Goal: Information Seeking & Learning: Learn about a topic

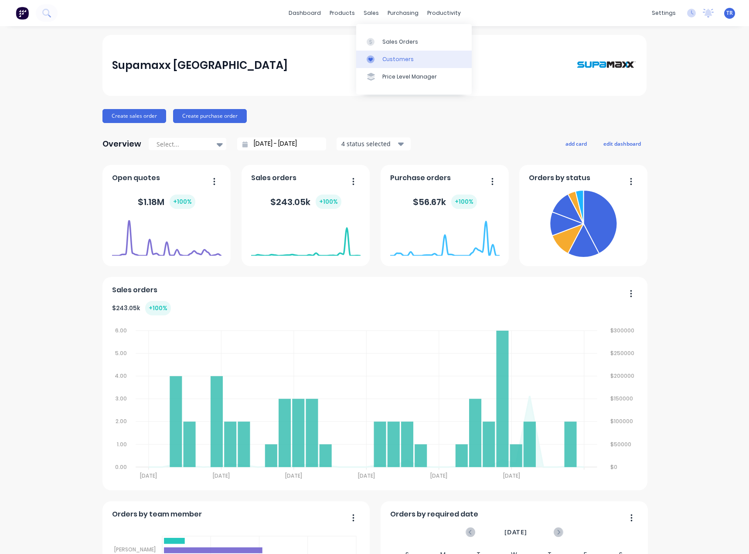
click at [382, 51] on link "Customers" at bounding box center [414, 59] width 116 height 17
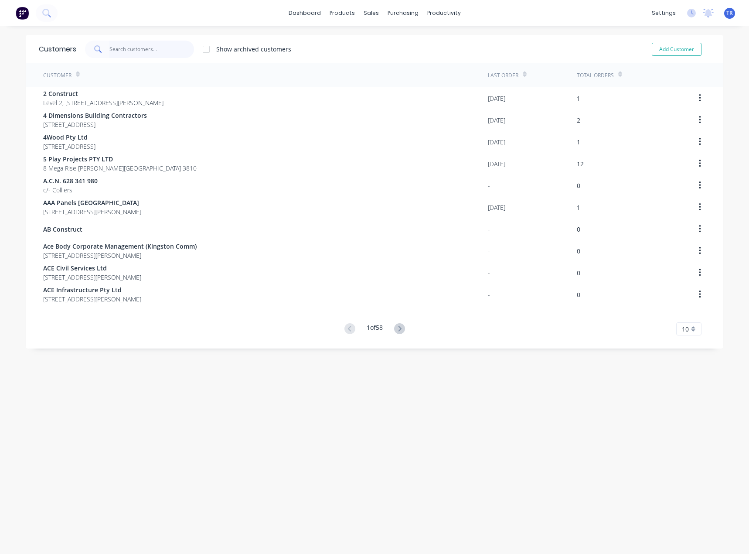
click at [161, 46] on input "text" at bounding box center [151, 49] width 85 height 17
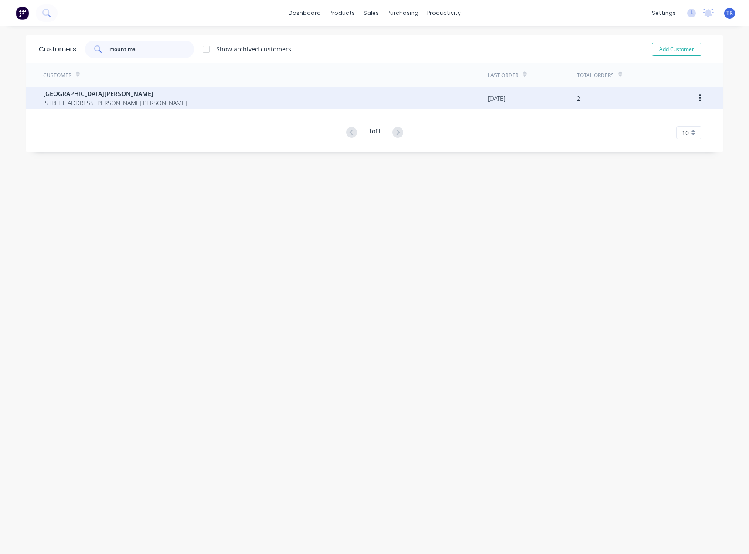
type input "mount ma"
click at [172, 102] on span "1/2 Langrigg Ave Mount Martha Victoria Australia 3934" at bounding box center [115, 102] width 144 height 9
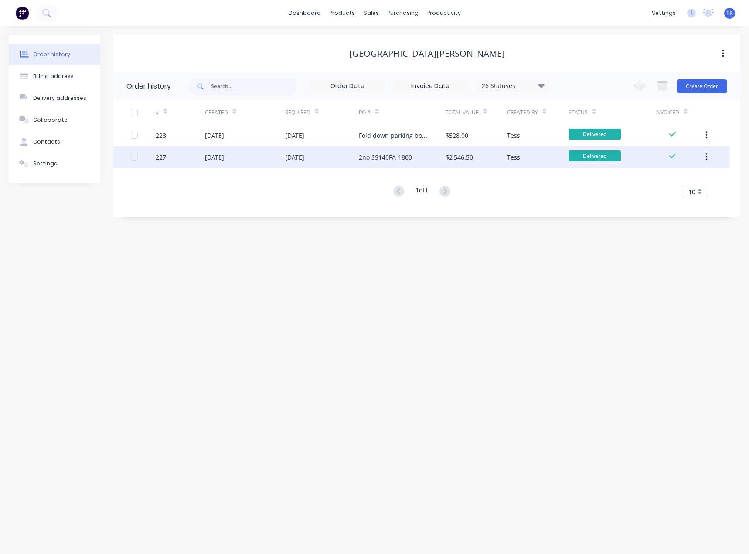
click at [187, 156] on div "227" at bounding box center [180, 157] width 49 height 22
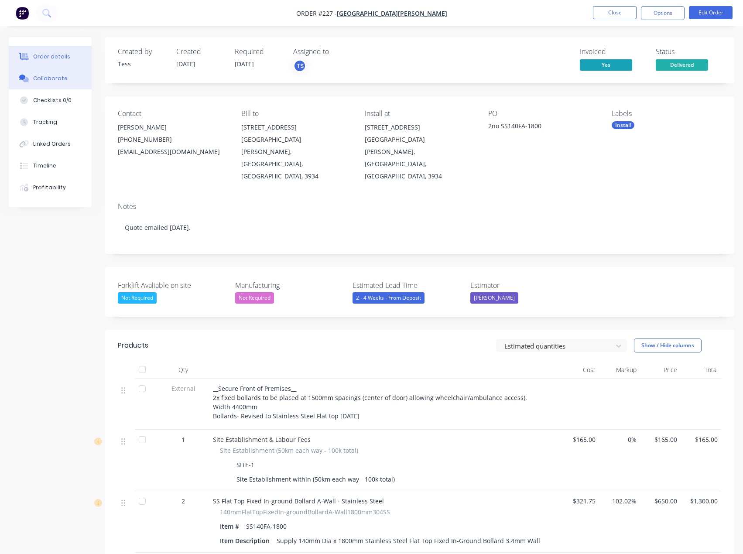
click at [52, 77] on div "Collaborate" at bounding box center [50, 79] width 34 height 8
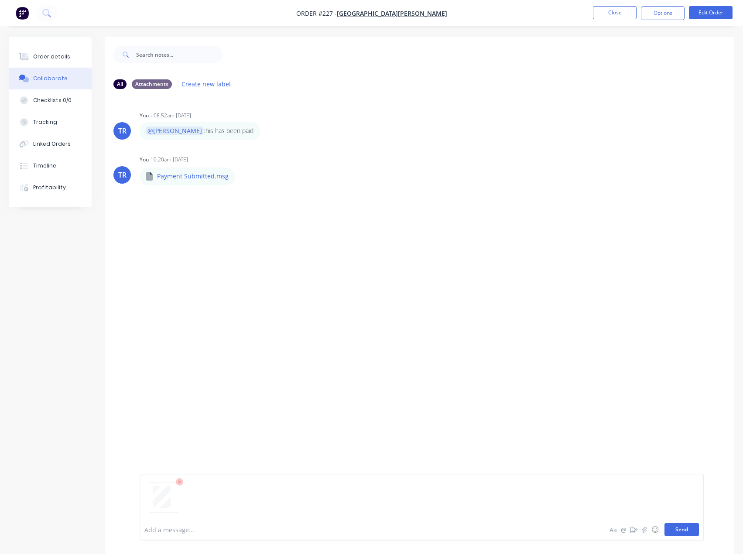
click at [687, 526] on button "Send" at bounding box center [681, 529] width 34 height 13
click at [61, 169] on button "Timeline" at bounding box center [50, 166] width 83 height 22
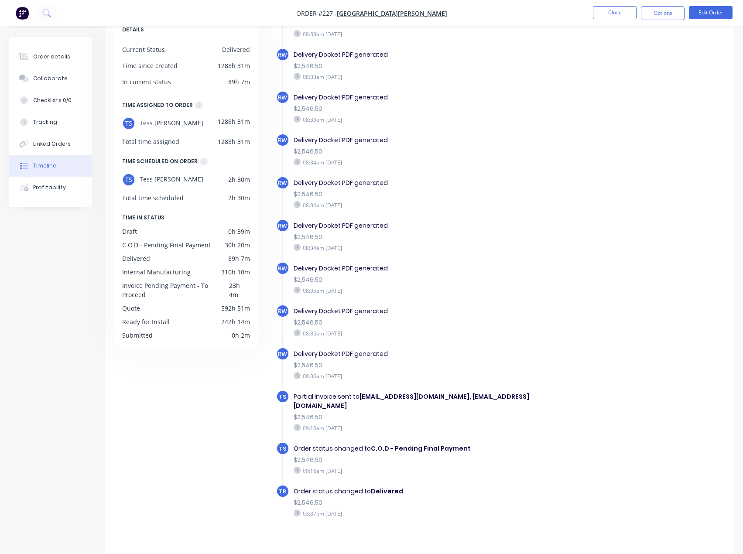
scroll to position [60, 0]
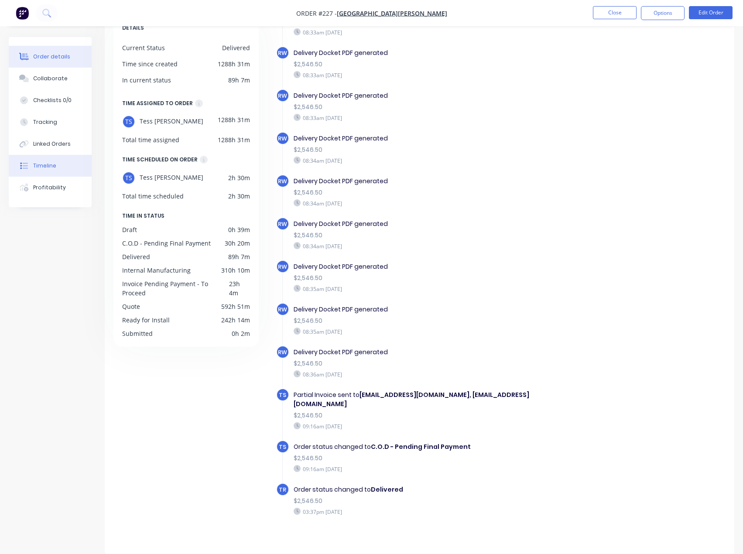
click at [70, 51] on button "Order details" at bounding box center [50, 57] width 83 height 22
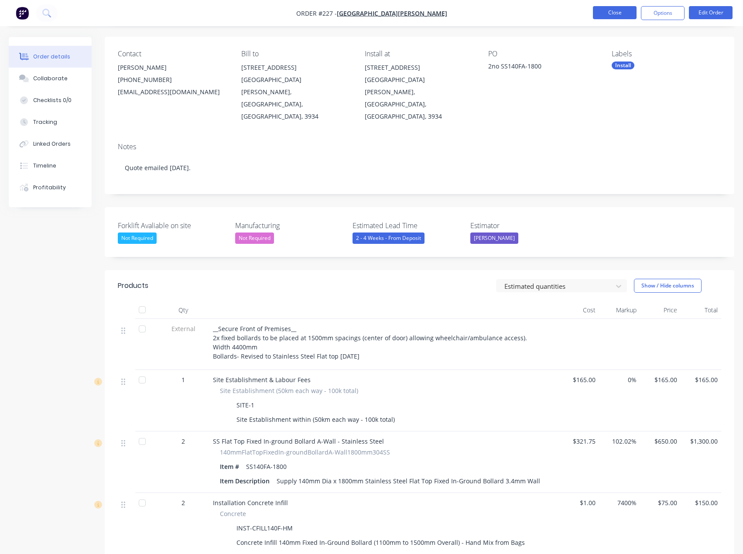
click at [610, 18] on button "Close" at bounding box center [615, 12] width 44 height 13
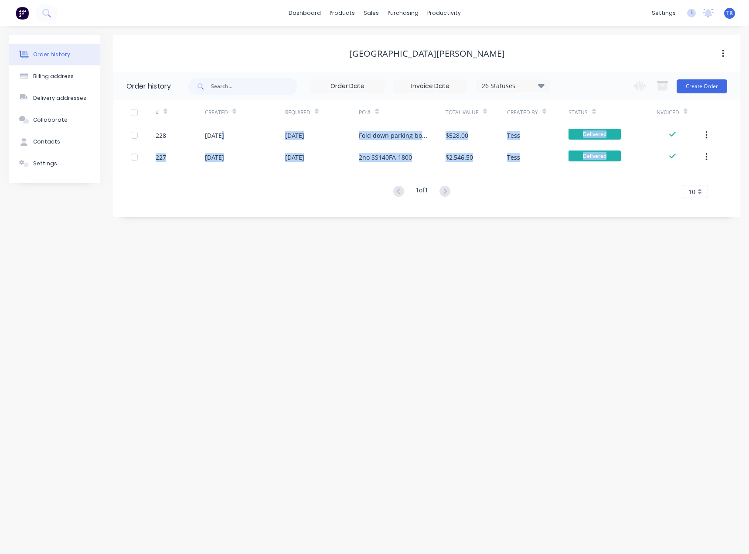
drag, startPoint x: 219, startPoint y: 128, endPoint x: 225, endPoint y: 209, distance: 81.3
click at [225, 209] on div "Order history 26 Statuses Invoice Status Invoiced Not Invoiced Partial Order St…" at bounding box center [426, 144] width 627 height 145
click at [385, 55] on link "Customers" at bounding box center [417, 59] width 116 height 17
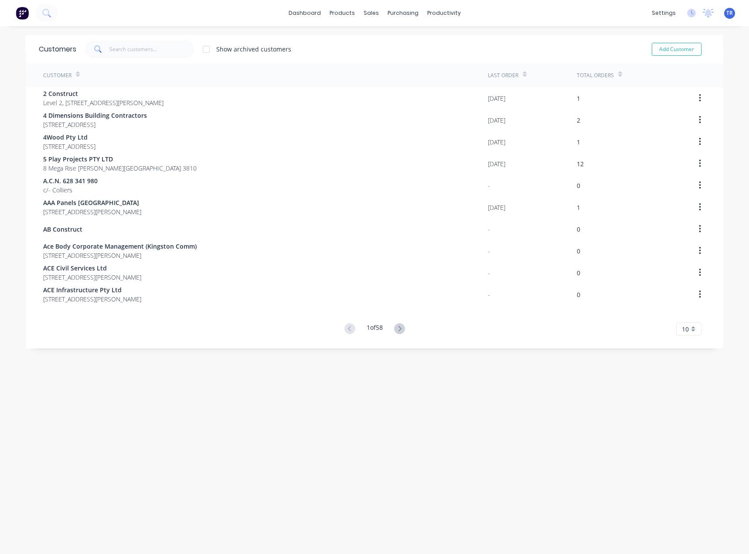
click at [98, 48] on icon at bounding box center [97, 48] width 6 height 6
click at [123, 46] on input "text" at bounding box center [151, 49] width 85 height 17
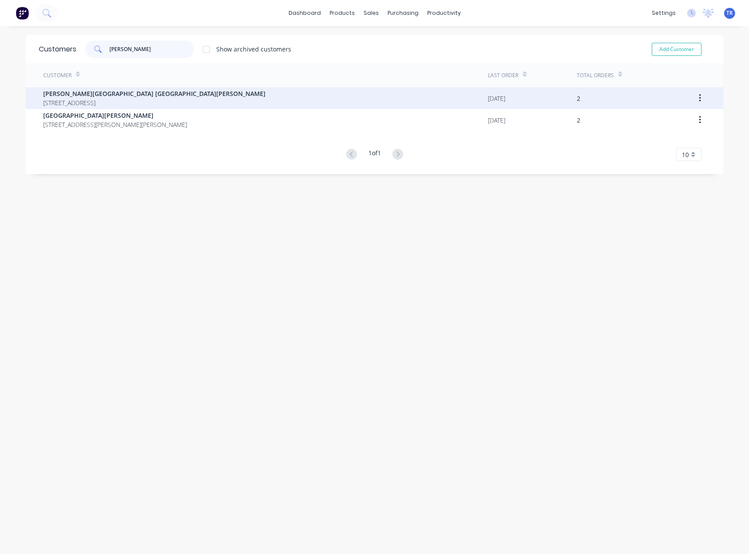
type input "martha"
click at [146, 102] on span "205 Dunns Rd Mornington Victoria Australia 3931" at bounding box center [154, 102] width 222 height 9
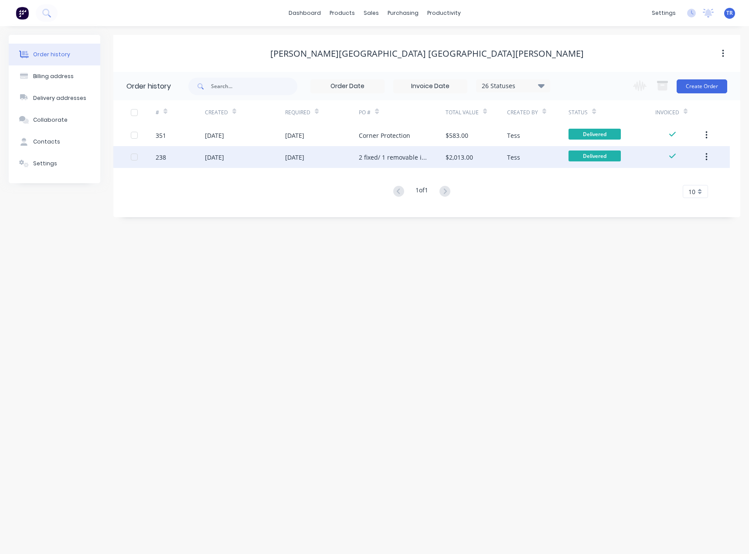
click at [273, 151] on div "08 Sep 2025" at bounding box center [245, 157] width 80 height 22
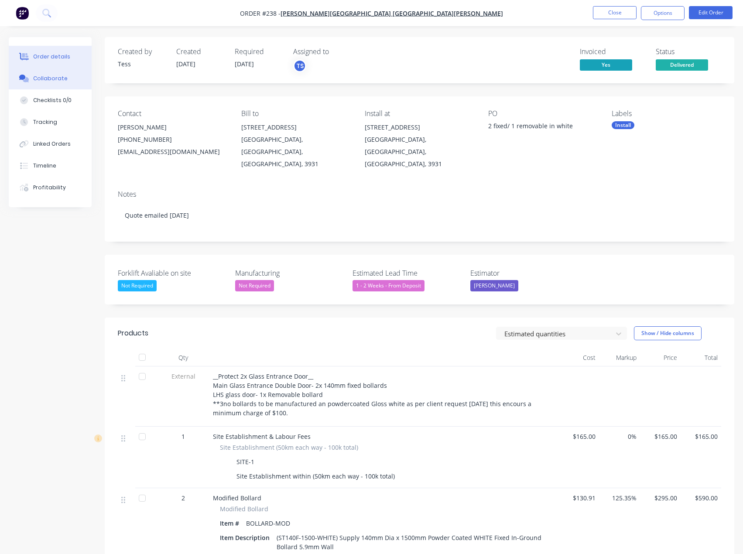
click at [70, 86] on button "Collaborate" at bounding box center [50, 79] width 83 height 22
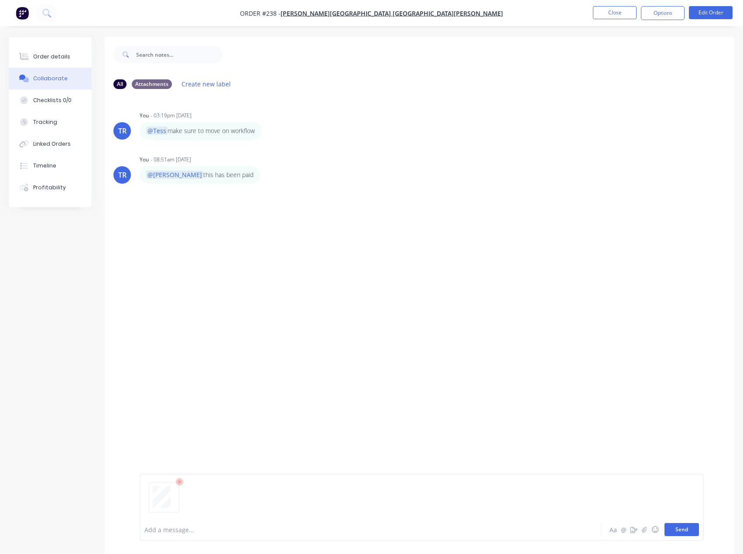
click at [689, 535] on button "Send" at bounding box center [681, 529] width 34 height 13
click at [53, 66] on button "Order details" at bounding box center [50, 57] width 83 height 22
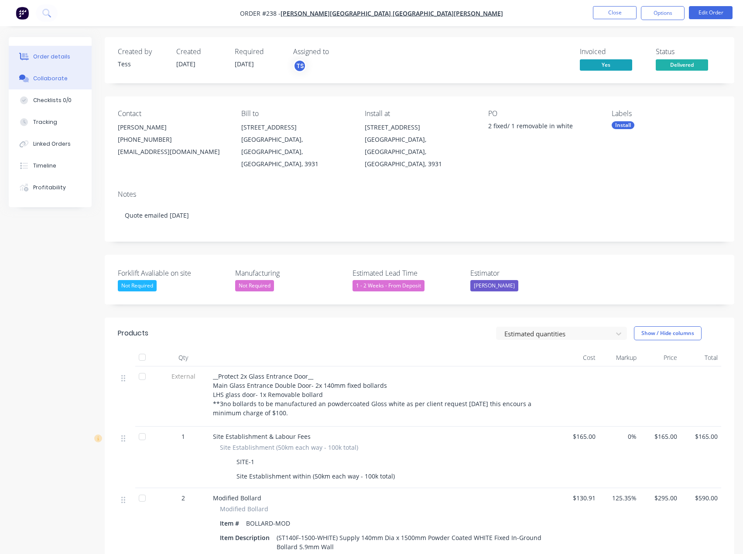
drag, startPoint x: 47, startPoint y: 75, endPoint x: 9, endPoint y: 79, distance: 38.1
click at [47, 75] on div "Collaborate" at bounding box center [50, 79] width 34 height 8
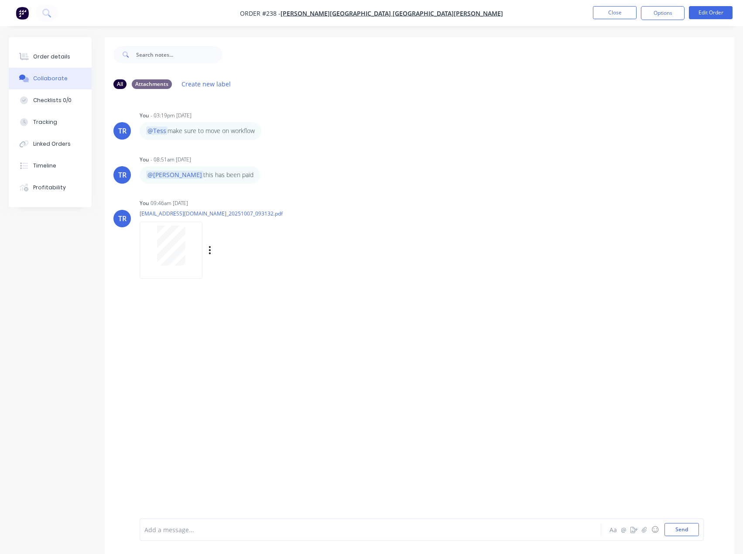
click at [215, 250] on div "Labels Download Delete" at bounding box center [255, 250] width 98 height 13
click at [210, 249] on icon "button" at bounding box center [210, 250] width 2 height 8
click at [243, 298] on button "Delete" at bounding box center [267, 293] width 98 height 20
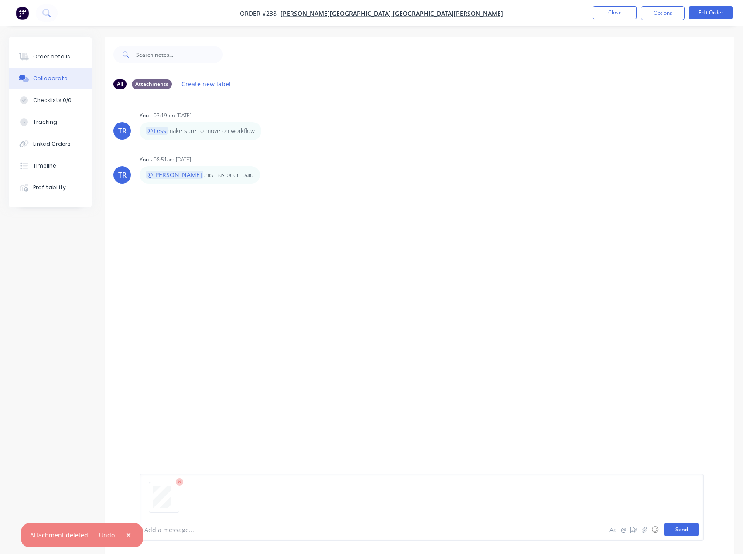
click at [670, 526] on button "Send" at bounding box center [681, 529] width 34 height 13
click at [75, 58] on button "Order details" at bounding box center [50, 57] width 83 height 22
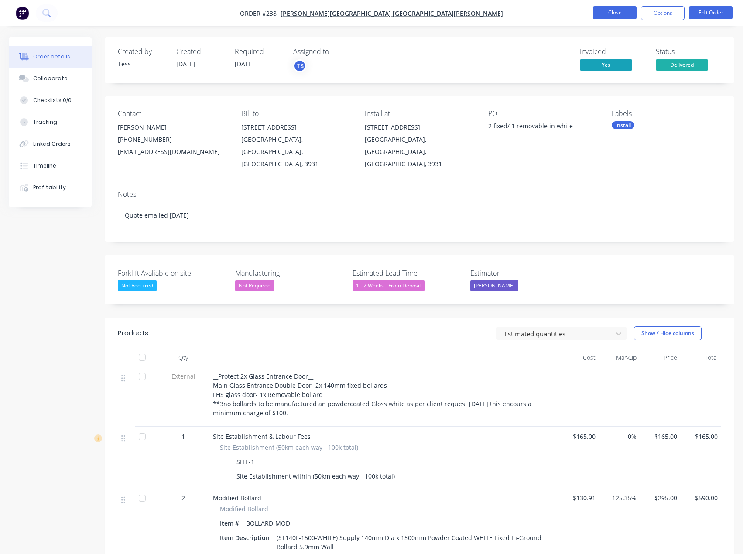
click at [622, 10] on button "Close" at bounding box center [615, 12] width 44 height 13
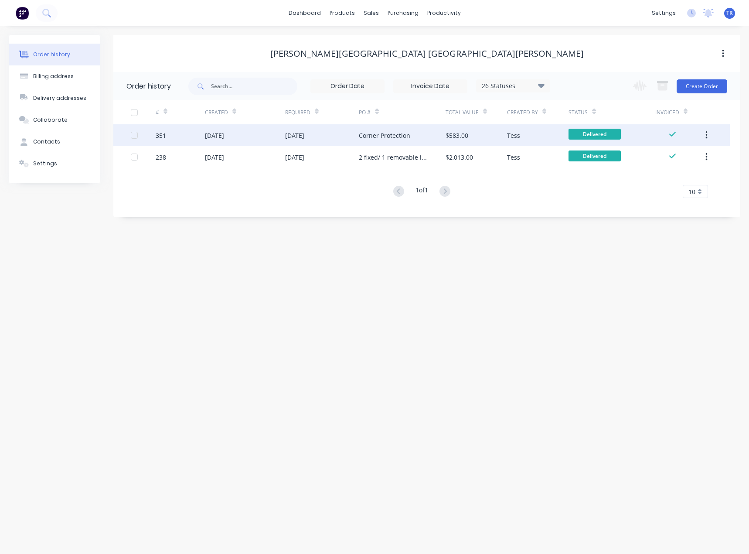
click at [195, 140] on div "351" at bounding box center [180, 135] width 49 height 22
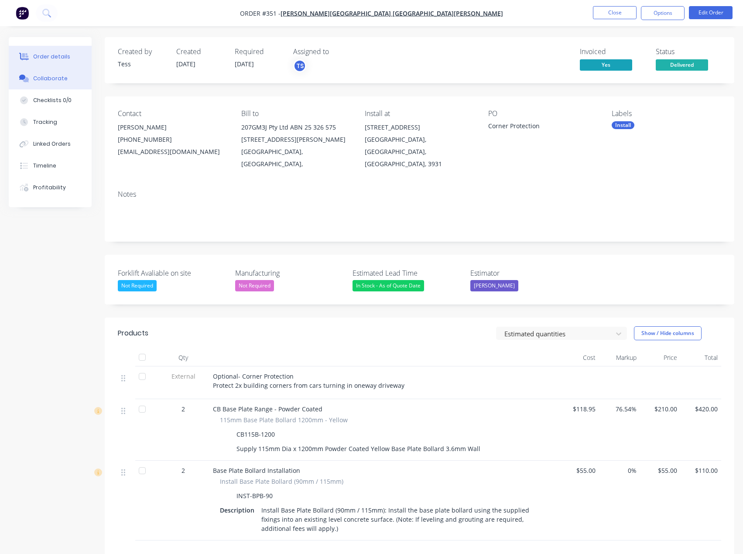
click at [56, 87] on button "Collaborate" at bounding box center [50, 79] width 83 height 22
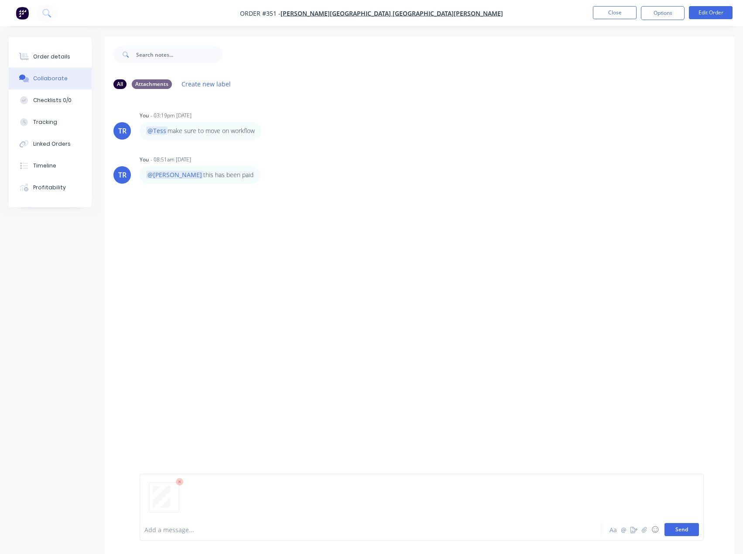
click at [693, 532] on button "Send" at bounding box center [681, 529] width 34 height 13
click at [52, 57] on div "Order details" at bounding box center [51, 57] width 37 height 8
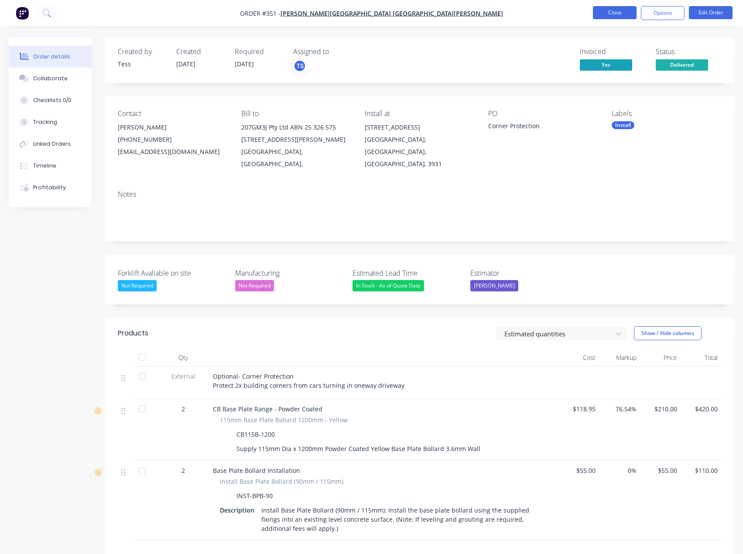
click at [621, 11] on button "Close" at bounding box center [615, 12] width 44 height 13
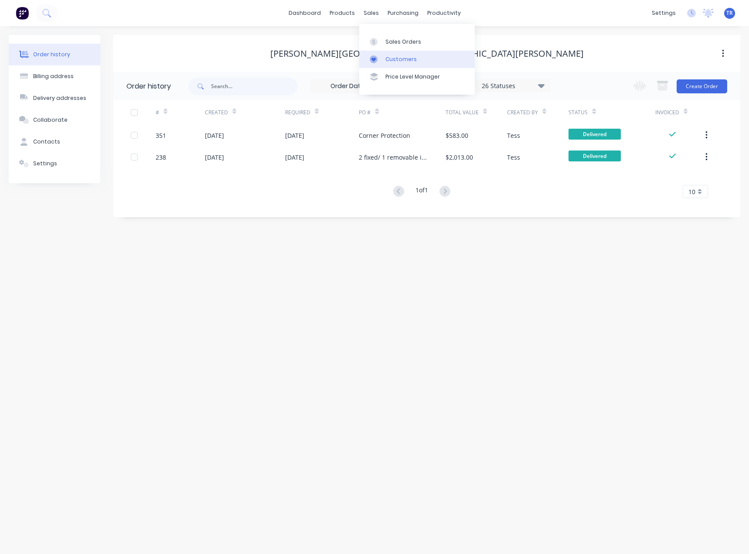
click at [388, 54] on link "Customers" at bounding box center [417, 59] width 116 height 17
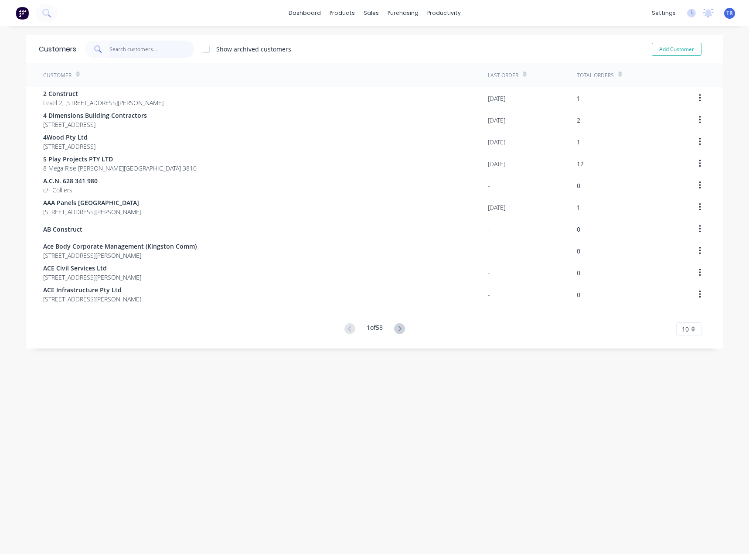
click at [129, 51] on input "text" at bounding box center [151, 49] width 85 height 17
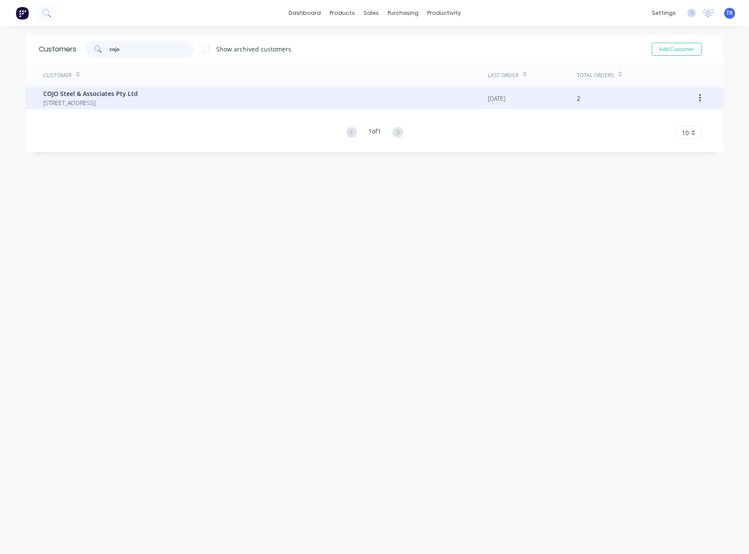
type input "cojo"
click at [138, 103] on span "35 Swift Way DANDENONG SOUTH 3175" at bounding box center [90, 102] width 95 height 9
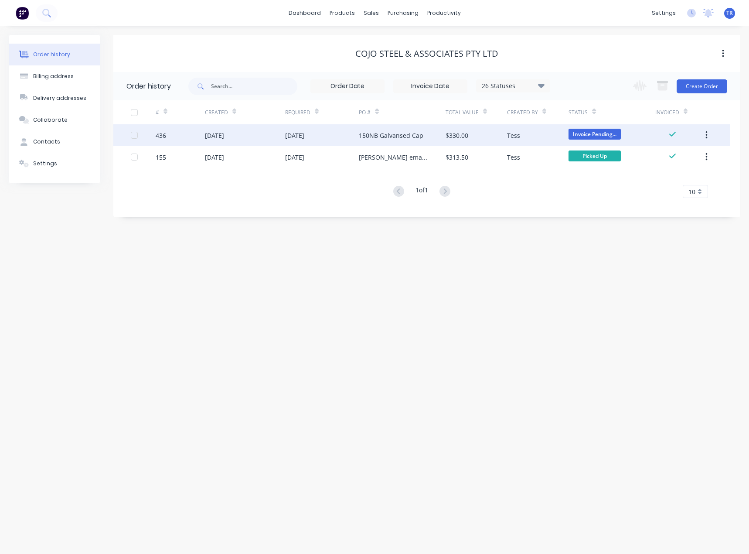
click at [177, 125] on div "436" at bounding box center [180, 135] width 49 height 22
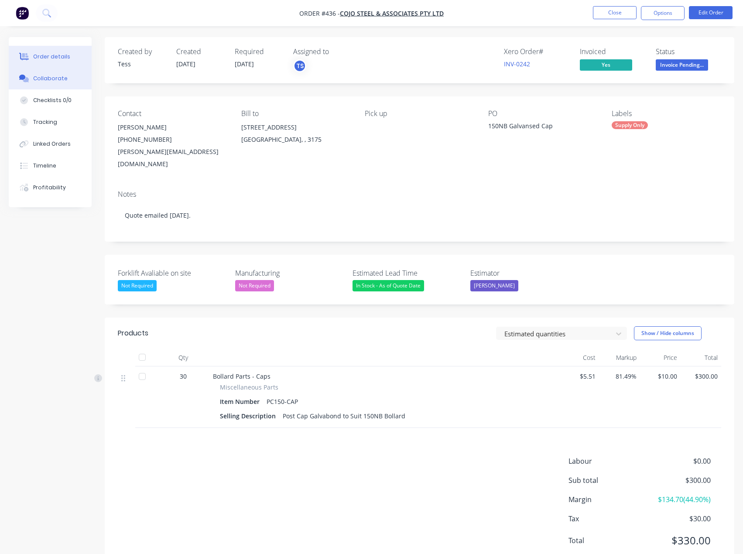
click at [58, 78] on div "Collaborate" at bounding box center [50, 79] width 34 height 8
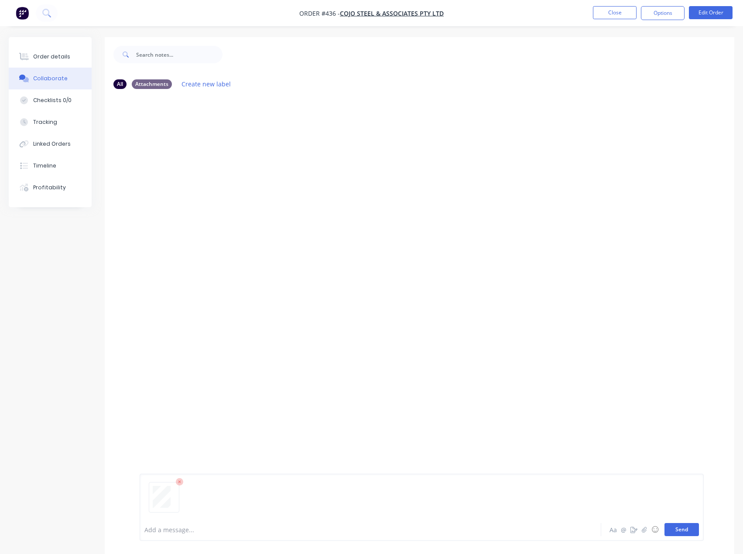
click at [690, 534] on button "Send" at bounding box center [681, 529] width 34 height 13
click at [50, 59] on button "Order details" at bounding box center [50, 57] width 83 height 22
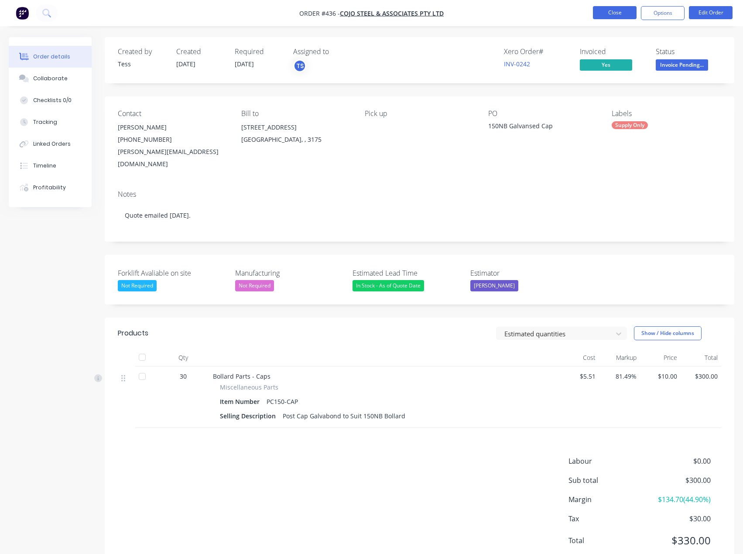
click at [621, 14] on button "Close" at bounding box center [615, 12] width 44 height 13
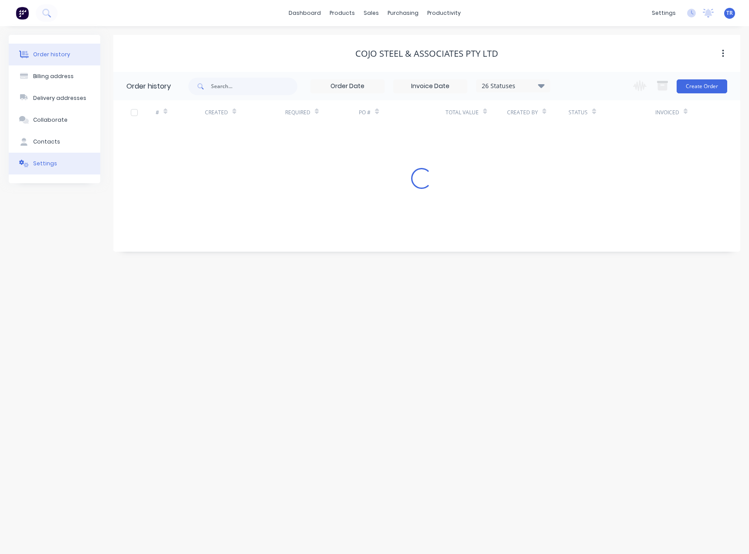
click at [54, 159] on button "Settings" at bounding box center [55, 164] width 92 height 22
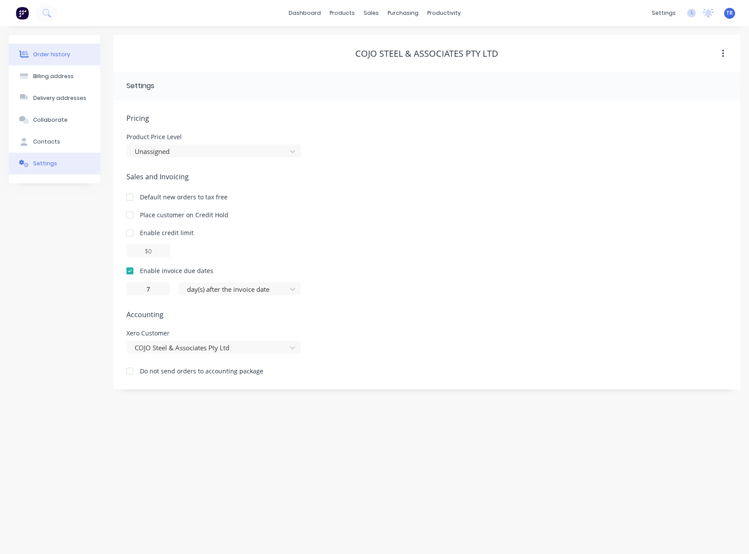
click at [72, 65] on button "Order history" at bounding box center [55, 55] width 92 height 22
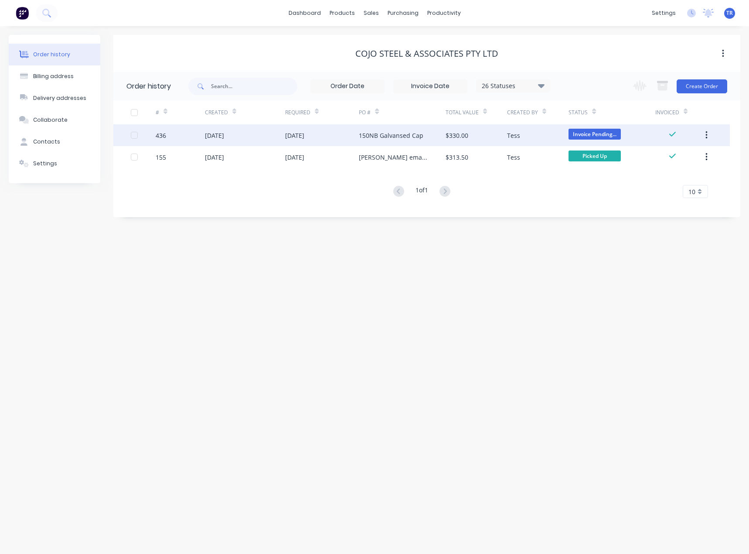
click at [487, 139] on div "$330.00" at bounding box center [476, 135] width 61 height 22
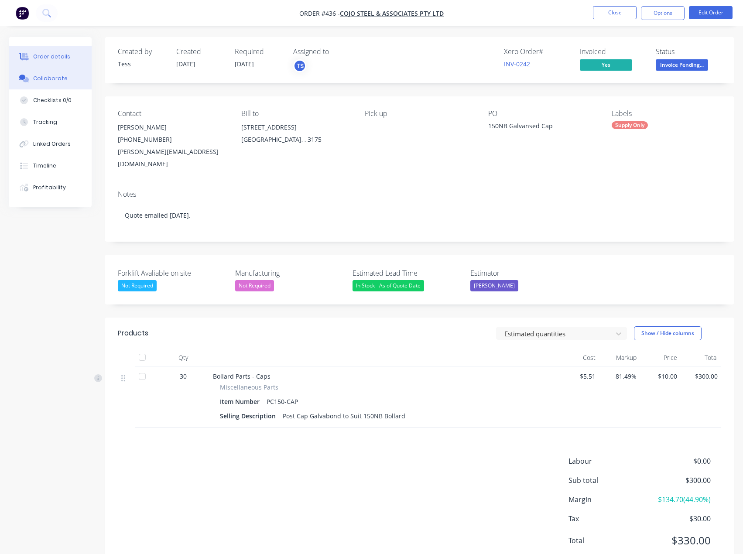
click at [47, 78] on div "Collaborate" at bounding box center [50, 79] width 34 height 8
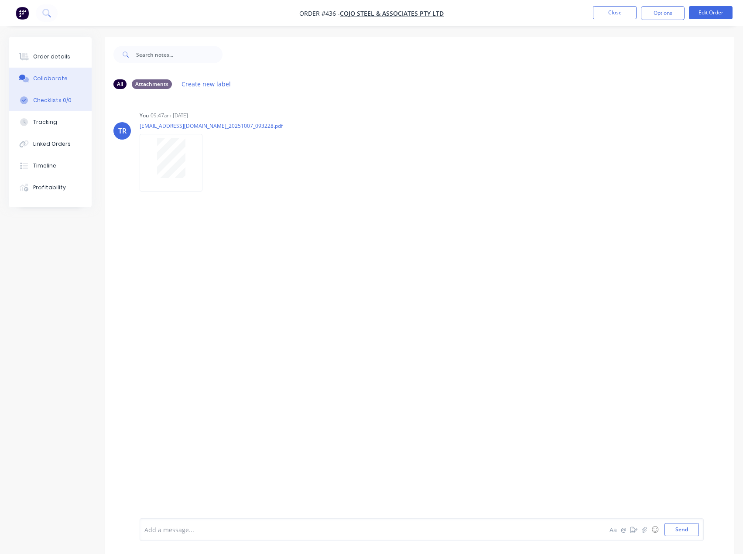
click at [48, 97] on div "Checklists 0/0" at bounding box center [52, 100] width 38 height 8
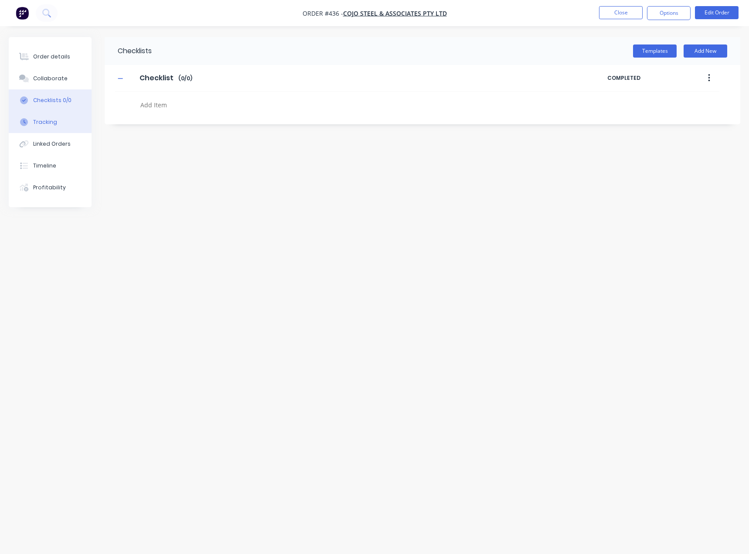
click at [56, 122] on button "Tracking" at bounding box center [50, 122] width 83 height 22
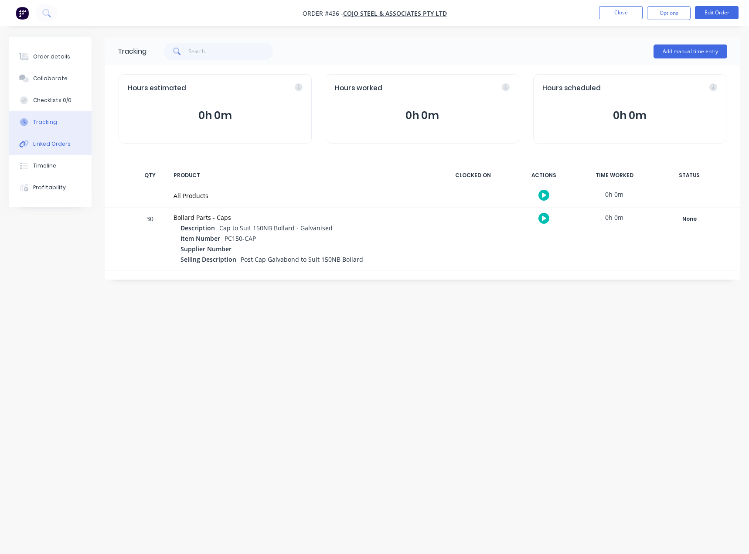
click at [66, 153] on button "Linked Orders" at bounding box center [50, 144] width 83 height 22
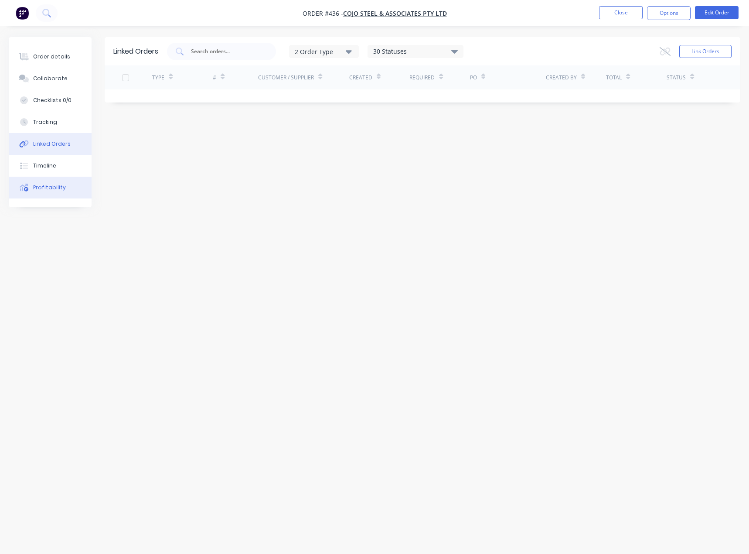
click at [68, 186] on button "Profitability" at bounding box center [50, 188] width 83 height 22
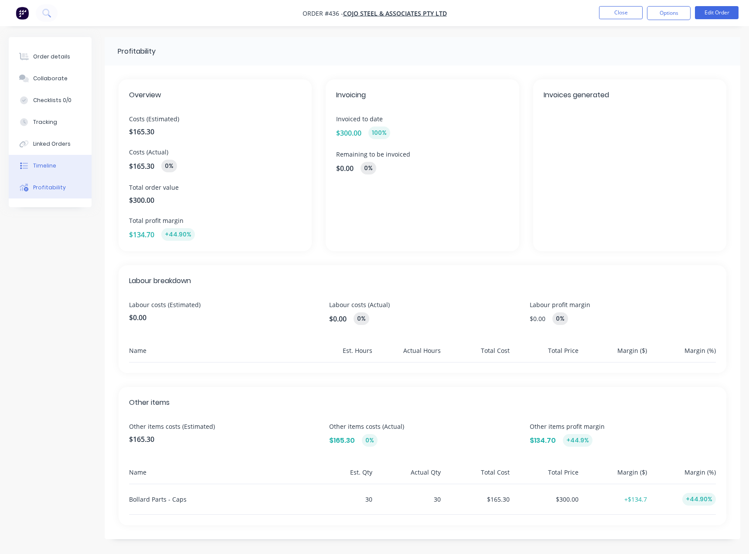
click at [67, 155] on button "Timeline" at bounding box center [50, 166] width 83 height 22
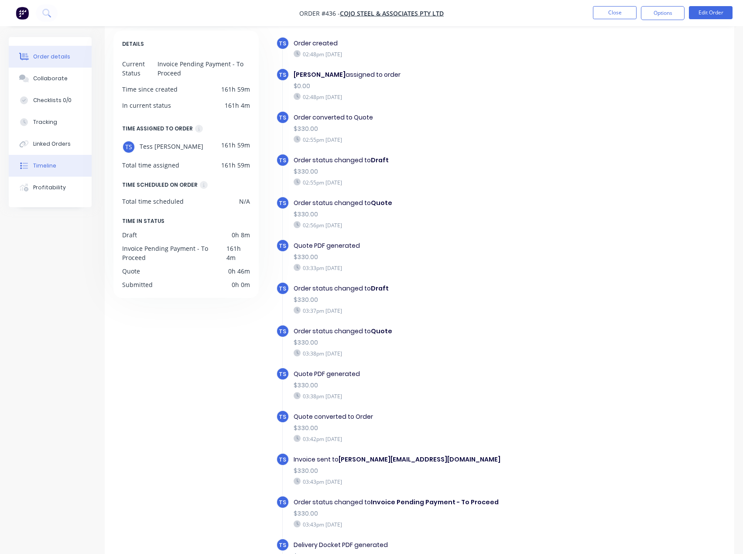
click at [29, 50] on button "Order details" at bounding box center [50, 57] width 83 height 22
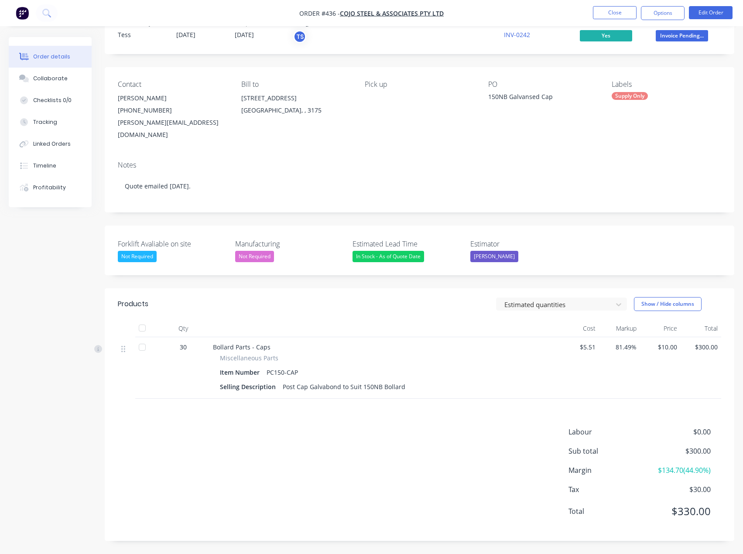
scroll to position [17, 0]
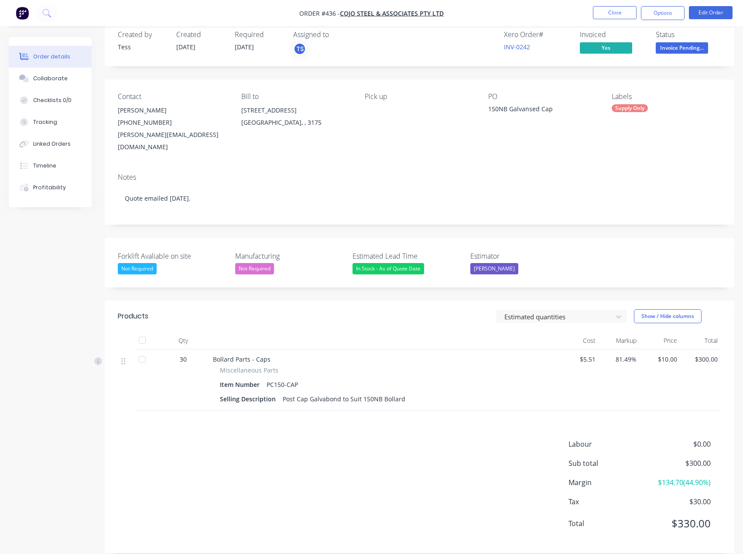
click at [677, 47] on span "Invoice Pending..." at bounding box center [681, 47] width 52 height 11
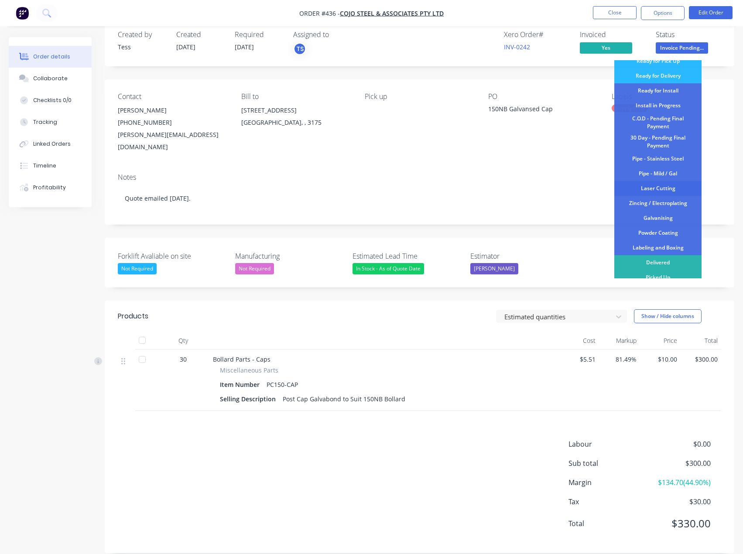
scroll to position [87, 0]
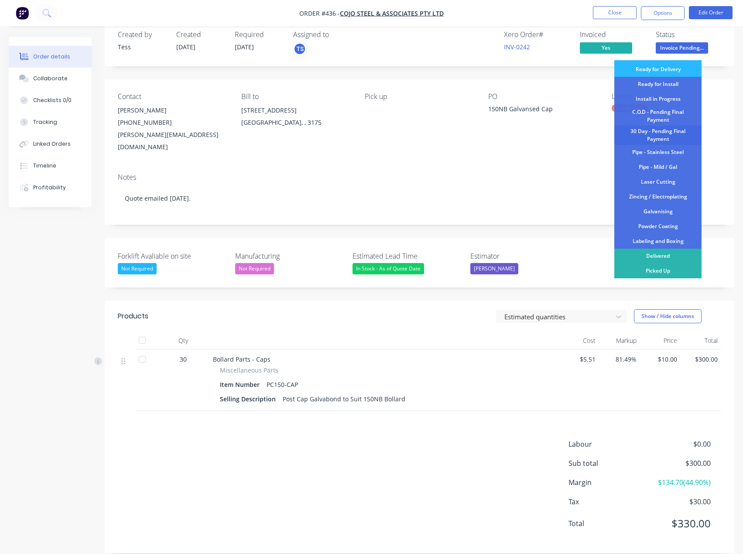
click at [665, 134] on div "30 Day - Pending Final Payment" at bounding box center [657, 135] width 87 height 19
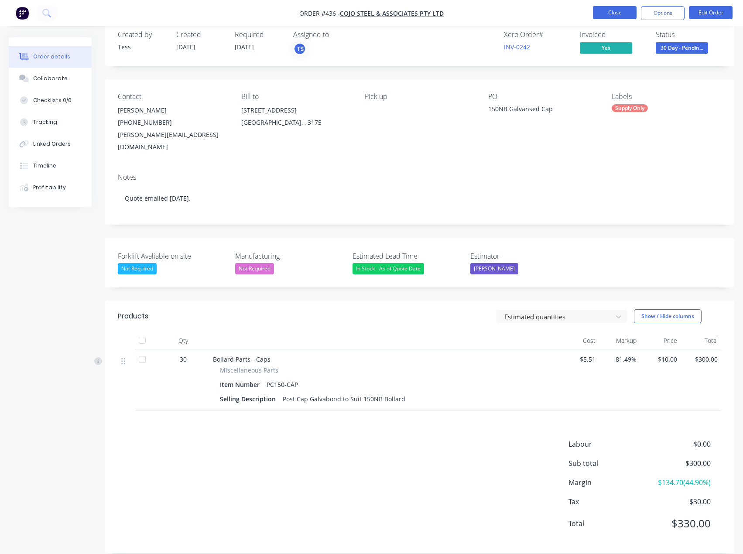
click at [604, 7] on button "Close" at bounding box center [615, 12] width 44 height 13
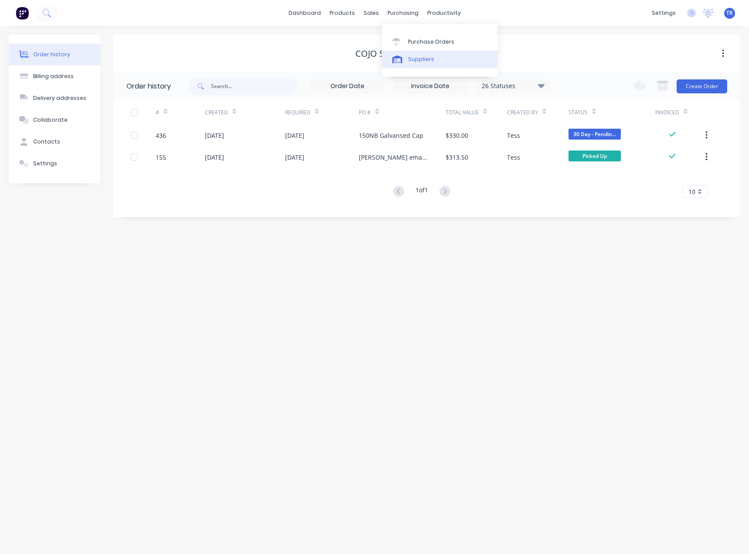
click at [402, 53] on link "Suppliers" at bounding box center [440, 59] width 116 height 17
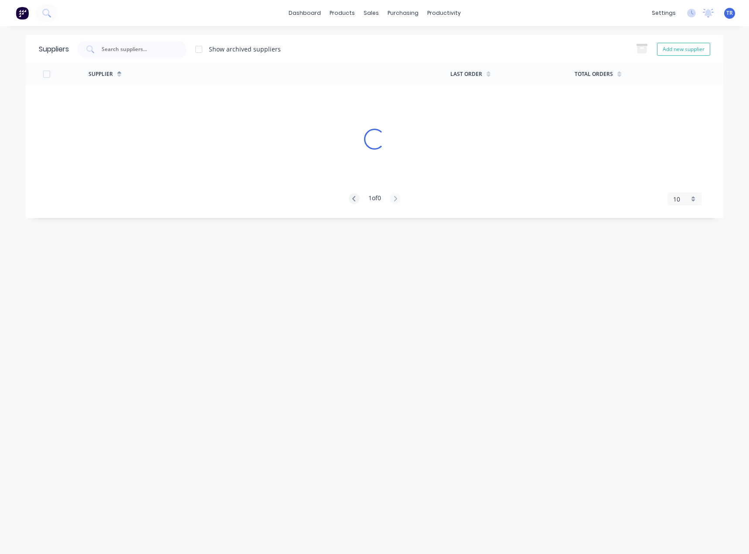
click at [151, 43] on div at bounding box center [132, 49] width 109 height 17
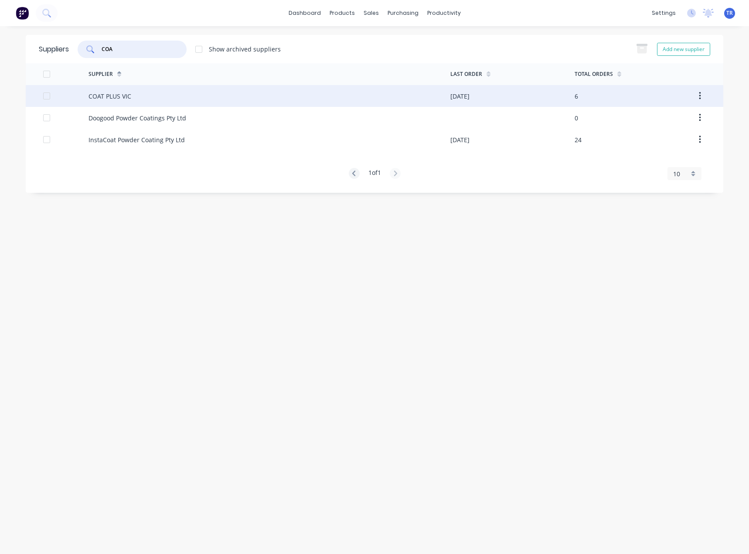
type input "COA"
click at [143, 92] on div "COAT PLUS VIC" at bounding box center [270, 96] width 362 height 22
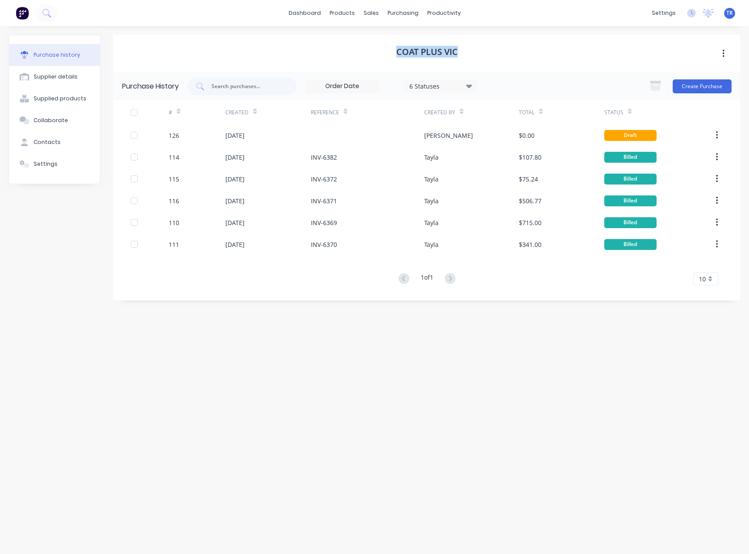
drag, startPoint x: 409, startPoint y: 45, endPoint x: 391, endPoint y: 46, distance: 18.3
click at [391, 46] on div "COAT PLUS VIC" at bounding box center [426, 53] width 627 height 37
copy h1 "COAT PLUS VIC"
click at [416, 61] on div "Suppliers" at bounding box center [421, 59] width 26 height 8
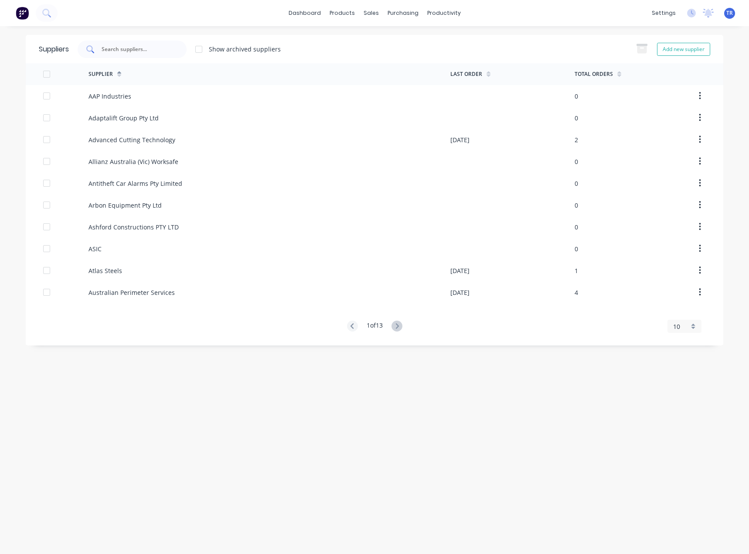
click at [135, 42] on div at bounding box center [132, 49] width 109 height 17
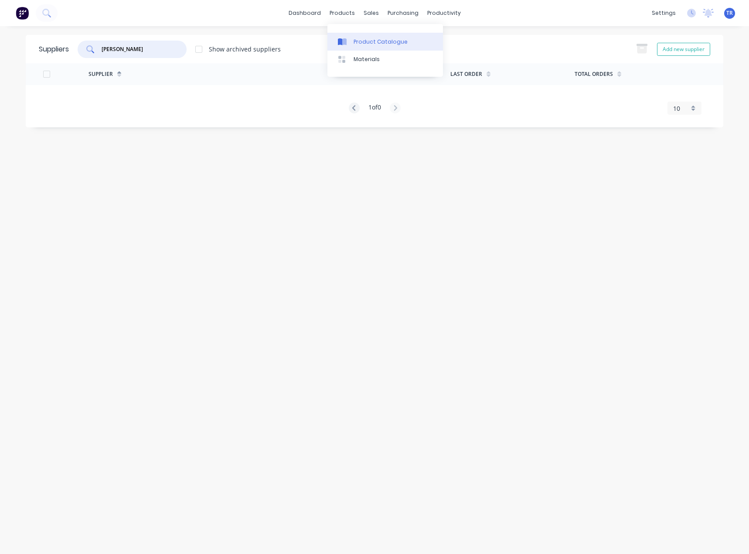
type input "linish"
click at [341, 42] on icon at bounding box center [340, 41] width 4 height 7
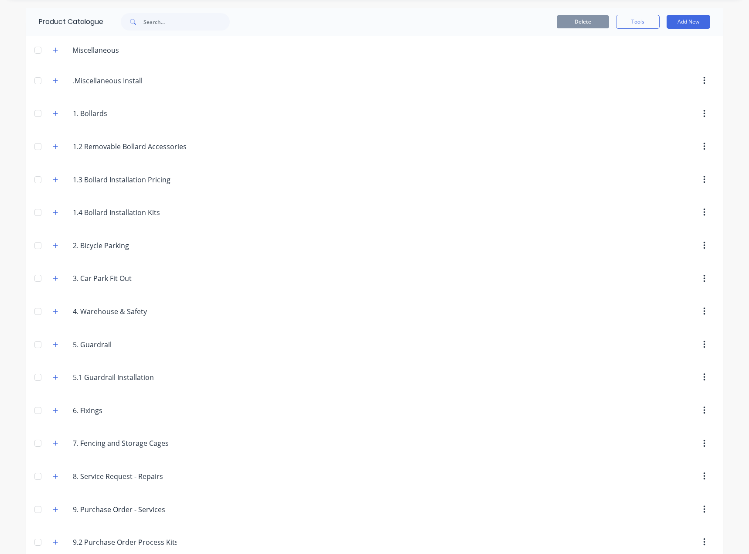
scroll to position [41, 0]
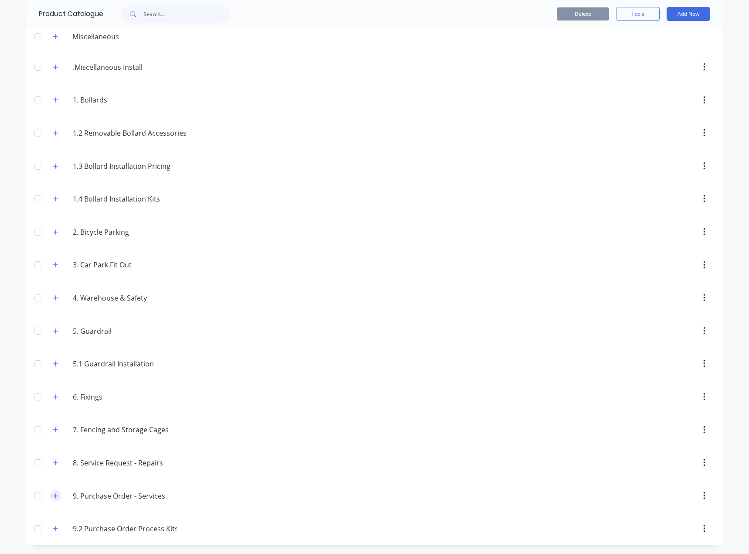
click at [53, 498] on icon "button" at bounding box center [55, 496] width 5 height 6
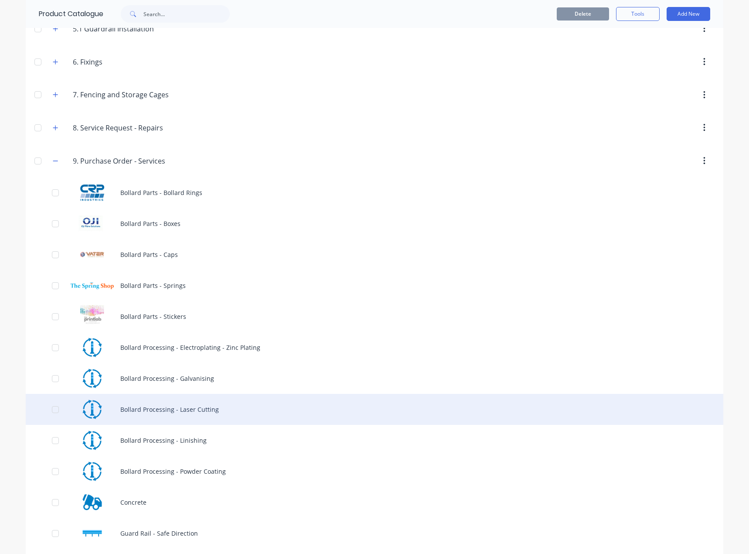
scroll to position [433, 0]
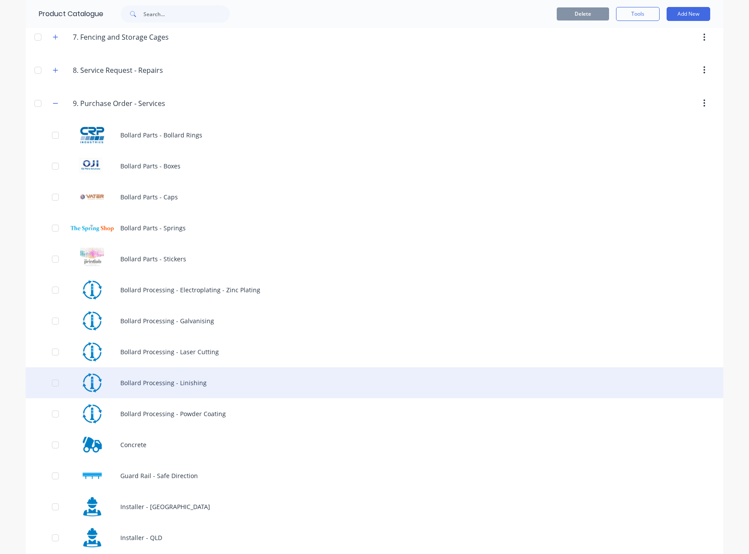
click at [229, 386] on div "Bollard Processing - Linishing" at bounding box center [375, 382] width 698 height 31
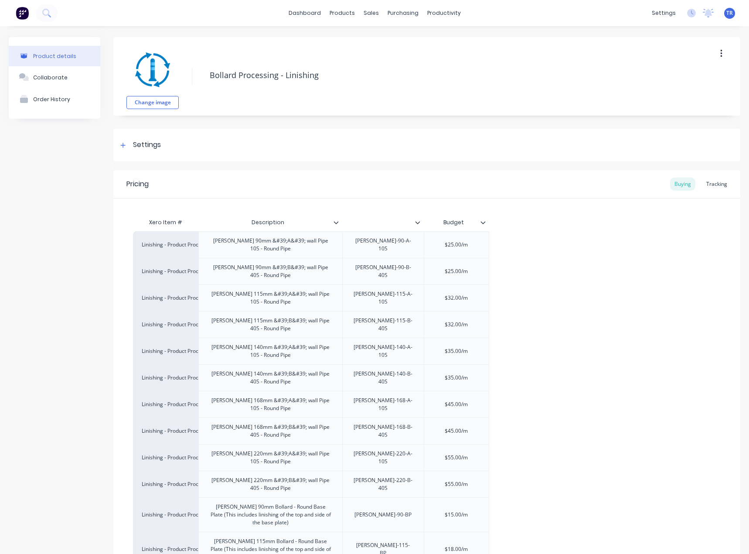
type textarea "x"
click at [217, 138] on div "Settings" at bounding box center [426, 145] width 627 height 33
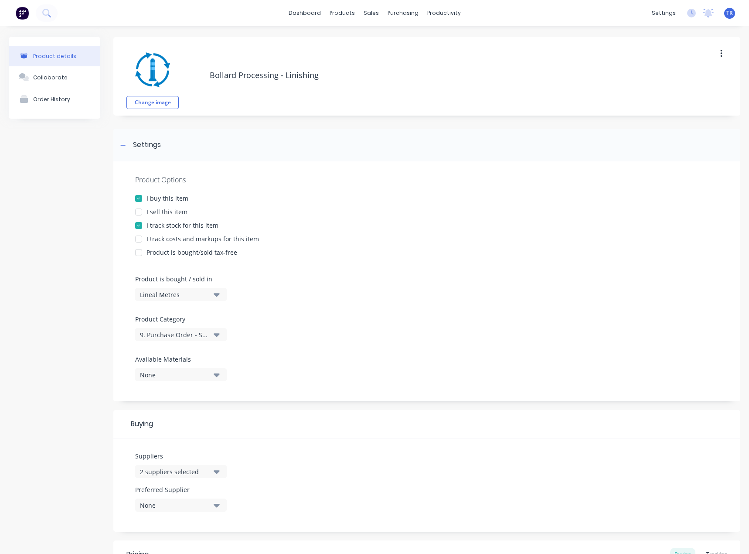
click at [205, 469] on div "2 suppliers selected" at bounding box center [175, 471] width 70 height 9
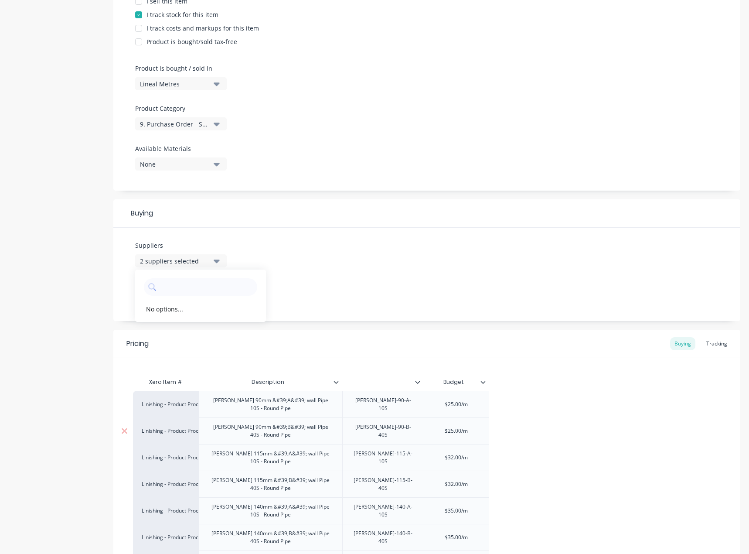
scroll to position [218, 0]
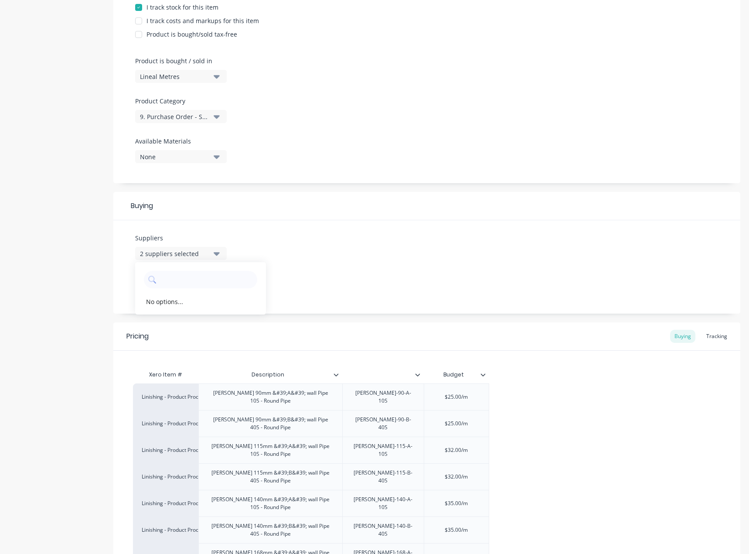
click at [238, 233] on div "Suppliers 2 suppliers selected No options... Preferred Supplier None No options…" at bounding box center [426, 266] width 627 height 93
click at [202, 251] on div "2 suppliers selected" at bounding box center [175, 253] width 70 height 9
click at [255, 223] on div "Suppliers 2 suppliers selected No options... Preferred Supplier None No options…" at bounding box center [426, 266] width 627 height 93
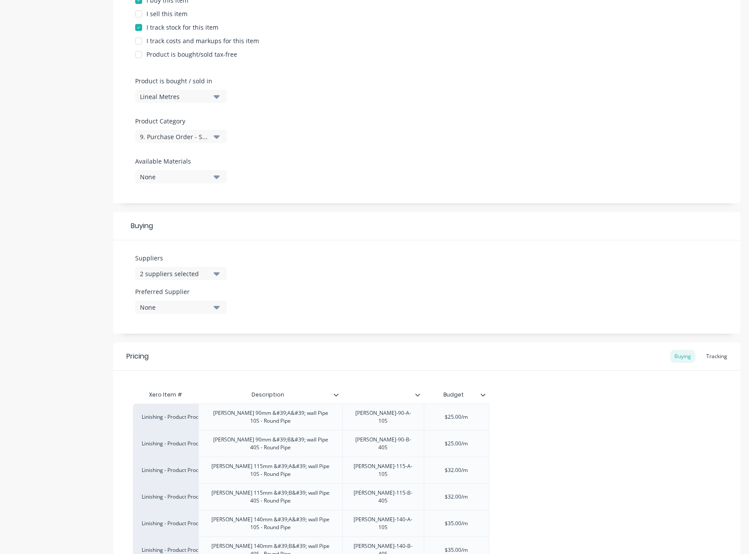
scroll to position [190, 0]
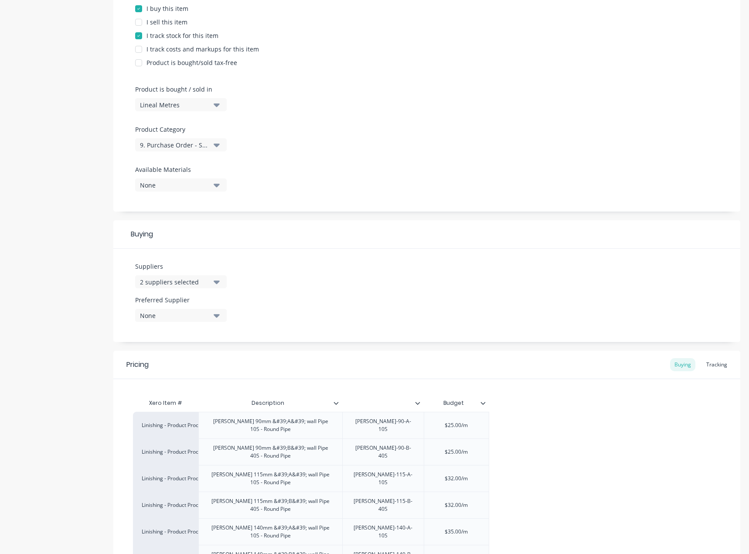
click at [193, 274] on div "Suppliers 2 suppliers selected" at bounding box center [181, 275] width 92 height 27
click at [201, 280] on div "2 suppliers selected" at bounding box center [175, 281] width 70 height 9
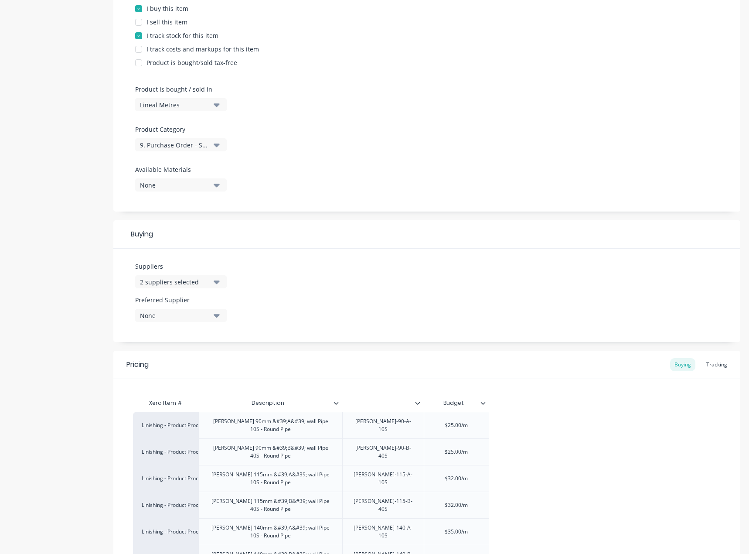
click at [205, 279] on div "2 suppliers selected" at bounding box center [175, 281] width 70 height 9
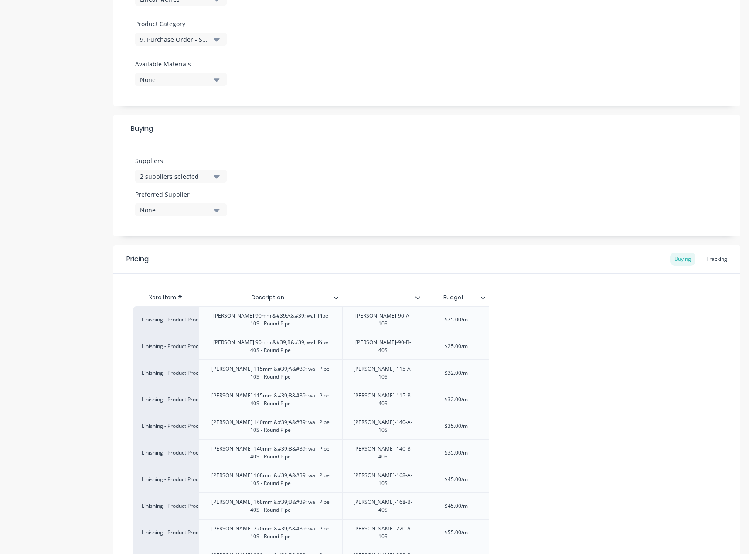
scroll to position [305, 0]
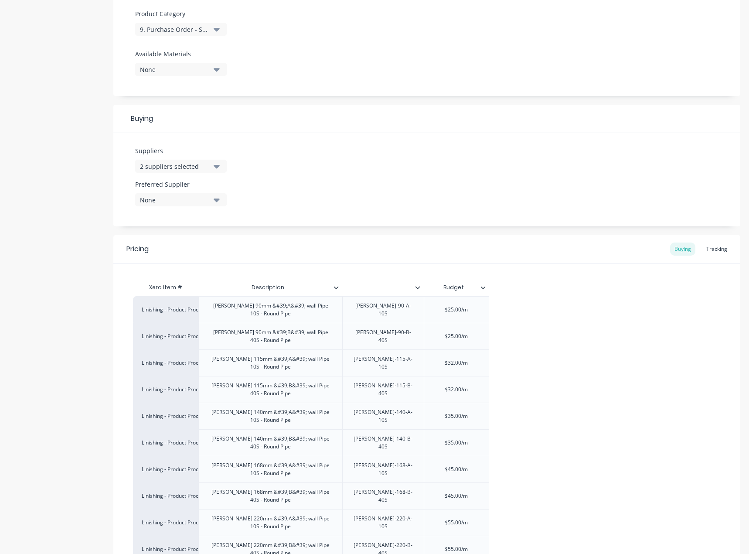
click at [217, 160] on button "2 suppliers selected" at bounding box center [181, 166] width 92 height 13
click at [212, 161] on button "2 suppliers selected" at bounding box center [181, 166] width 92 height 13
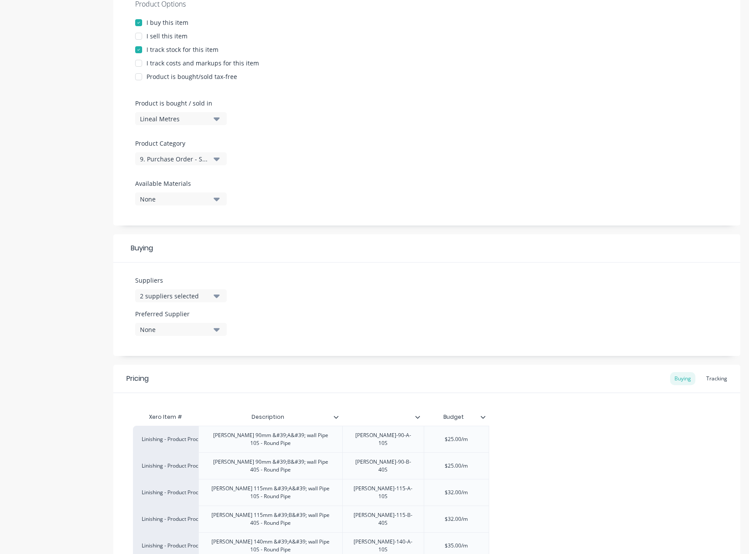
scroll to position [174, 0]
click at [200, 298] on div "2 suppliers selected" at bounding box center [175, 297] width 70 height 9
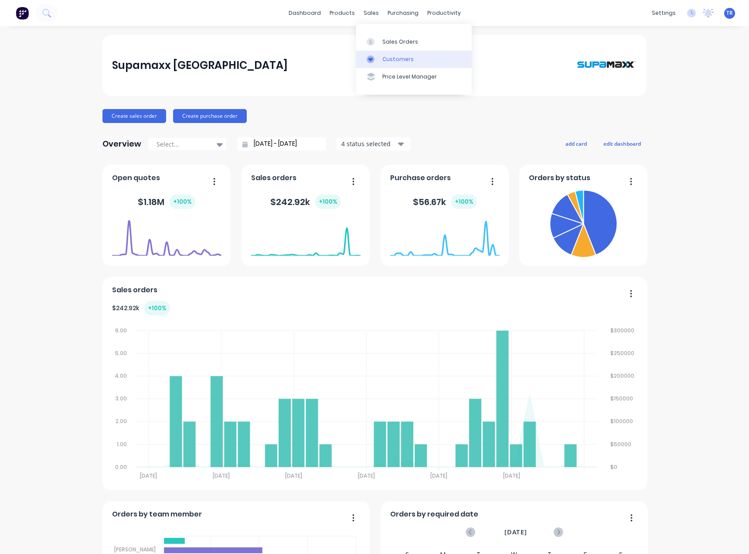
click at [394, 58] on div "Customers" at bounding box center [397, 59] width 31 height 8
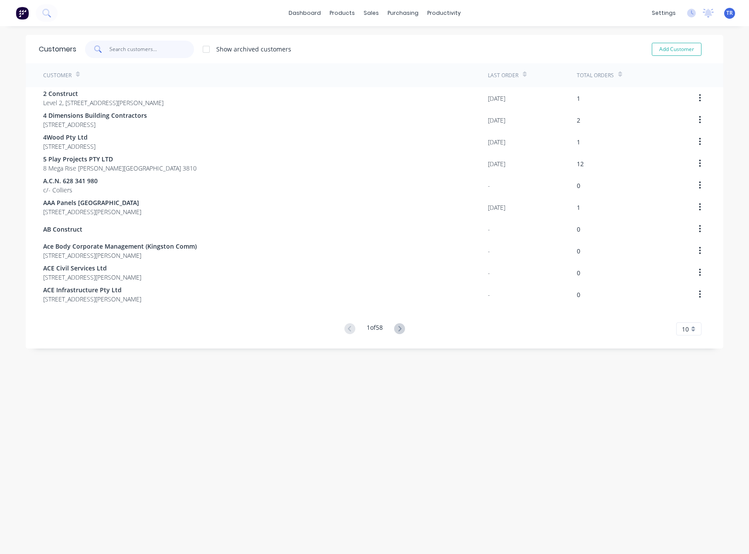
click at [130, 55] on input "text" at bounding box center [151, 49] width 85 height 17
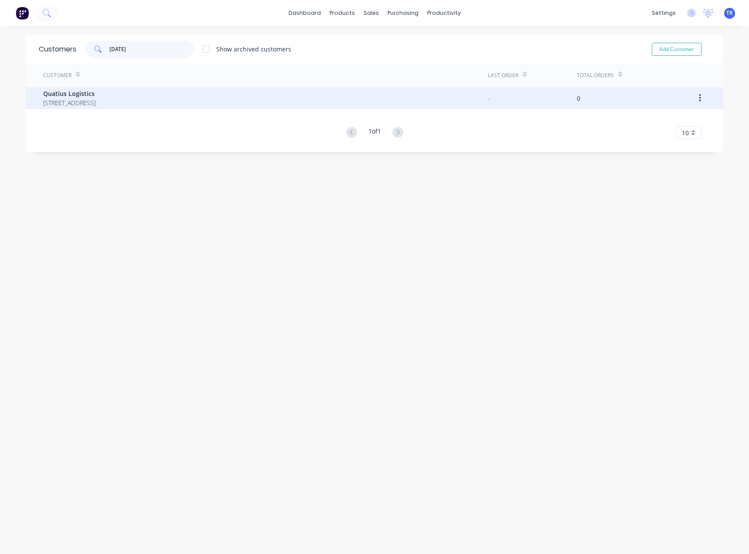
type input "easter"
click at [96, 90] on span "Quatius Logistics" at bounding box center [69, 93] width 52 height 9
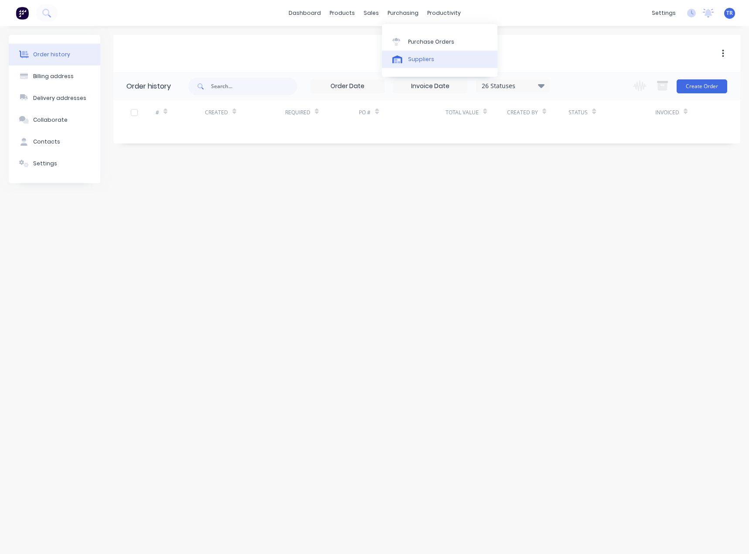
click at [411, 61] on div "Suppliers" at bounding box center [421, 59] width 26 height 8
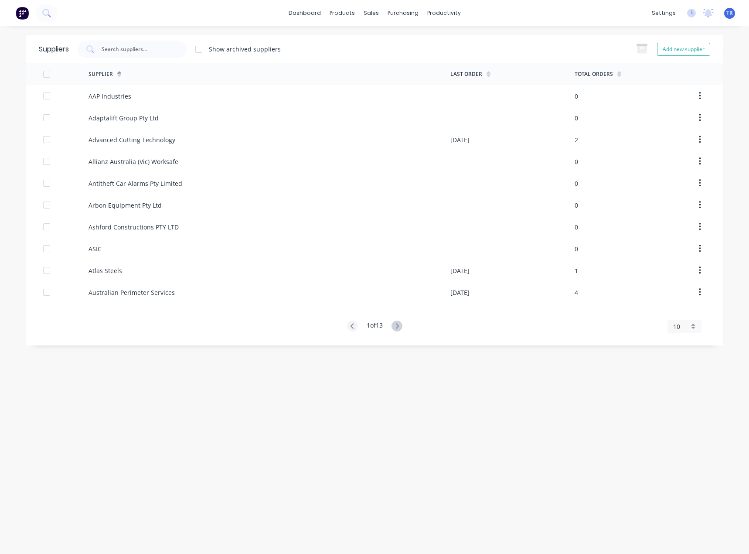
click at [147, 45] on input "text" at bounding box center [137, 49] width 72 height 9
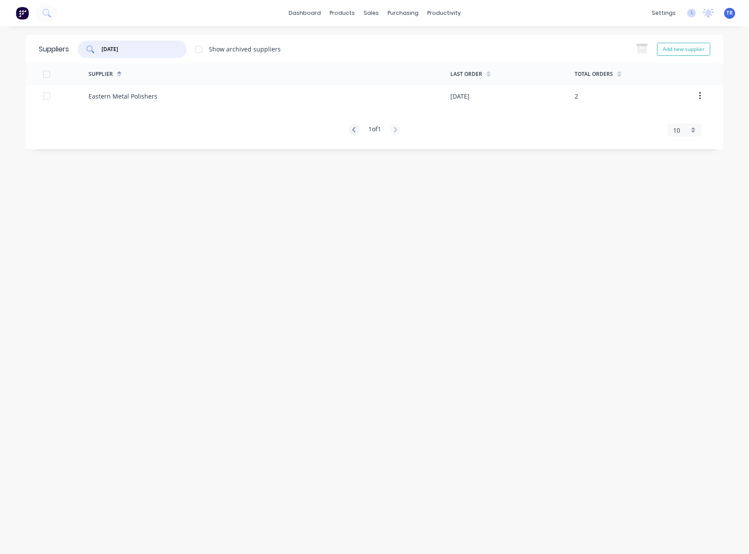
type input "easter"
click at [181, 94] on div "Eastern Metal Polishers" at bounding box center [270, 96] width 362 height 22
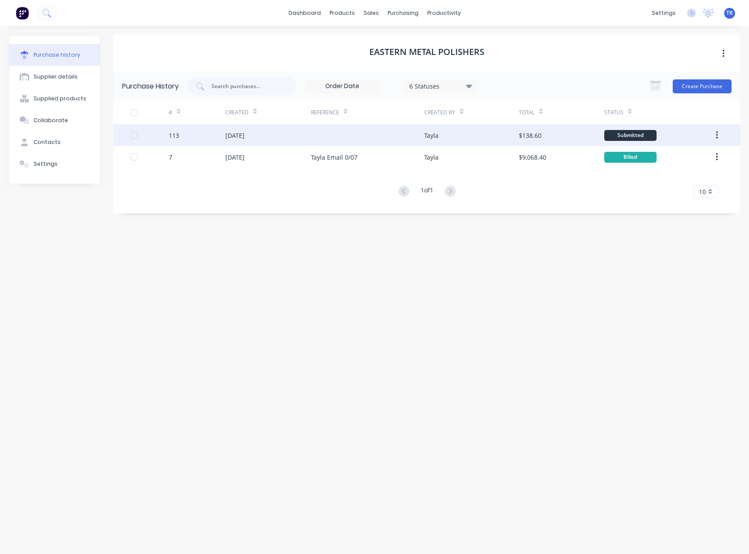
click at [369, 139] on div at bounding box center [368, 135] width 114 height 22
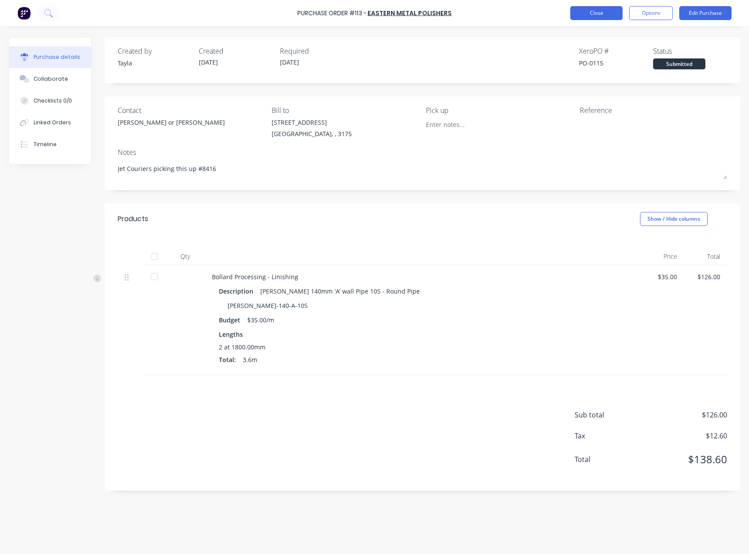
click at [586, 17] on button "Close" at bounding box center [596, 13] width 52 height 14
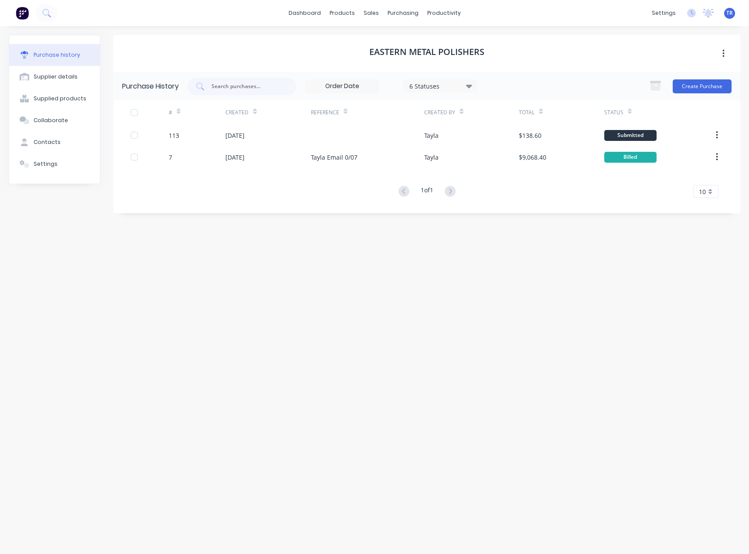
drag, startPoint x: 545, startPoint y: 88, endPoint x: 499, endPoint y: 65, distance: 51.3
click at [499, 65] on div "Eastern Metal Polishers" at bounding box center [426, 53] width 627 height 37
drag, startPoint x: 488, startPoint y: 48, endPoint x: 369, endPoint y: 39, distance: 119.0
click at [369, 39] on div "Eastern Metal Polishers" at bounding box center [426, 53] width 627 height 37
click at [389, 48] on h1 "Eastern Metal Polishers" at bounding box center [426, 52] width 115 height 10
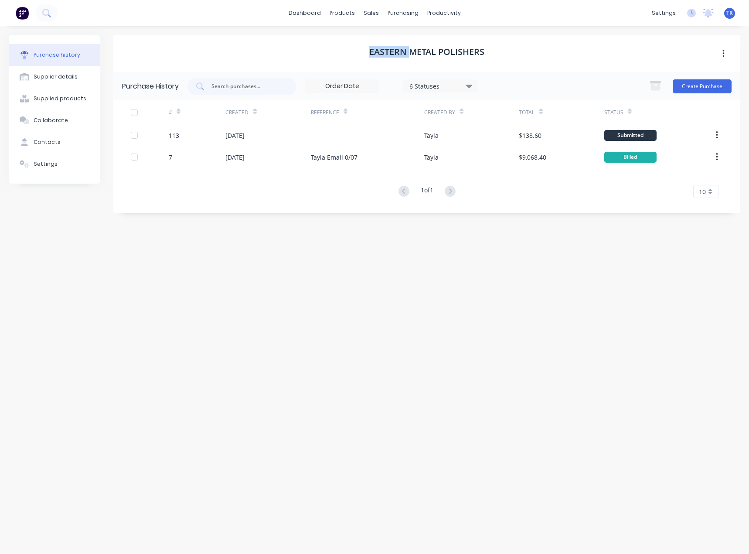
click at [389, 48] on h1 "Eastern Metal Polishers" at bounding box center [426, 52] width 115 height 10
click at [401, 54] on h1 "Eastern Metal Polishers" at bounding box center [426, 52] width 115 height 10
click at [359, 33] on link "Product Catalogue" at bounding box center [386, 41] width 116 height 17
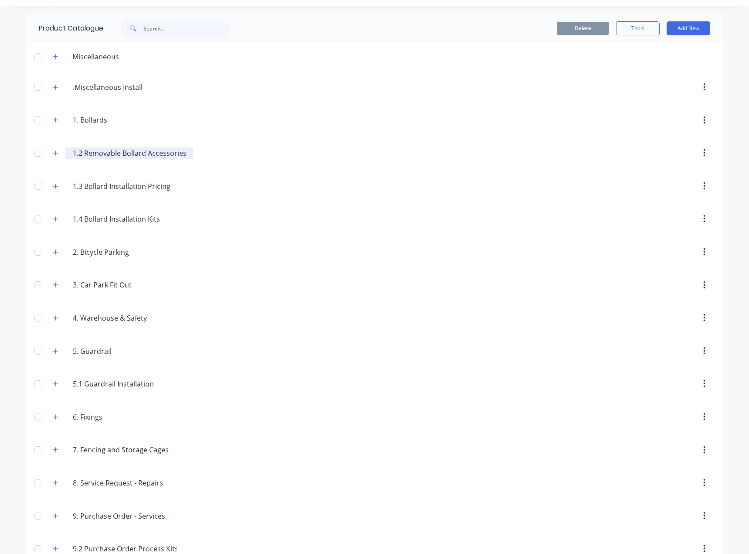
scroll to position [41, 0]
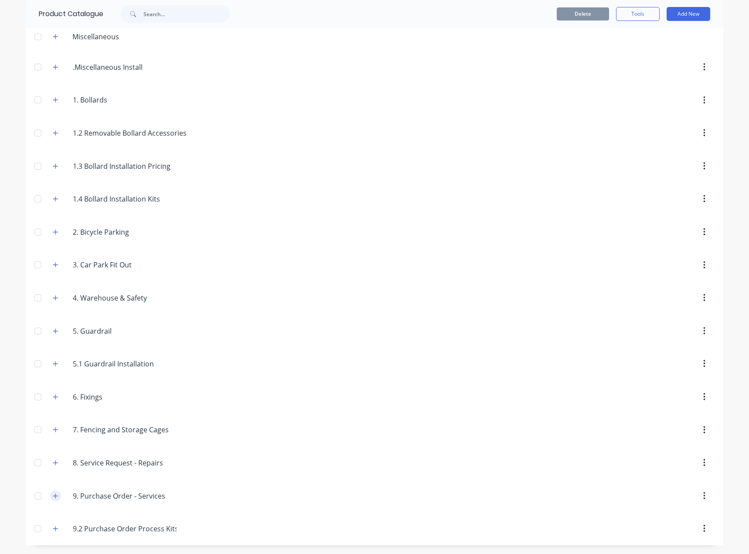
click at [53, 498] on icon "button" at bounding box center [55, 496] width 5 height 6
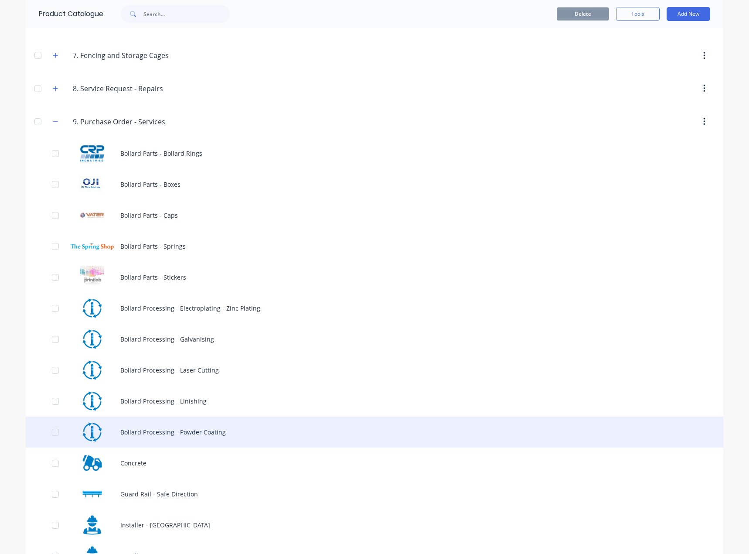
scroll to position [433, 0]
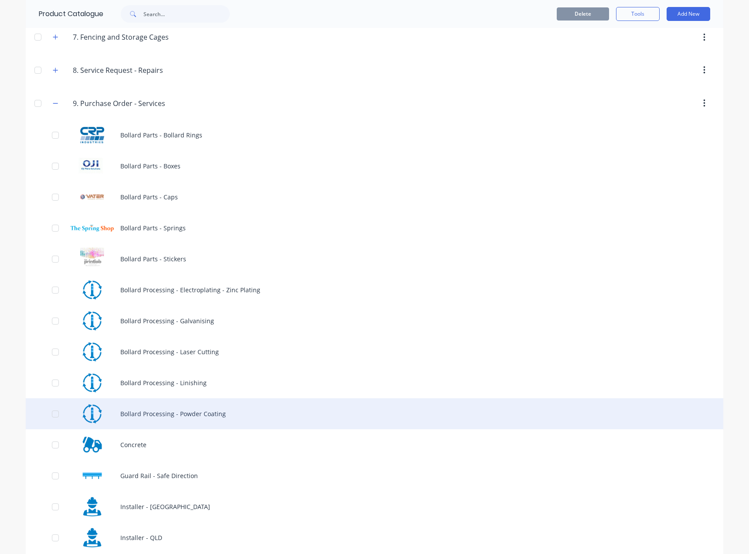
click at [218, 401] on div "Bollard Processing - Powder Coating" at bounding box center [375, 413] width 698 height 31
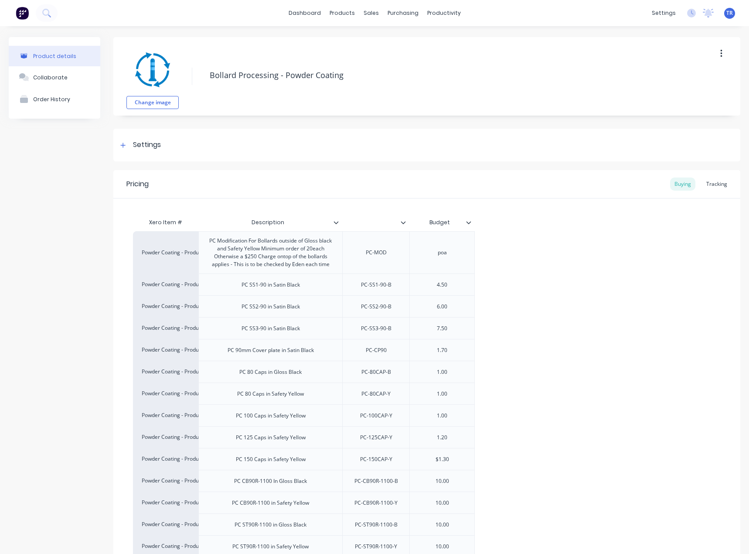
drag, startPoint x: 304, startPoint y: 5, endPoint x: 190, endPoint y: 11, distance: 114.4
click at [304, 5] on div "dashboard products sales purchasing productivity dashboard products Product Cat…" at bounding box center [374, 13] width 749 height 26
click at [28, 10] on img at bounding box center [22, 13] width 13 height 13
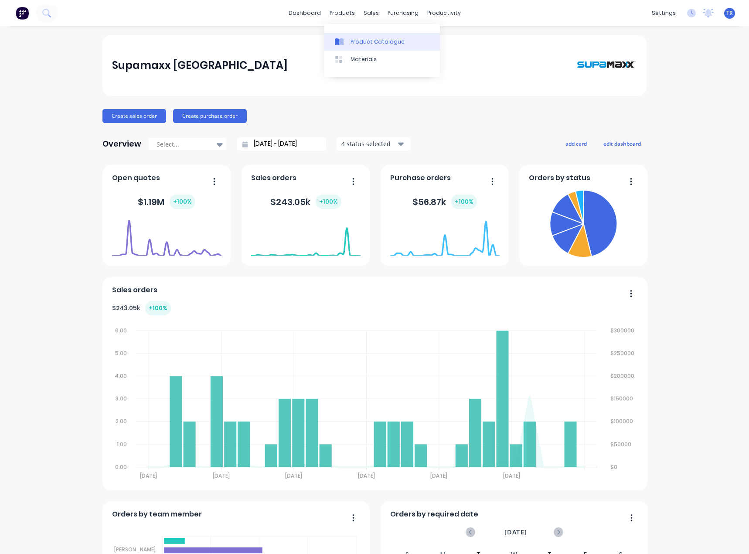
click at [364, 44] on div "Product Catalogue" at bounding box center [378, 42] width 54 height 8
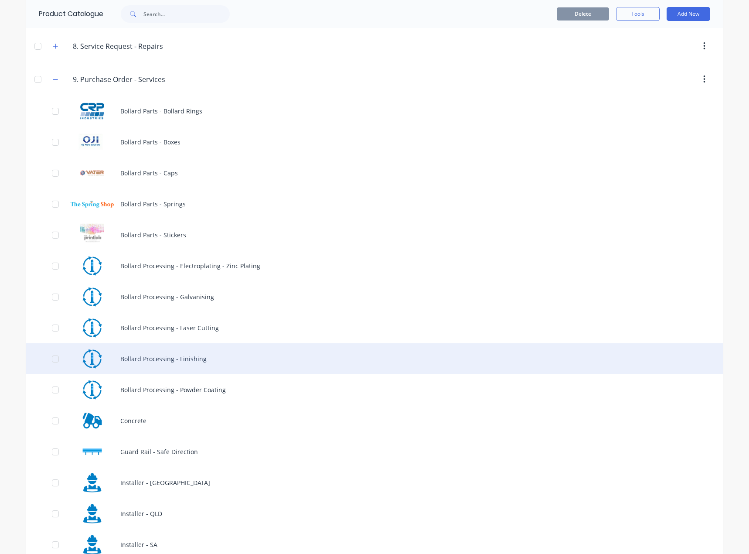
scroll to position [480, 0]
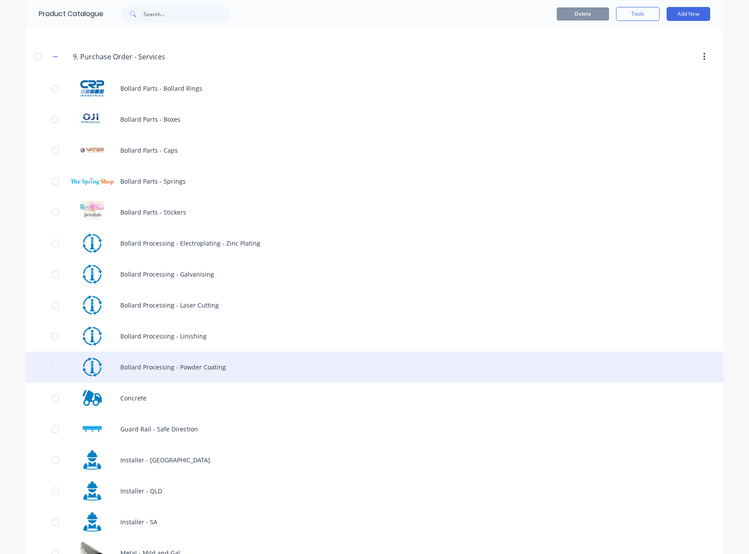
click at [217, 365] on div "Bollard Processing - Powder Coating" at bounding box center [375, 366] width 698 height 31
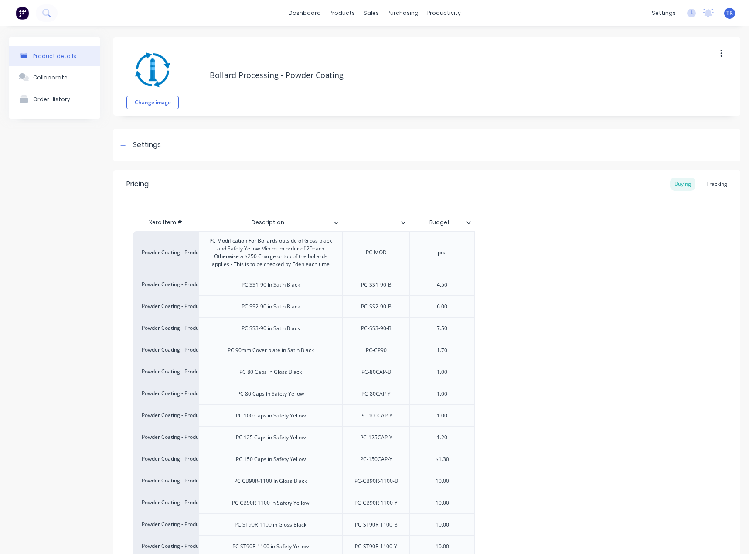
type textarea "x"
click at [377, 225] on input "text" at bounding box center [373, 222] width 62 height 8
type input "Item code"
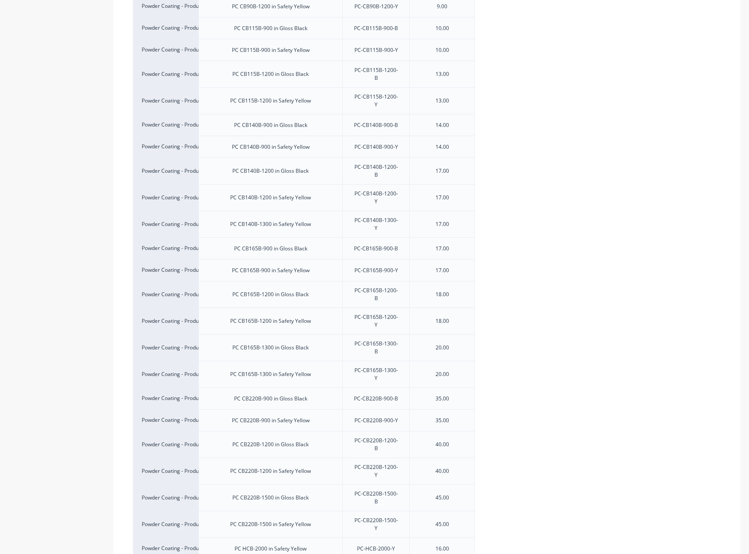
scroll to position [2604, 0]
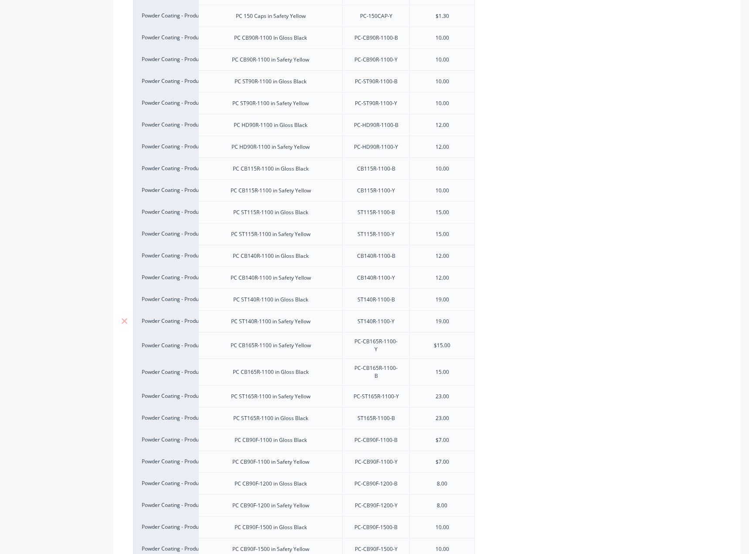
scroll to position [0, 0]
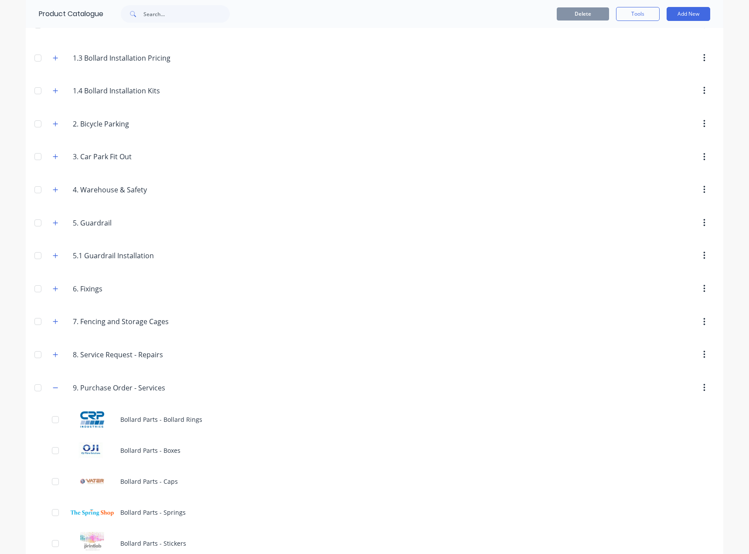
scroll to position [567, 0]
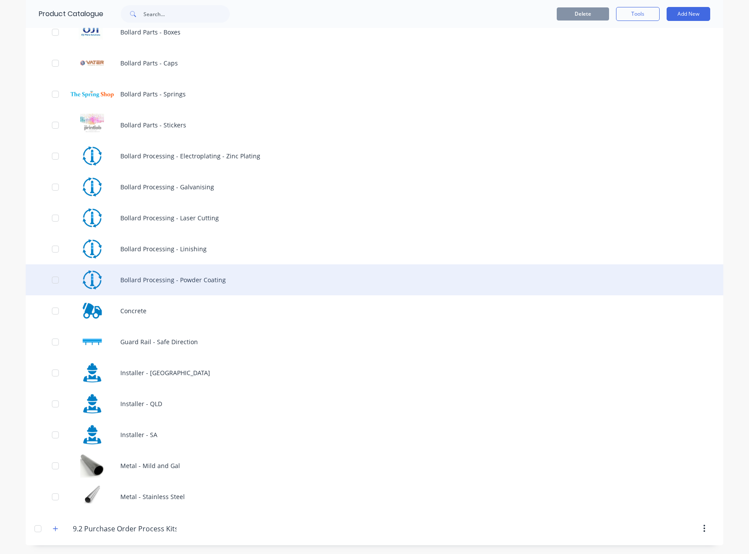
click at [179, 279] on div "Bollard Processing - Powder Coating" at bounding box center [375, 279] width 698 height 31
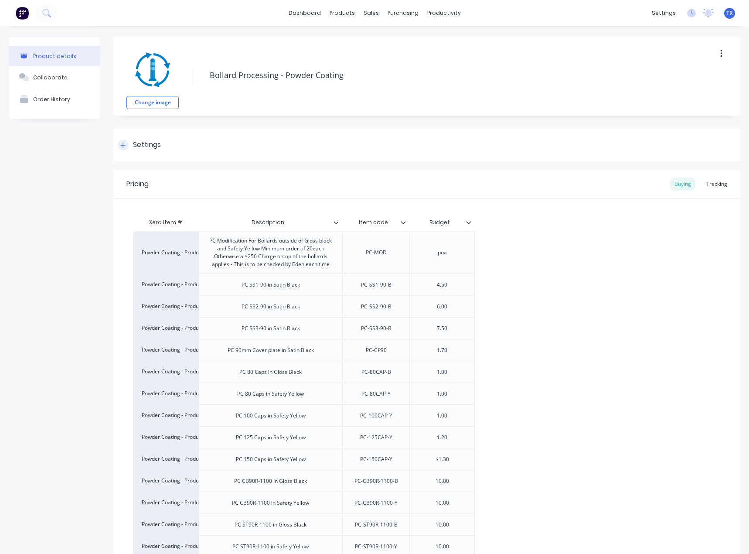
click at [239, 137] on div "Settings" at bounding box center [426, 145] width 627 height 33
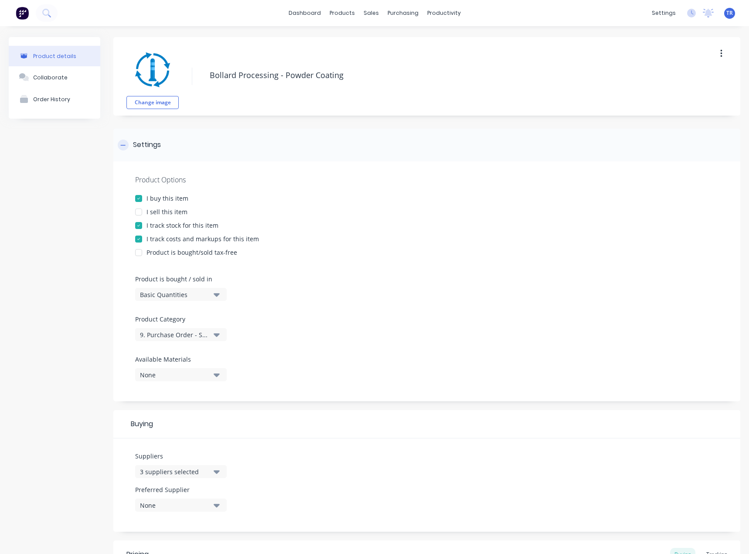
click at [239, 137] on div "Settings" at bounding box center [426, 145] width 627 height 33
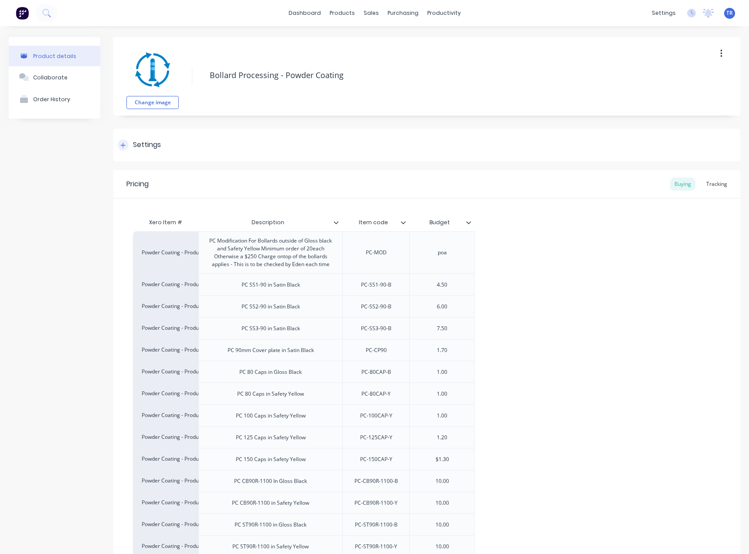
click at [239, 137] on div "Settings" at bounding box center [426, 145] width 627 height 33
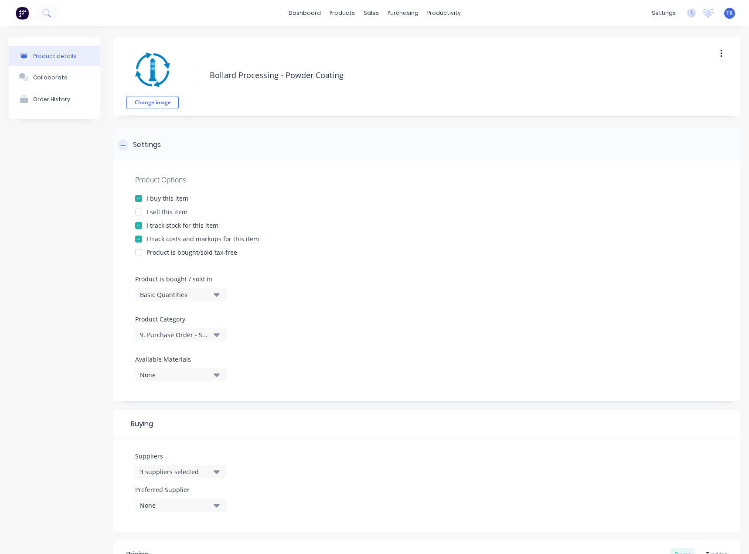
type textarea "x"
click at [239, 137] on div "Settings" at bounding box center [426, 145] width 627 height 33
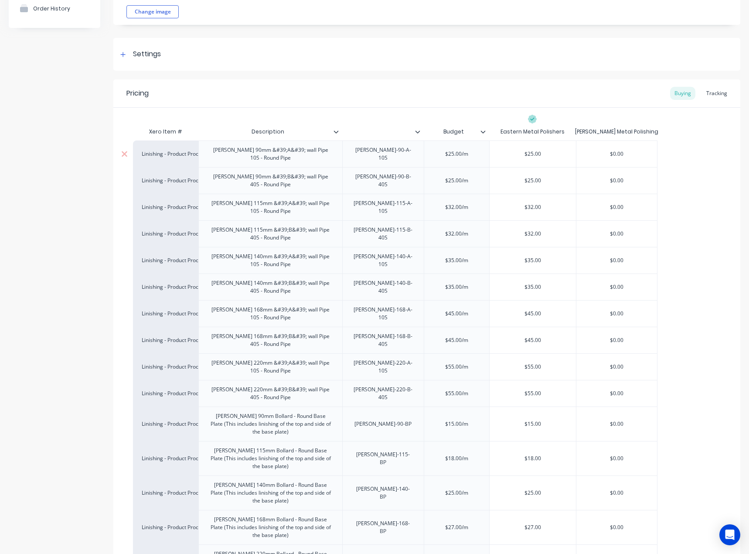
scroll to position [87, 0]
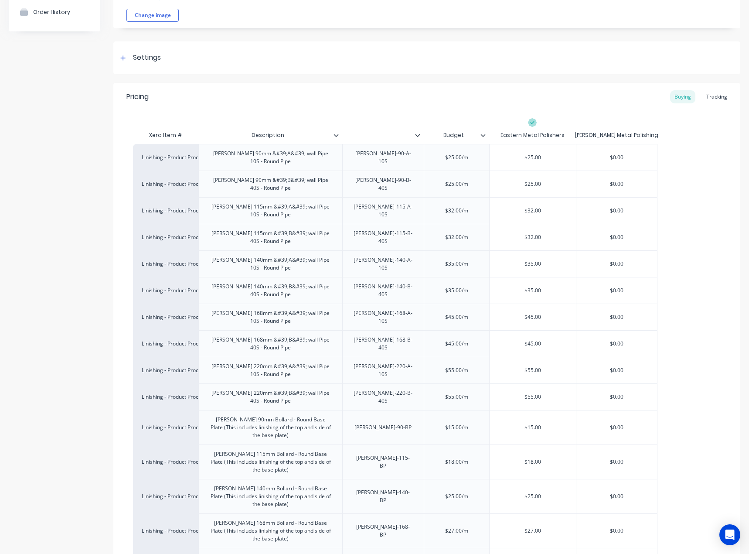
click at [275, 96] on div "Pricing Buying Tracking" at bounding box center [426, 97] width 627 height 28
click at [287, 57] on div "Settings" at bounding box center [426, 57] width 627 height 33
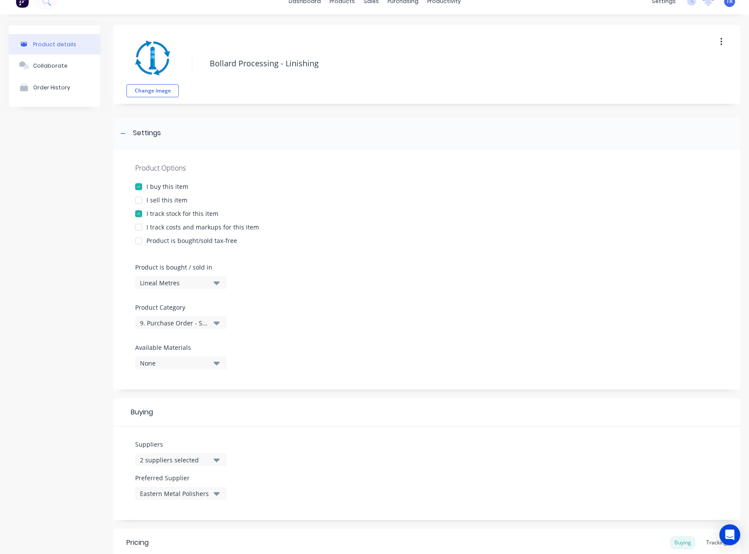
scroll to position [0, 0]
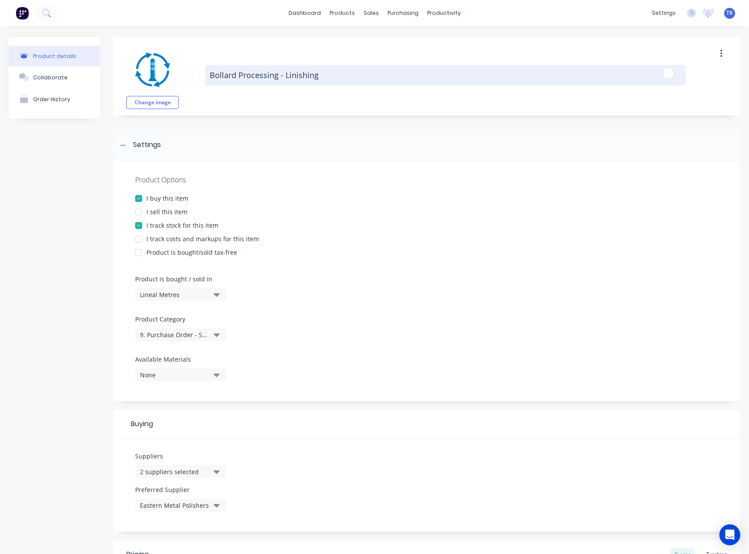
drag, startPoint x: 279, startPoint y: 77, endPoint x: 285, endPoint y: 75, distance: 6.8
click at [285, 75] on textarea "Bollard Processing - Linishing" at bounding box center [445, 75] width 481 height 20
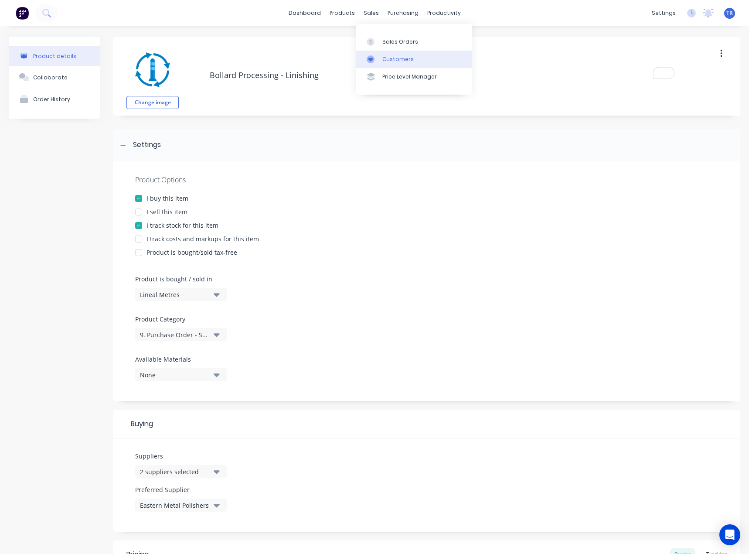
type textarea "x"
click at [396, 59] on div "Customers" at bounding box center [397, 59] width 31 height 8
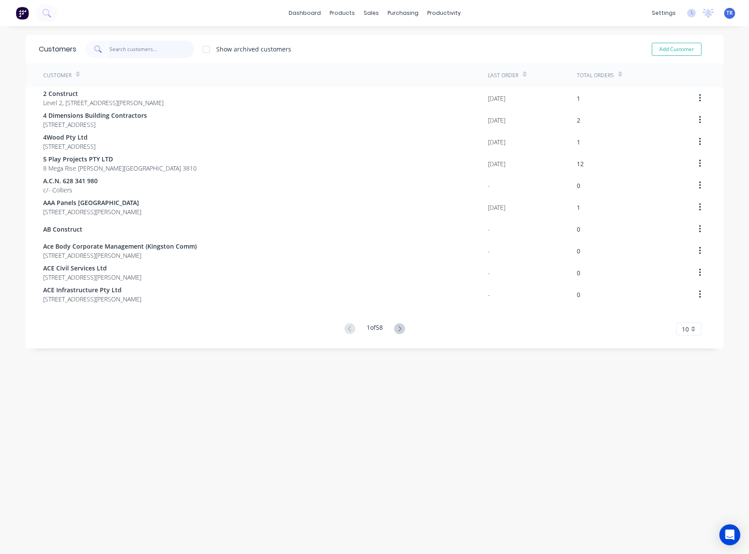
click at [176, 51] on input "text" at bounding box center [151, 49] width 85 height 17
paste input "GB Galvanising"
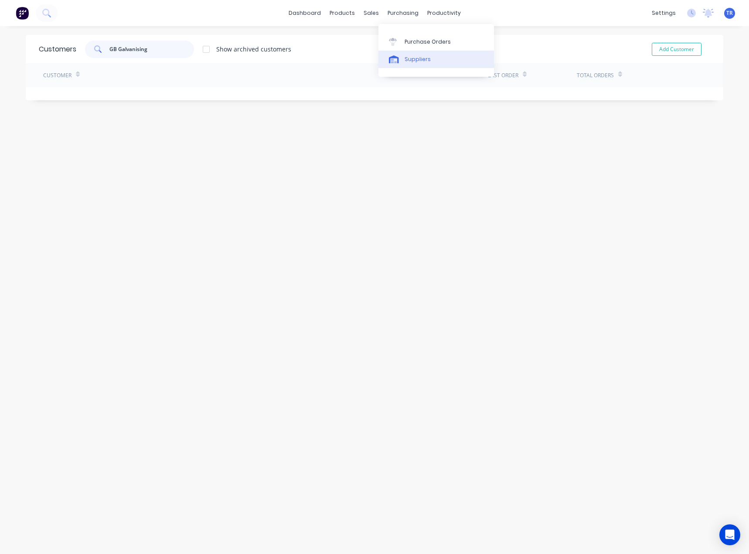
type input "GB Galvanising"
click at [391, 65] on link "Suppliers" at bounding box center [437, 59] width 116 height 17
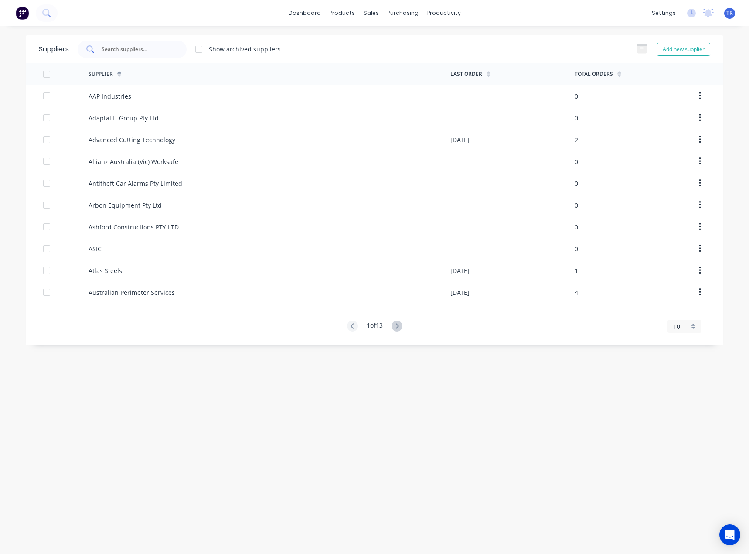
click at [124, 55] on div at bounding box center [132, 49] width 109 height 17
paste input "GB Galvanising"
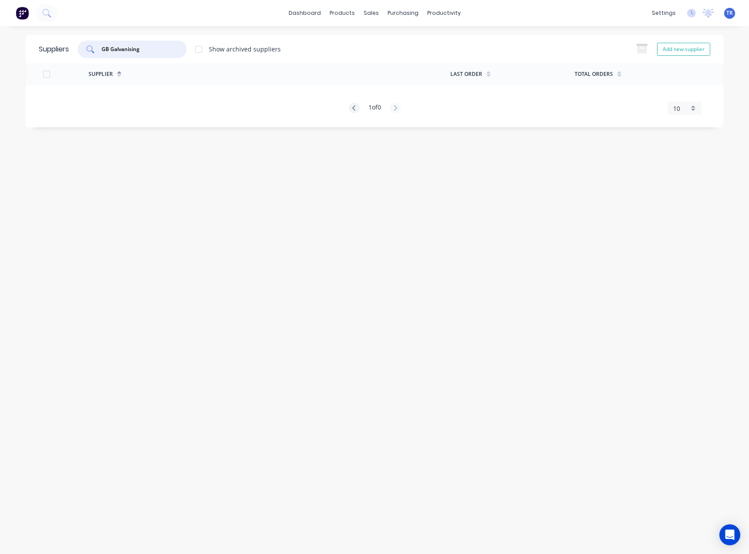
drag, startPoint x: 109, startPoint y: 51, endPoint x: 188, endPoint y: 32, distance: 80.3
click at [188, 32] on div "dashboard products sales purchasing productivity dashboard products Product Cat…" at bounding box center [374, 277] width 749 height 554
type input "GB"
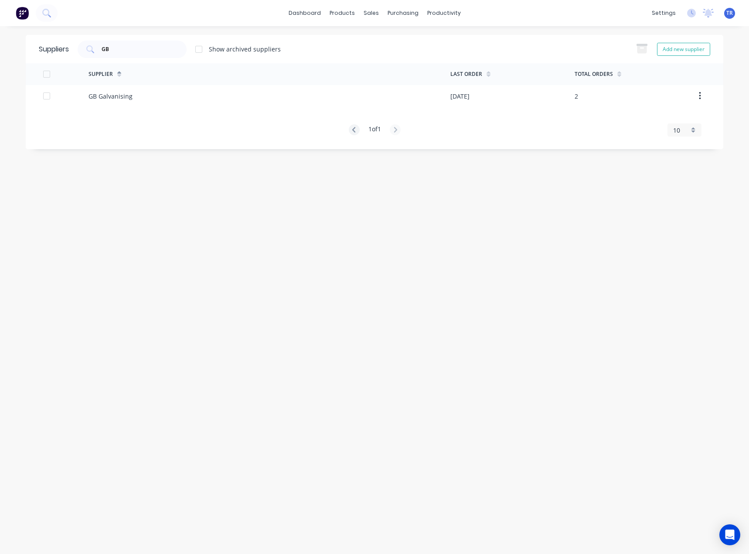
click at [211, 96] on div "GB Galvanising" at bounding box center [270, 96] width 362 height 22
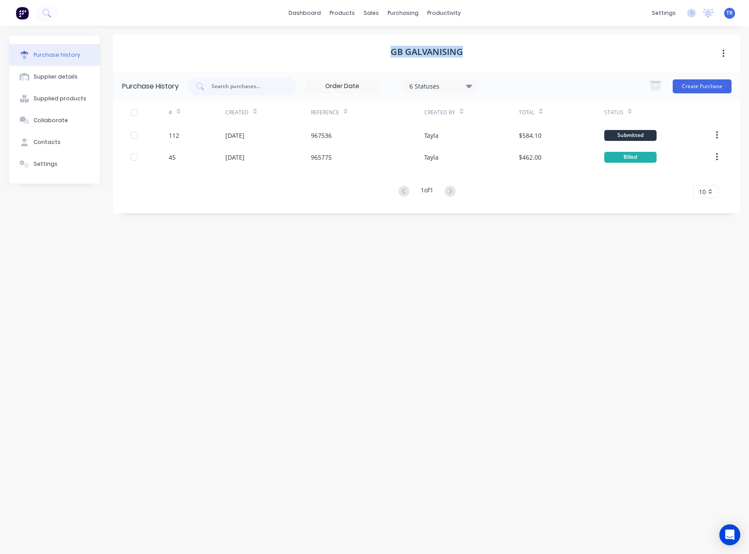
drag, startPoint x: 484, startPoint y: 48, endPoint x: 377, endPoint y: 51, distance: 106.9
click at [377, 51] on div "GB Galvanising" at bounding box center [426, 53] width 627 height 37
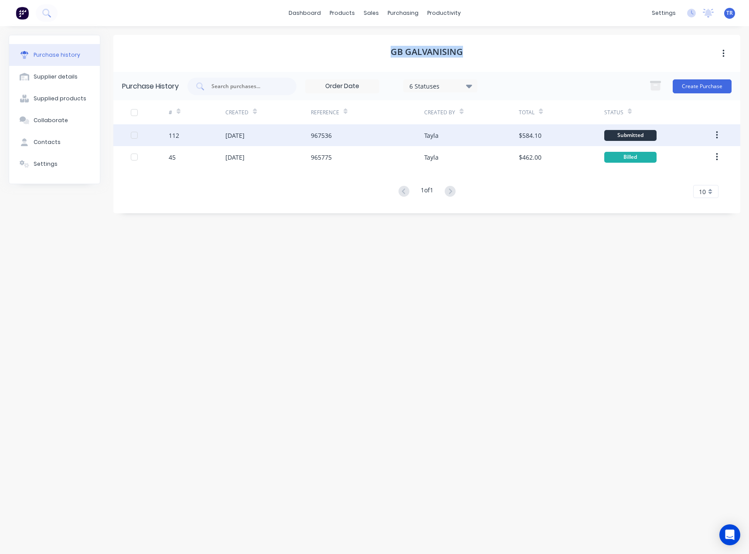
copy h1 "GB Galvanising"
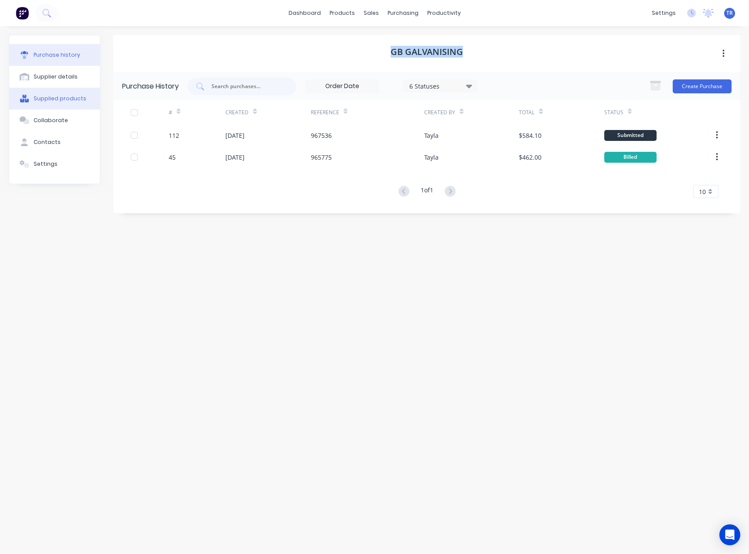
click at [68, 92] on button "Supplied products" at bounding box center [54, 99] width 91 height 22
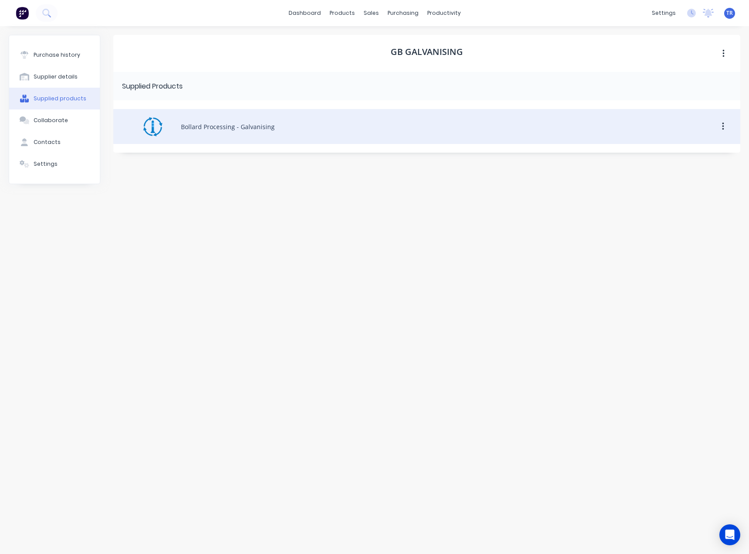
click at [184, 130] on div "Bollard Processing - Galvanising" at bounding box center [426, 126] width 627 height 35
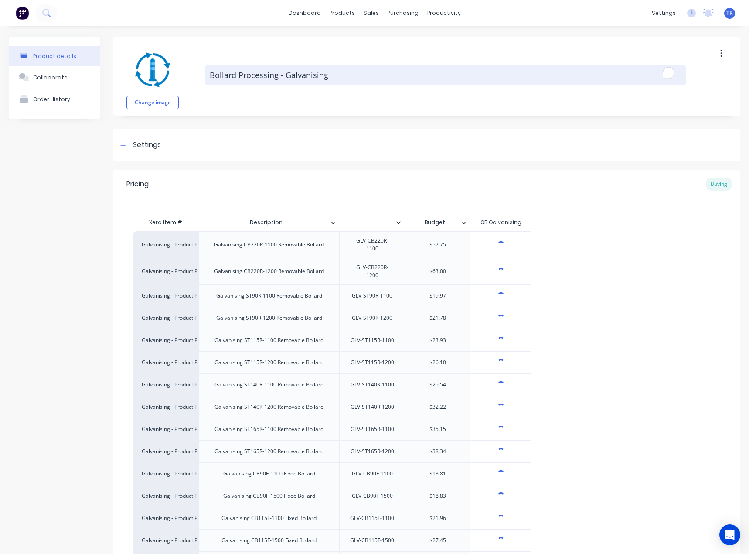
type textarea "x"
drag, startPoint x: 327, startPoint y: 74, endPoint x: 285, endPoint y: 74, distance: 41.9
click at [285, 74] on textarea "Bollard Processing - Galvanising" at bounding box center [445, 75] width 481 height 20
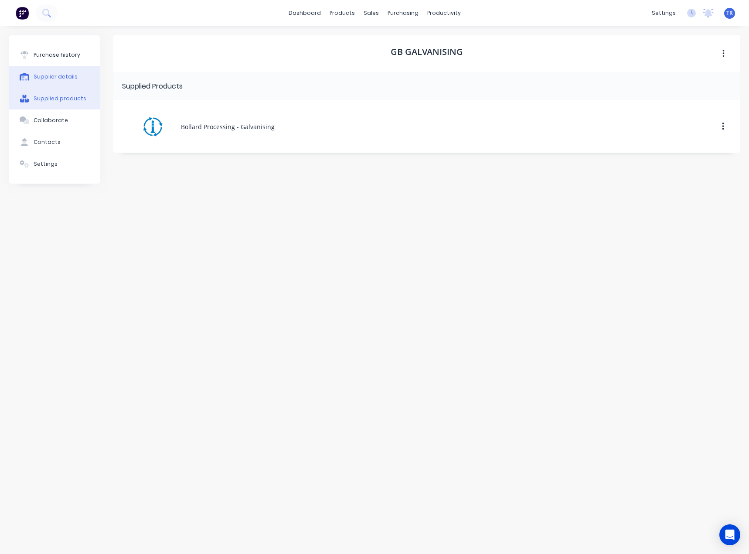
click at [58, 70] on button "Supplier details" at bounding box center [54, 77] width 91 height 22
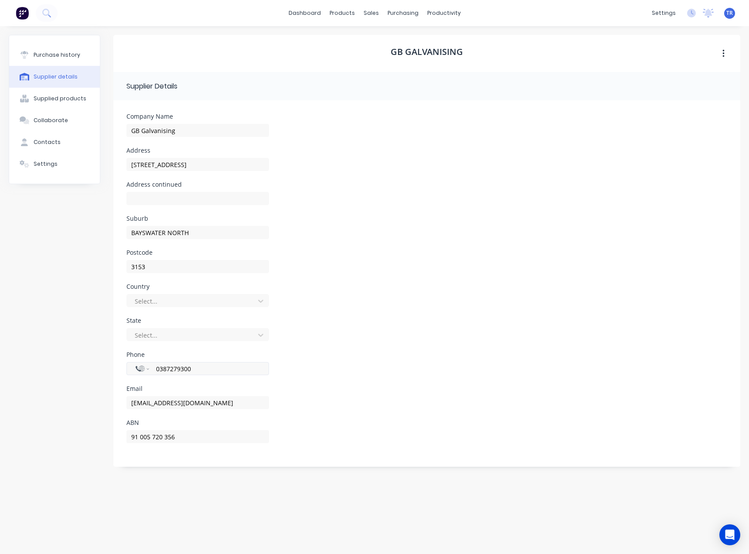
drag, startPoint x: 191, startPoint y: 368, endPoint x: 152, endPoint y: 370, distance: 38.9
click at [152, 370] on div "International Afghanistan Åland Islands Albania Algeria American Samoa Andorra …" at bounding box center [197, 368] width 143 height 13
click at [55, 132] on button "Contacts" at bounding box center [54, 142] width 91 height 22
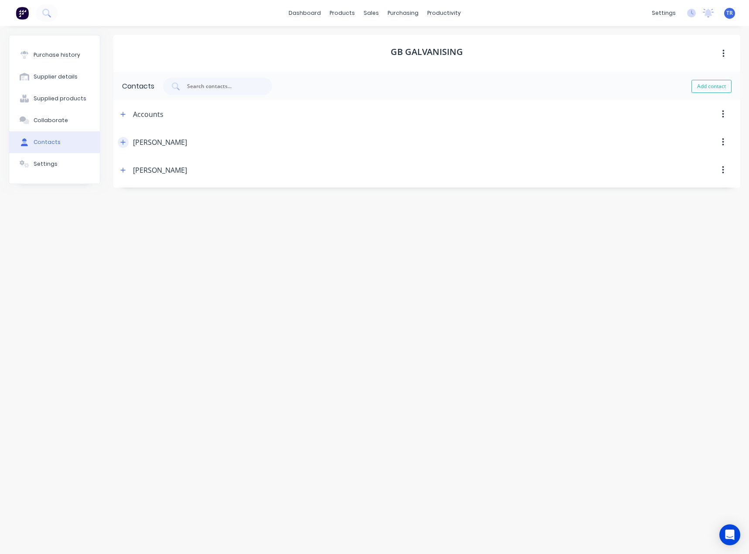
click at [128, 145] on span at bounding box center [123, 142] width 11 height 11
click at [126, 143] on button "button" at bounding box center [123, 142] width 11 height 11
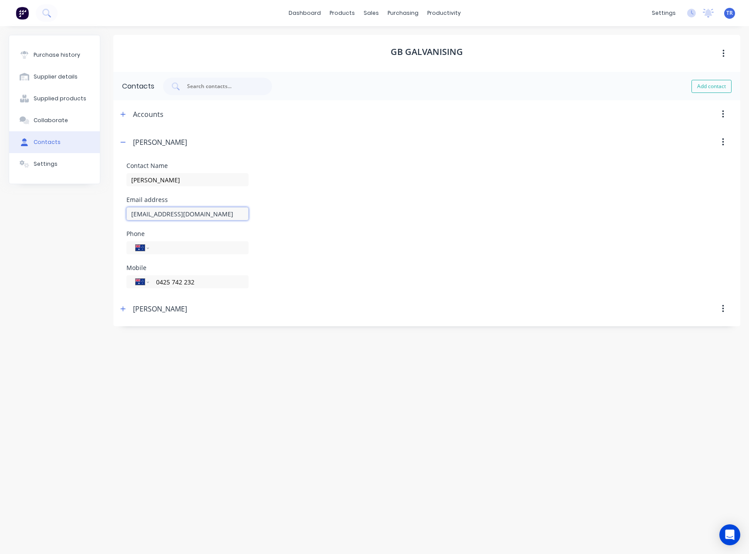
drag, startPoint x: 189, startPoint y: 215, endPoint x: 123, endPoint y: 216, distance: 66.3
click at [123, 216] on form "Contact Name Matt Email address mattz@gbgalv.com.au Phone International Afghani…" at bounding box center [426, 225] width 627 height 139
drag, startPoint x: 211, startPoint y: 284, endPoint x: 144, endPoint y: 282, distance: 66.3
click at [144, 282] on div "International Afghanistan Åland Islands Albania Algeria American Samoa Andorra …" at bounding box center [187, 281] width 122 height 13
click at [392, 59] on div "Customers" at bounding box center [401, 59] width 31 height 8
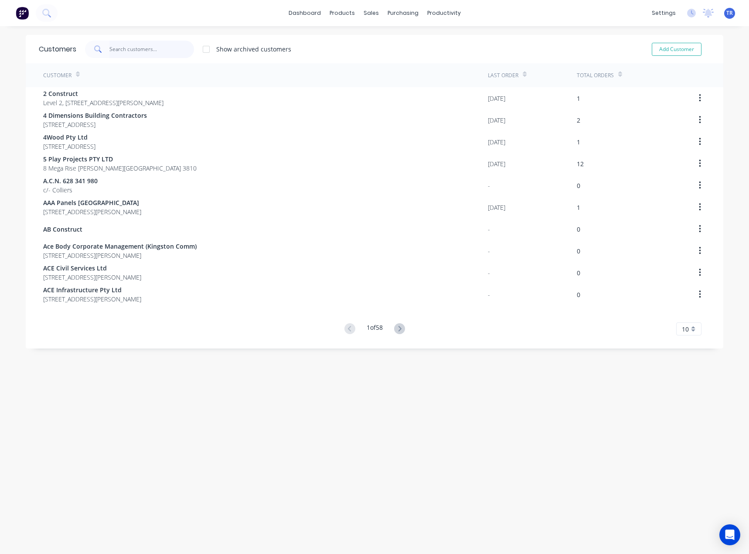
click at [148, 51] on input "text" at bounding box center [151, 49] width 85 height 17
paste input "Eastern Metal Polishers"
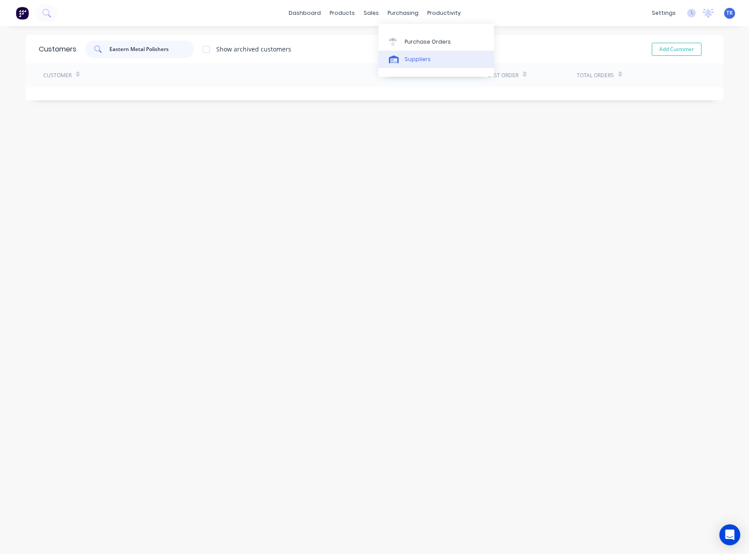
type input "Eastern Metal Polishers"
click at [405, 61] on div "Suppliers" at bounding box center [418, 59] width 26 height 8
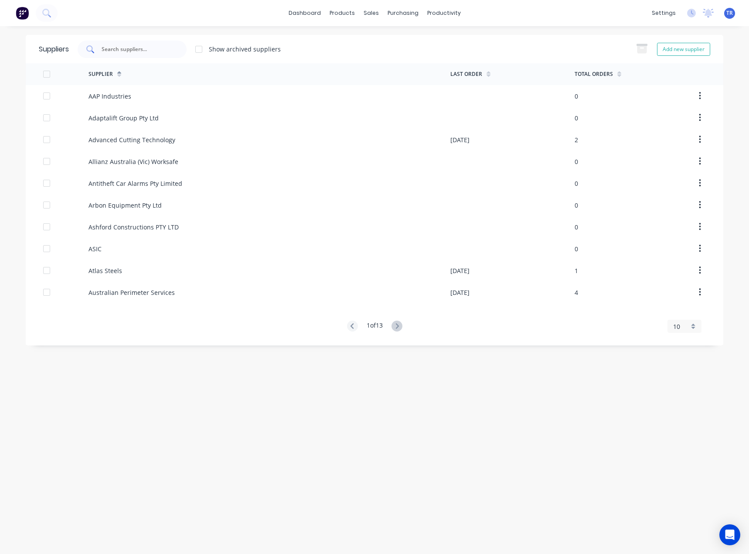
click at [132, 46] on input "text" at bounding box center [137, 49] width 72 height 9
paste input "Eastern Metal Polishers"
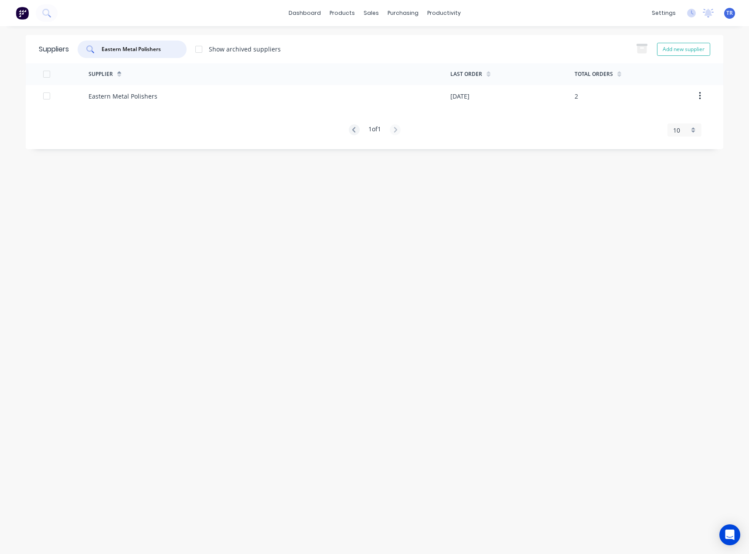
type input "Eastern Metal Polishers"
click at [147, 96] on div "Eastern Metal Polishers" at bounding box center [123, 96] width 69 height 9
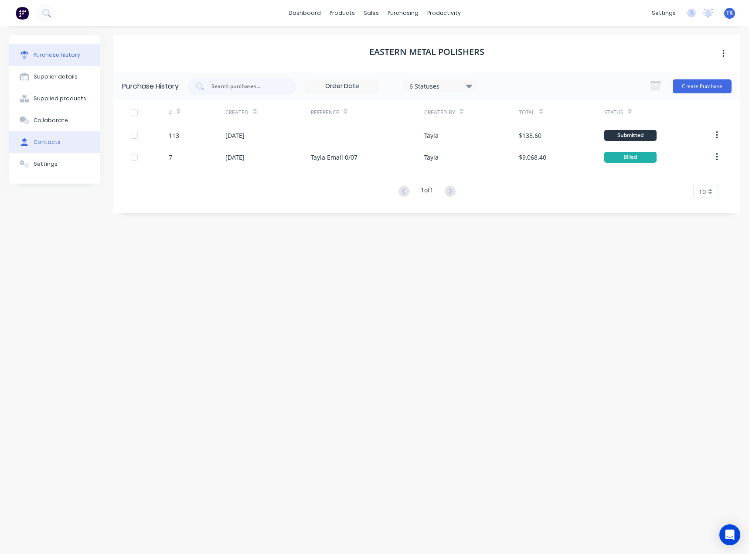
click at [78, 133] on button "Contacts" at bounding box center [54, 142] width 91 height 22
select select "AU"
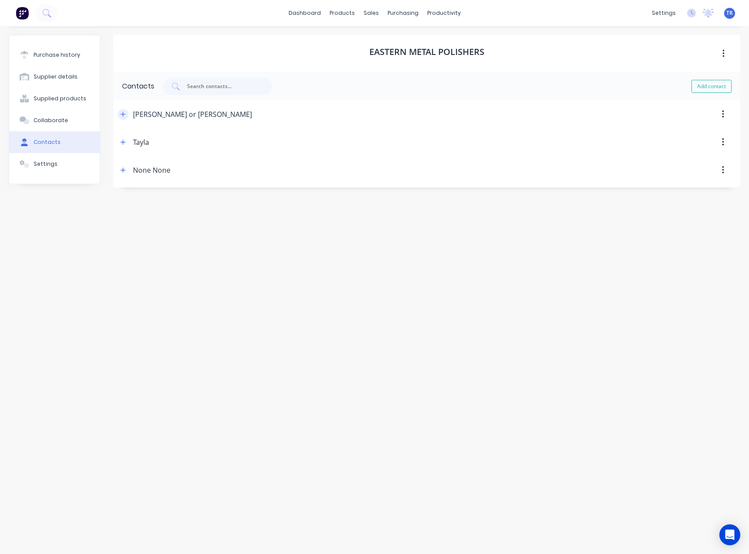
click at [125, 111] on icon "button" at bounding box center [122, 114] width 5 height 6
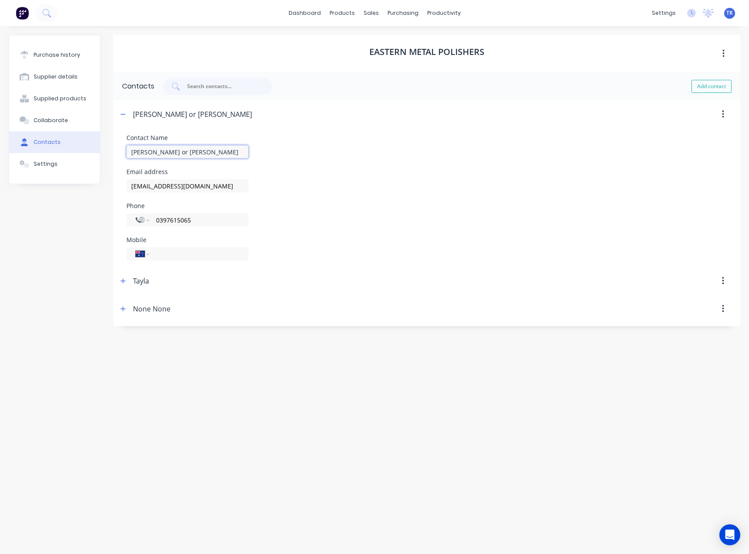
drag, startPoint x: 154, startPoint y: 155, endPoint x: 116, endPoint y: 158, distance: 37.6
click at [116, 158] on form "Contact Name Bill or Trevor Email address easternmetalpolishers@gmail.com Phone…" at bounding box center [426, 197] width 627 height 139
drag, startPoint x: 237, startPoint y: 184, endPoint x: 127, endPoint y: 186, distance: 109.9
click at [126, 185] on input "easternmetalpolishers@gmail.com" at bounding box center [187, 185] width 122 height 13
drag, startPoint x: 147, startPoint y: 218, endPoint x: 132, endPoint y: 219, distance: 15.7
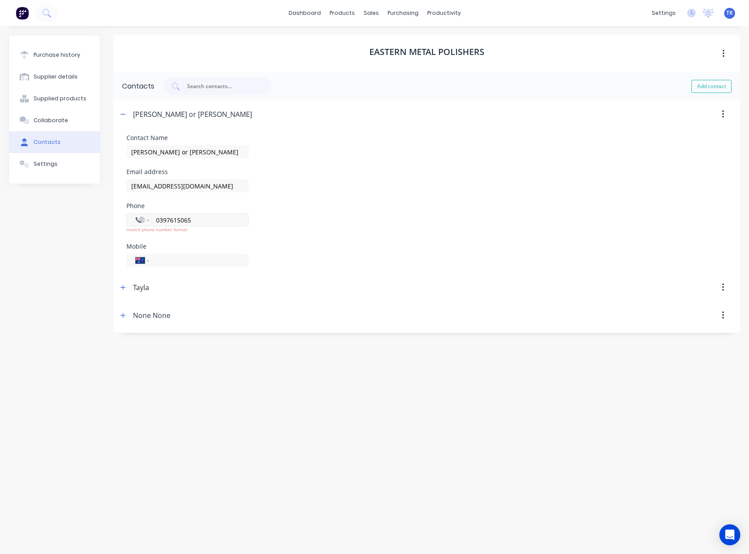
click at [132, 219] on div "International Afghanistan Åland Islands Albania Algeria American Samoa Andorra …" at bounding box center [187, 219] width 122 height 13
click at [65, 55] on div "Purchase history" at bounding box center [57, 55] width 47 height 8
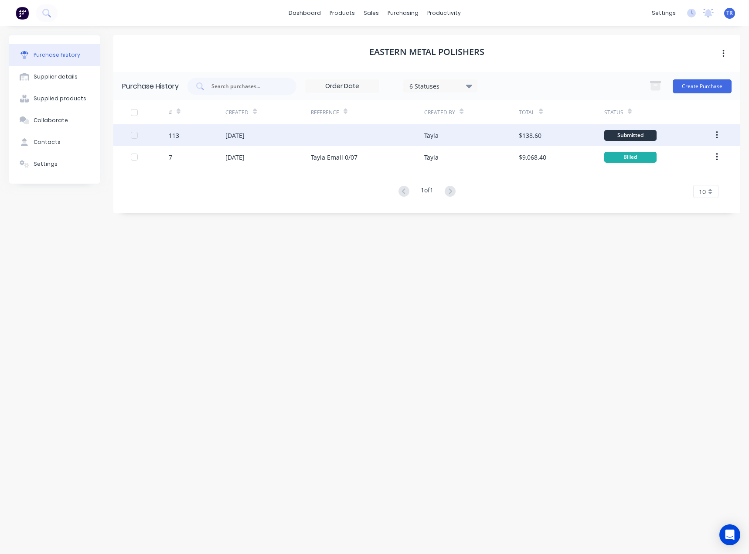
click at [554, 138] on div "$138.60" at bounding box center [561, 135] width 85 height 22
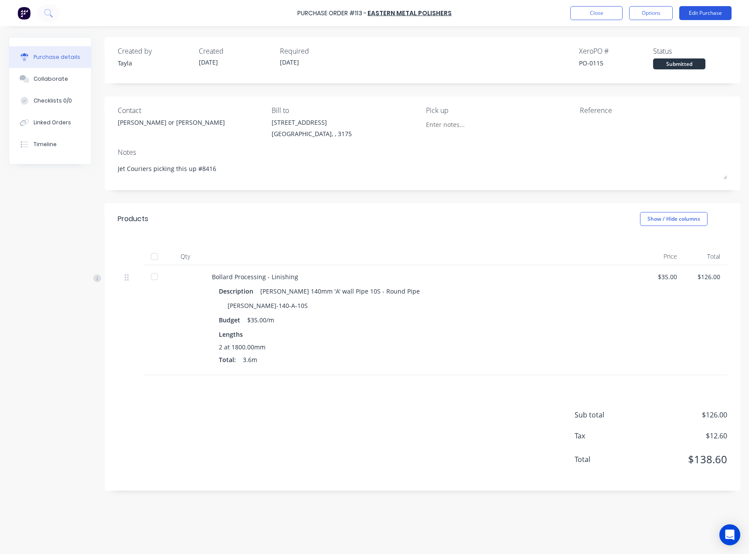
click at [726, 14] on button "Edit Purchase" at bounding box center [705, 13] width 52 height 14
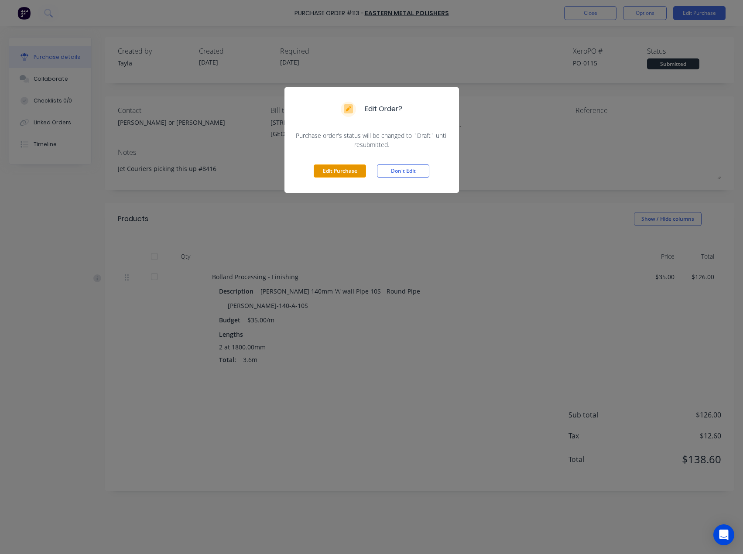
click at [341, 169] on button "Edit Purchase" at bounding box center [340, 170] width 52 height 13
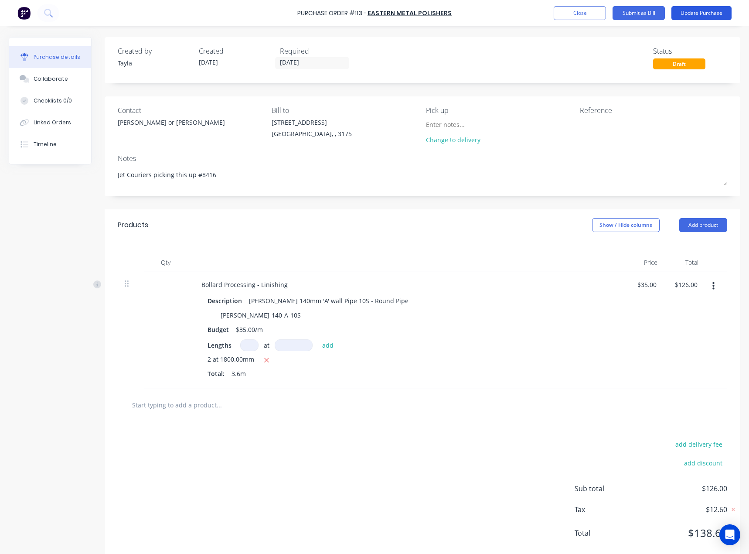
click at [698, 14] on button "Update Purchase" at bounding box center [702, 13] width 60 height 14
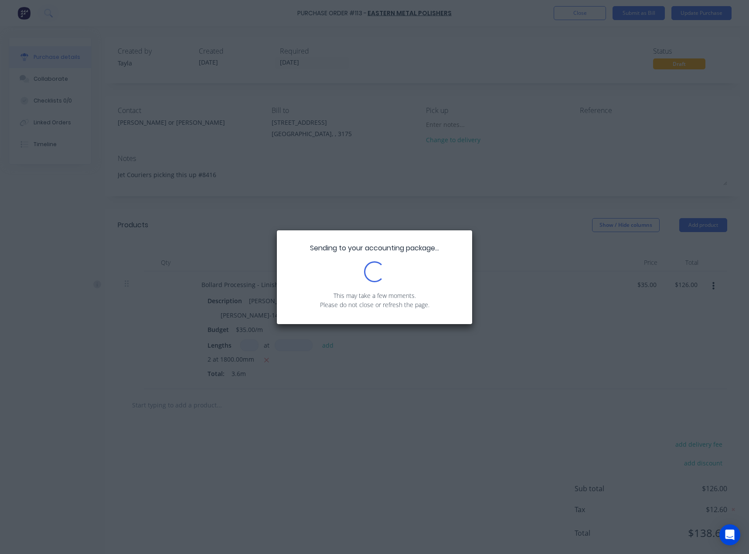
type textarea "x"
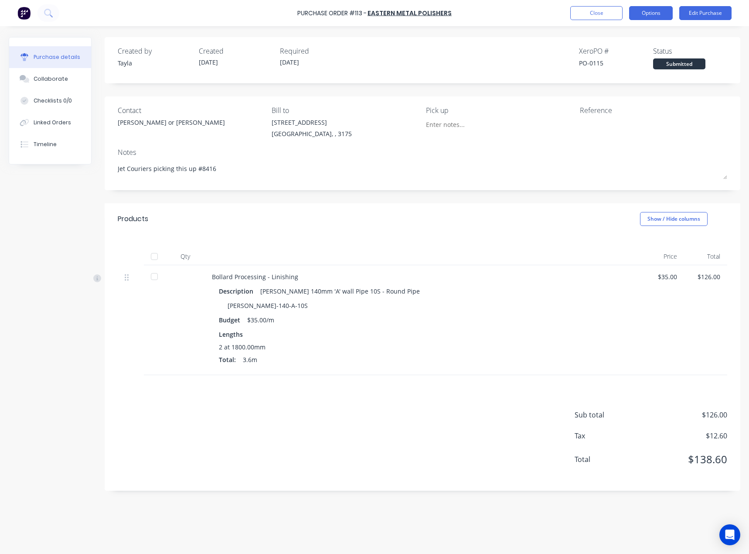
click at [656, 12] on button "Options" at bounding box center [651, 13] width 44 height 14
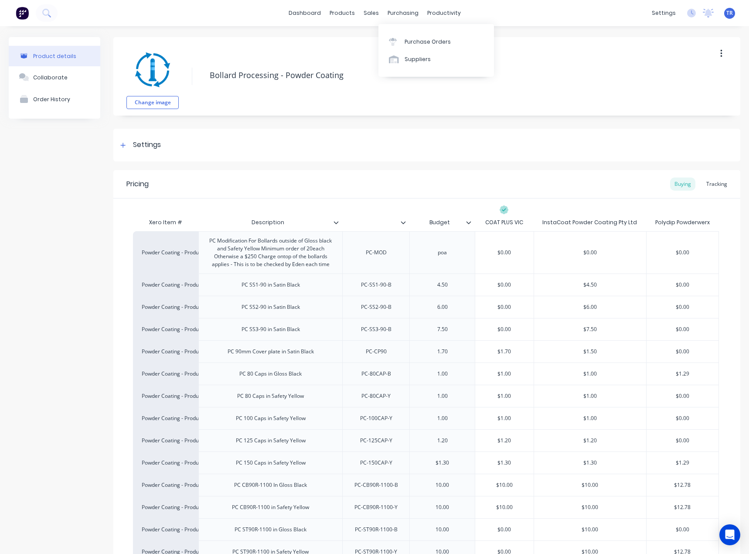
click at [406, 73] on div "Purchase Orders Suppliers" at bounding box center [437, 50] width 116 height 53
click at [409, 61] on div "Suppliers" at bounding box center [418, 59] width 26 height 8
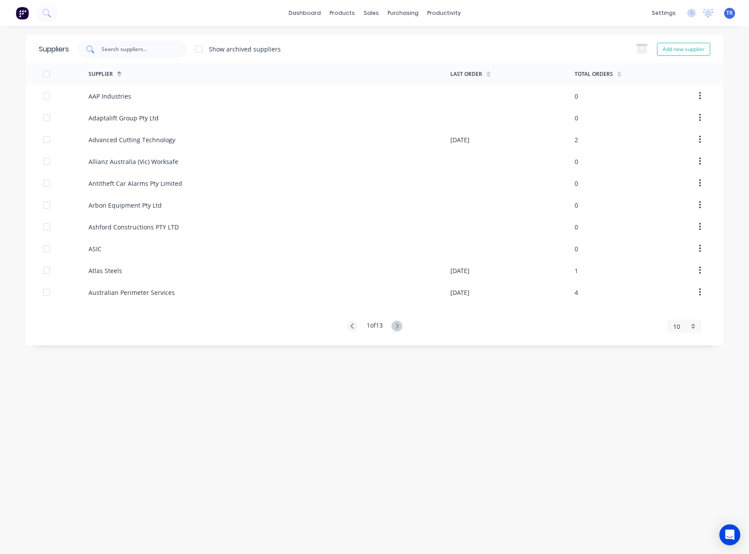
click at [152, 47] on input "text" at bounding box center [137, 49] width 72 height 9
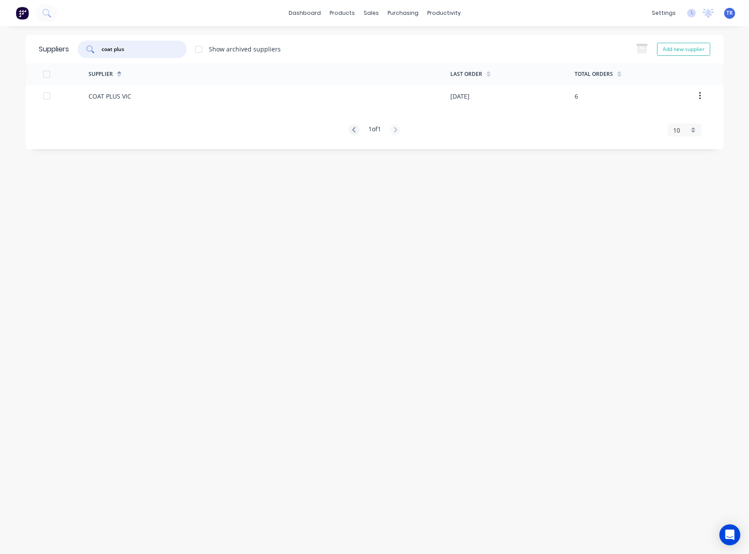
type input "coat plus"
click at [212, 104] on div "COAT PLUS VIC" at bounding box center [270, 96] width 362 height 22
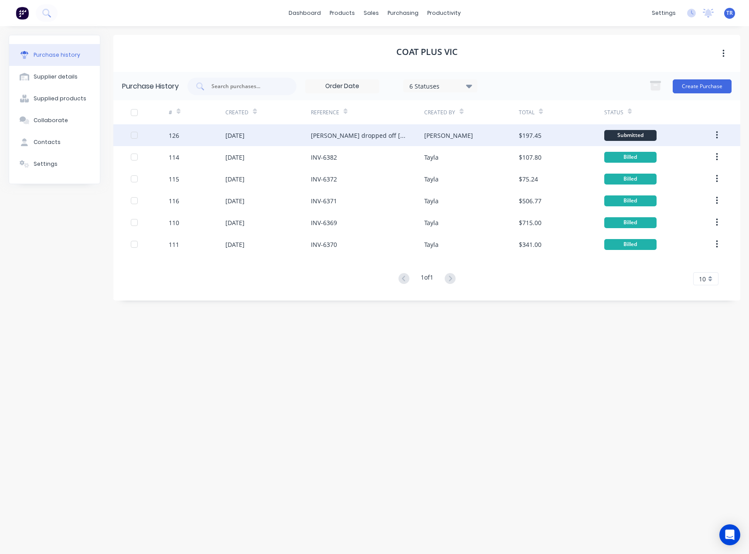
click at [393, 133] on div "[PERSON_NAME] dropped off [DATE] mixed order please read colours" at bounding box center [359, 135] width 96 height 9
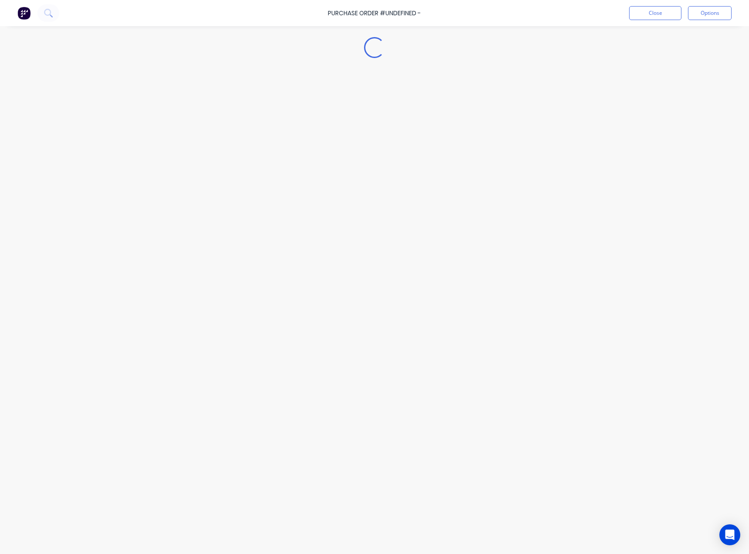
type textarea "x"
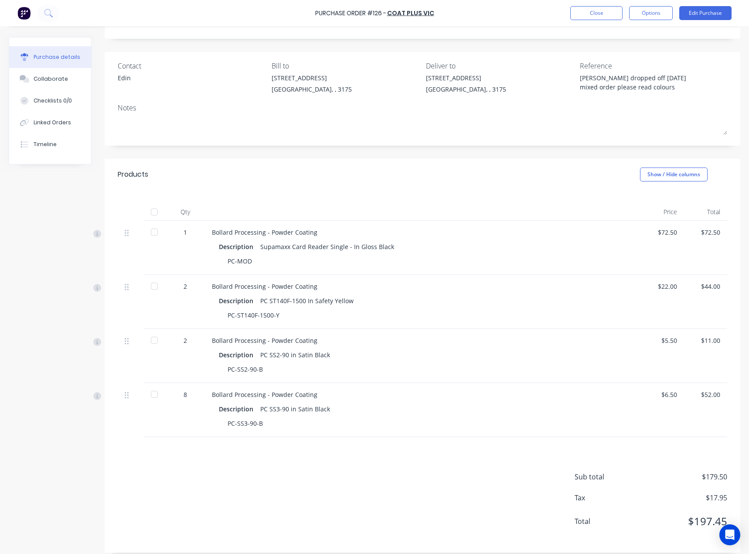
scroll to position [52, 0]
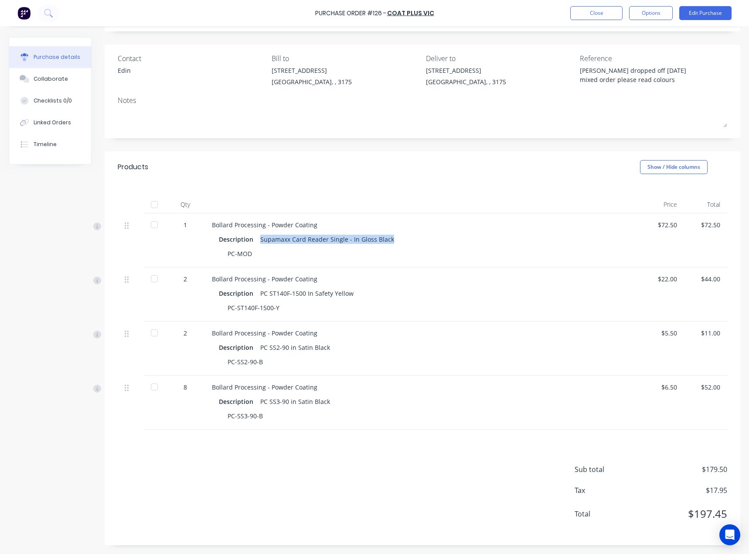
drag, startPoint x: 263, startPoint y: 236, endPoint x: 420, endPoint y: 235, distance: 157.9
click at [420, 235] on div "Description Supamaxx Card Reader Single - In Gloss Black" at bounding box center [423, 239] width 408 height 13
drag, startPoint x: 273, startPoint y: 293, endPoint x: 302, endPoint y: 290, distance: 29.3
click at [302, 290] on div "PC ST140F-1500 In Safety Yellow" at bounding box center [306, 293] width 93 height 13
click at [276, 297] on div "PC ST140F-1500 In Safety Yellow" at bounding box center [306, 293] width 93 height 13
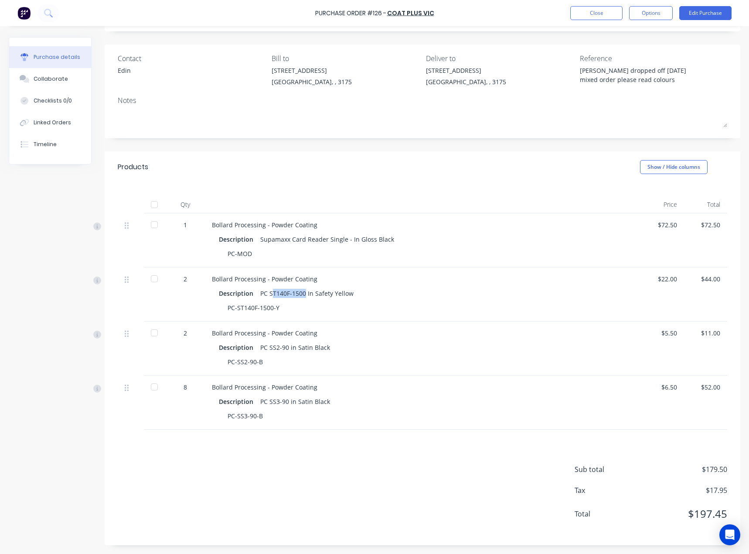
drag, startPoint x: 272, startPoint y: 294, endPoint x: 306, endPoint y: 290, distance: 33.9
click at [306, 290] on div "PC ST140F-1500 In Safety Yellow" at bounding box center [306, 293] width 93 height 13
copy div "T140F-1500"
click at [663, 280] on div "$22.00" at bounding box center [662, 278] width 29 height 9
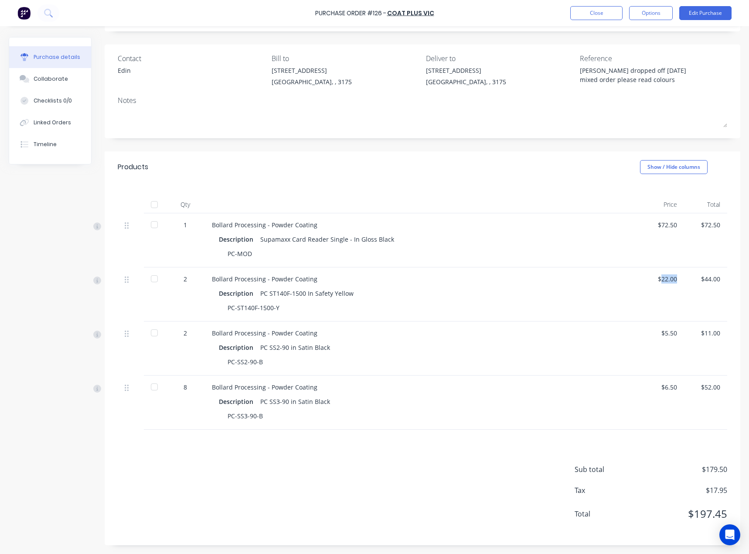
click at [663, 280] on div "$22.00" at bounding box center [662, 278] width 29 height 9
copy div "22.00"
drag, startPoint x: 288, startPoint y: 347, endPoint x: 272, endPoint y: 348, distance: 16.7
click at [272, 348] on div "PC SS2-90 in Satin Black" at bounding box center [295, 347] width 70 height 13
copy div "SS2-90"
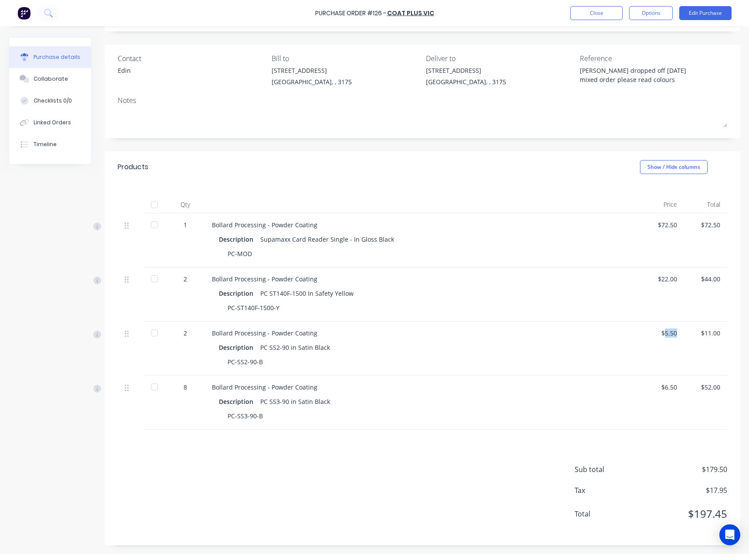
drag, startPoint x: 675, startPoint y: 334, endPoint x: 661, endPoint y: 331, distance: 14.3
click at [661, 331] on div "$5.50" at bounding box center [662, 348] width 43 height 54
copy div "5.50"
drag, startPoint x: 288, startPoint y: 402, endPoint x: 269, endPoint y: 402, distance: 19.6
click at [269, 402] on div "PC SS3-90 in Satin Black" at bounding box center [295, 401] width 70 height 13
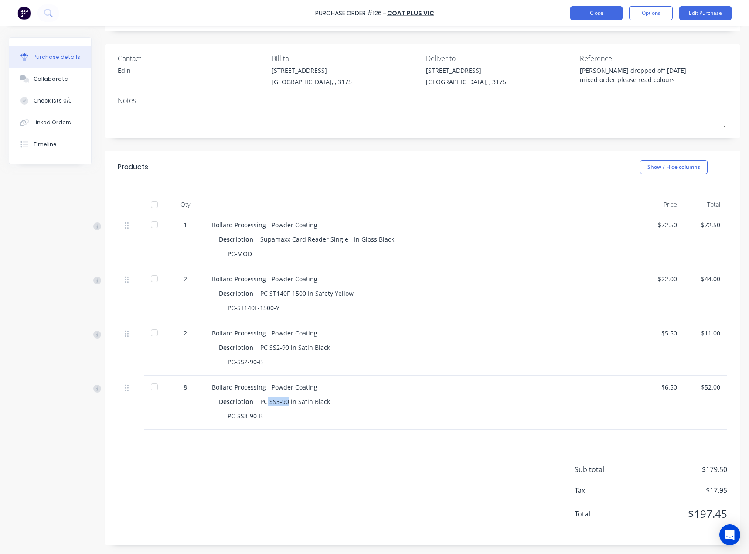
click at [603, 12] on button "Close" at bounding box center [596, 13] width 52 height 14
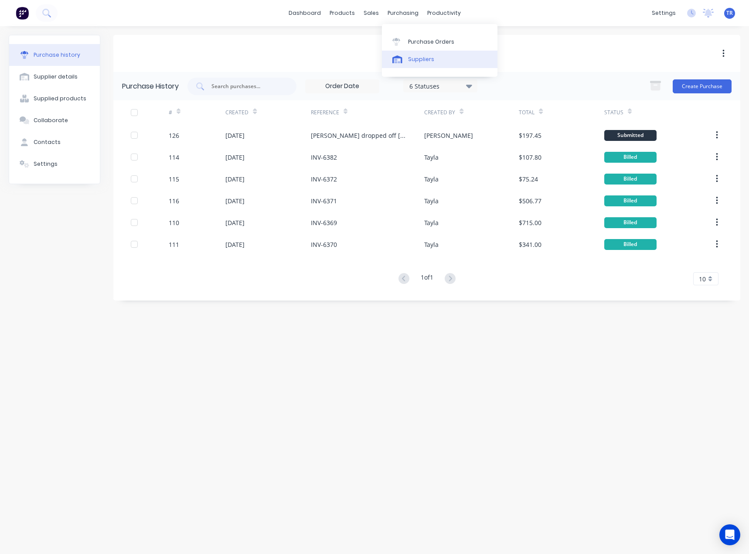
click at [402, 57] on icon at bounding box center [397, 59] width 10 height 8
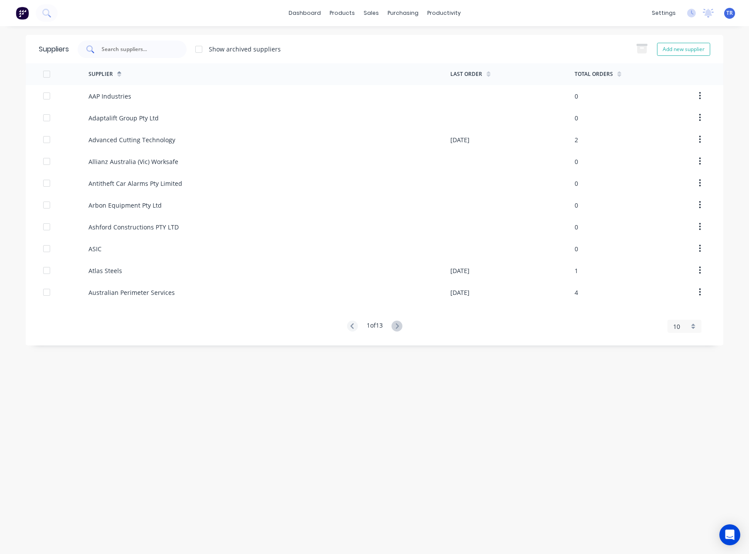
click at [148, 55] on div at bounding box center [132, 49] width 109 height 17
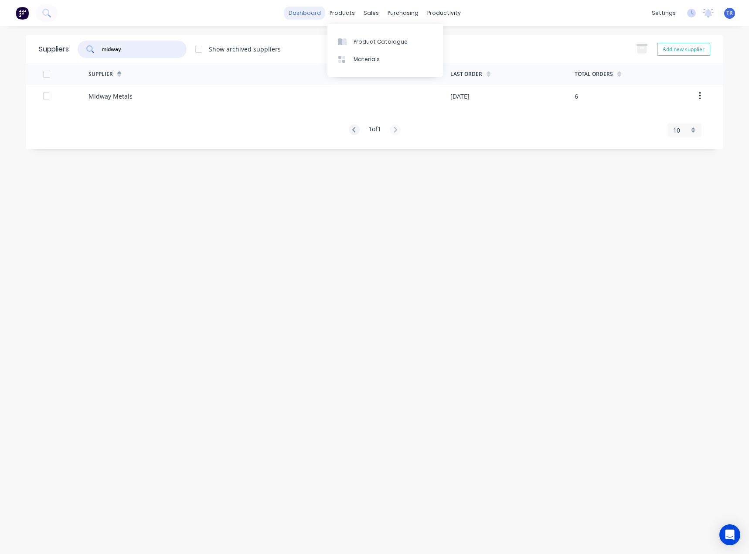
type input "midway"
click at [301, 11] on link "dashboard" at bounding box center [304, 13] width 41 height 13
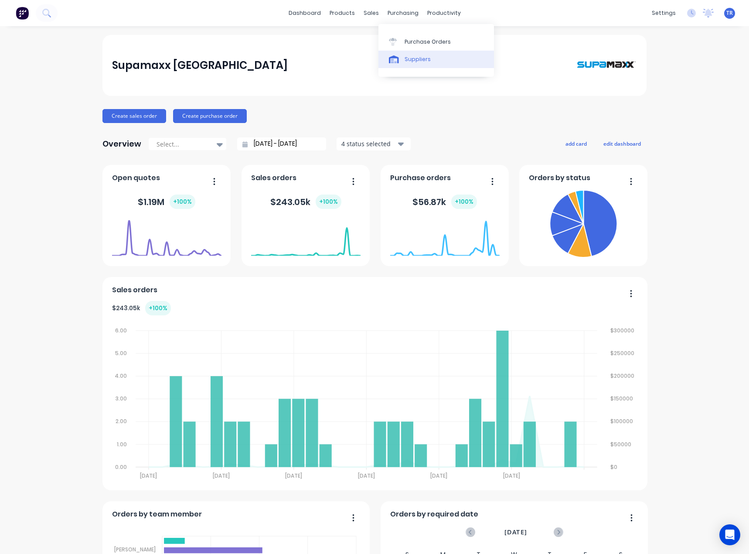
click at [400, 59] on div at bounding box center [395, 59] width 13 height 8
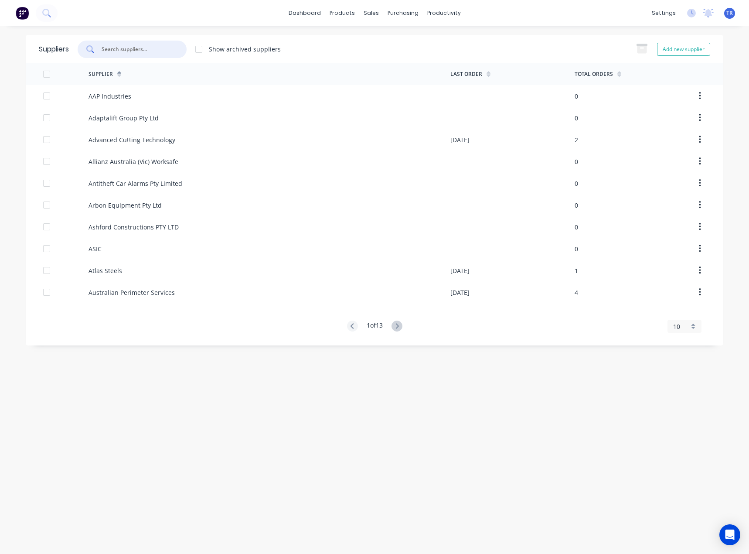
click at [116, 50] on input "text" at bounding box center [137, 49] width 72 height 9
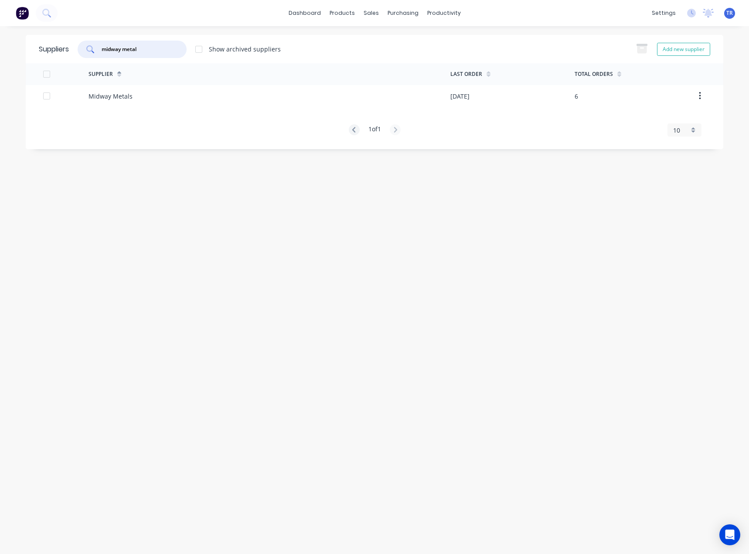
type input "midway metal"
click at [168, 95] on div "Midway Metals" at bounding box center [270, 96] width 362 height 22
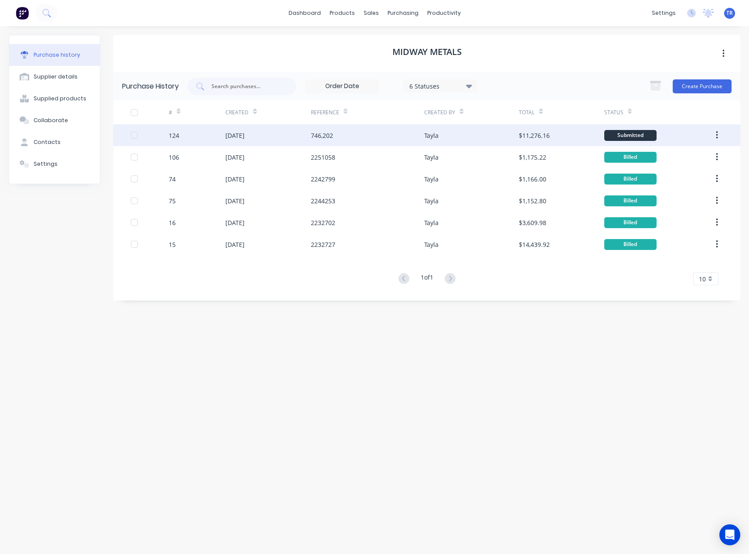
click at [226, 133] on div "03 Oct 2025" at bounding box center [234, 135] width 19 height 9
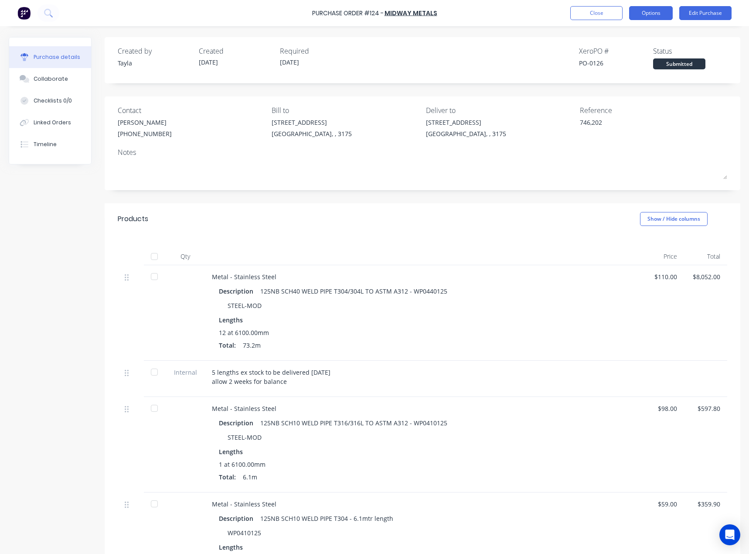
click at [659, 14] on button "Options" at bounding box center [651, 13] width 44 height 14
click at [528, 13] on div "Purchase Order #124 - Midway Metals Close Options Print / Email Convert to Bill…" at bounding box center [374, 13] width 749 height 26
click at [75, 77] on button "Collaborate" at bounding box center [50, 79] width 82 height 22
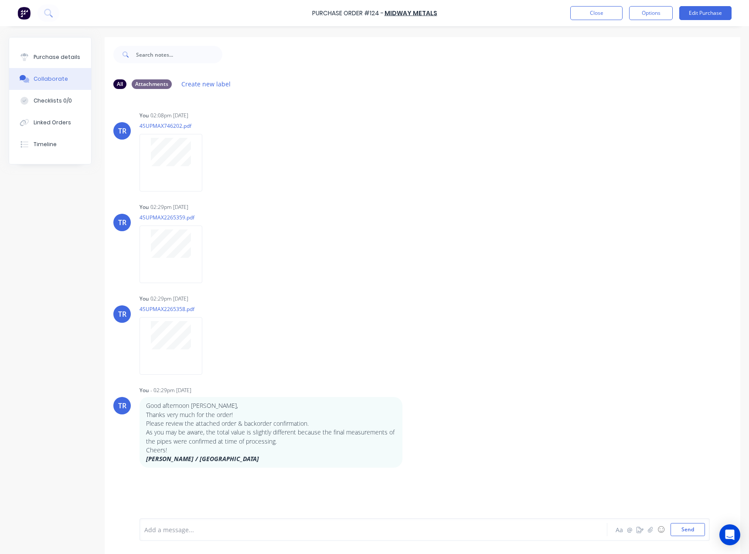
click at [10, 81] on button "Collaborate" at bounding box center [50, 79] width 82 height 22
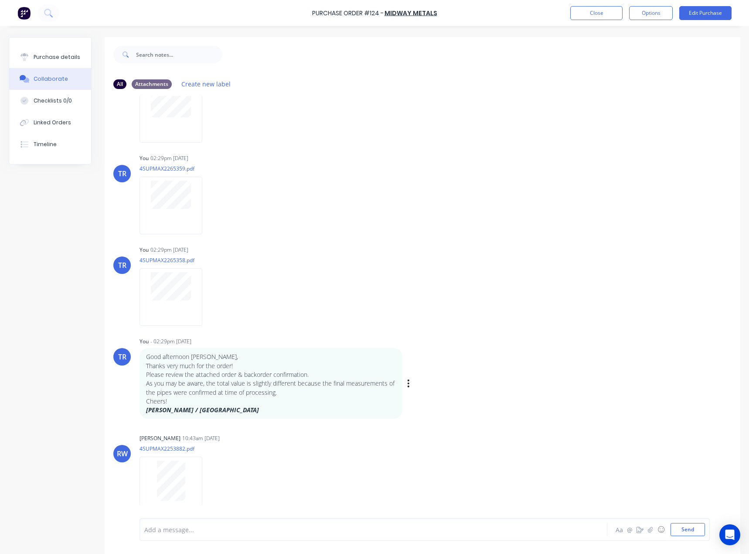
scroll to position [22, 0]
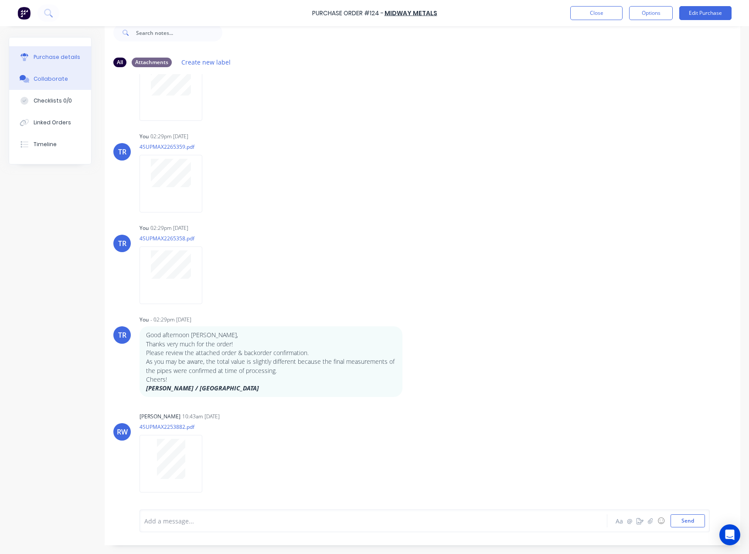
click at [59, 55] on div "Purchase details" at bounding box center [57, 57] width 47 height 8
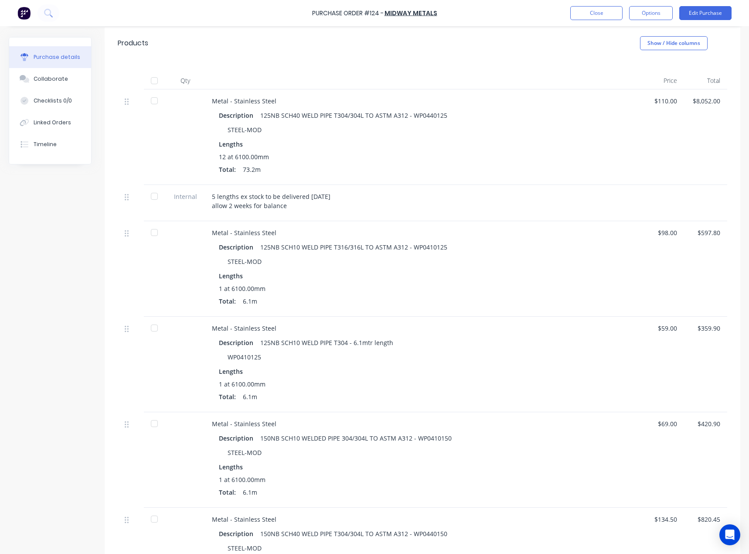
scroll to position [175, 0]
drag, startPoint x: 215, startPoint y: 200, endPoint x: 341, endPoint y: 191, distance: 125.9
click at [341, 191] on div "5 lengths ex stock to be delivered Monday allow 2 weeks for balance" at bounding box center [423, 204] width 436 height 36
drag, startPoint x: 289, startPoint y: 209, endPoint x: 214, endPoint y: 205, distance: 75.2
click at [214, 205] on div "5 lengths ex stock to be delivered Monday allow 2 weeks for balance" at bounding box center [423, 202] width 422 height 18
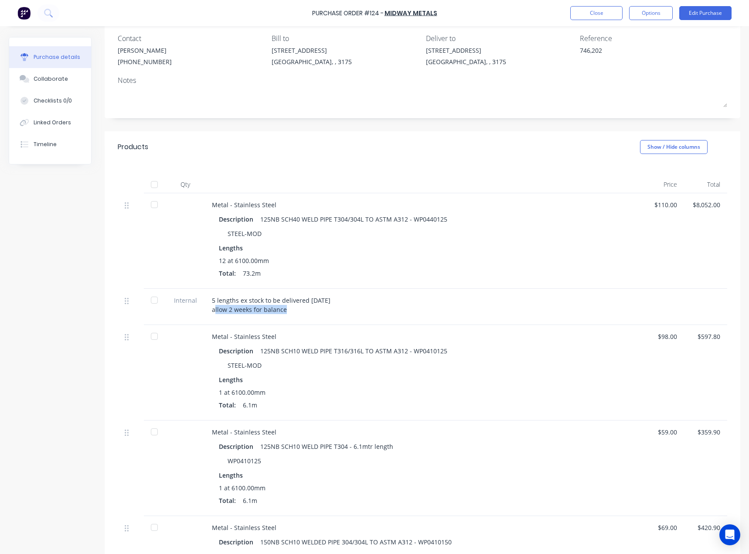
scroll to position [44, 0]
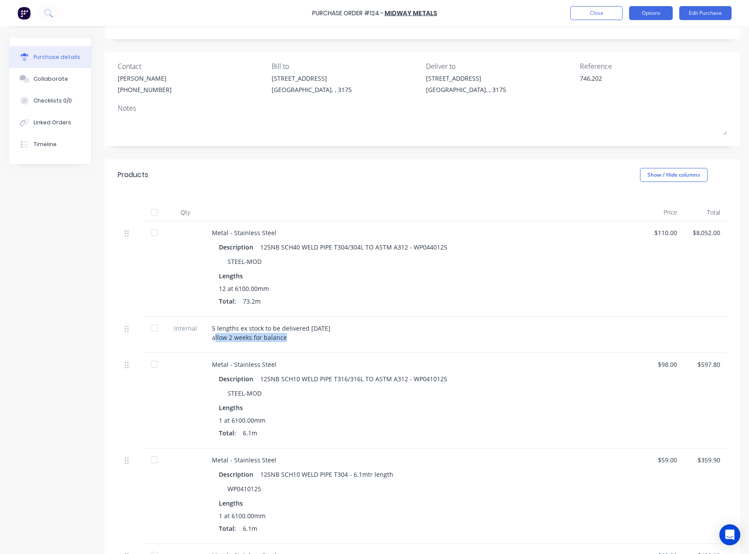
click at [651, 12] on button "Options" at bounding box center [651, 13] width 44 height 14
click at [650, 68] on div "Split order" at bounding box center [631, 70] width 67 height 13
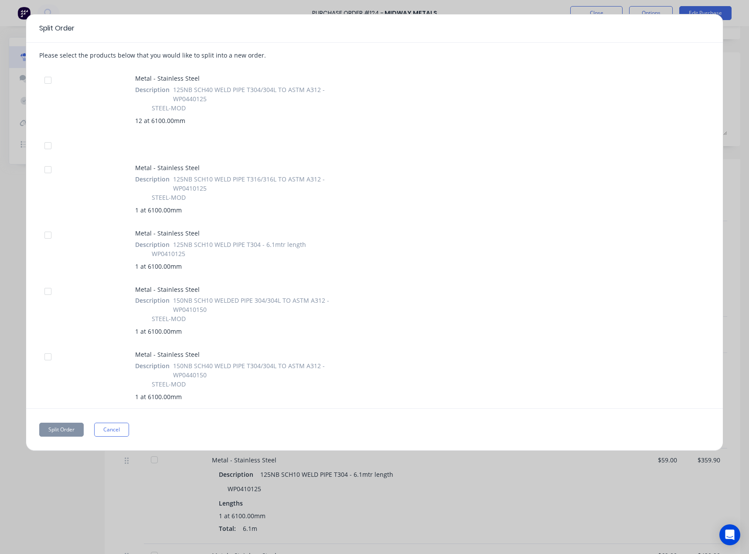
click at [47, 79] on div at bounding box center [47, 80] width 17 height 17
click at [118, 431] on button "Cancel" at bounding box center [111, 430] width 35 height 14
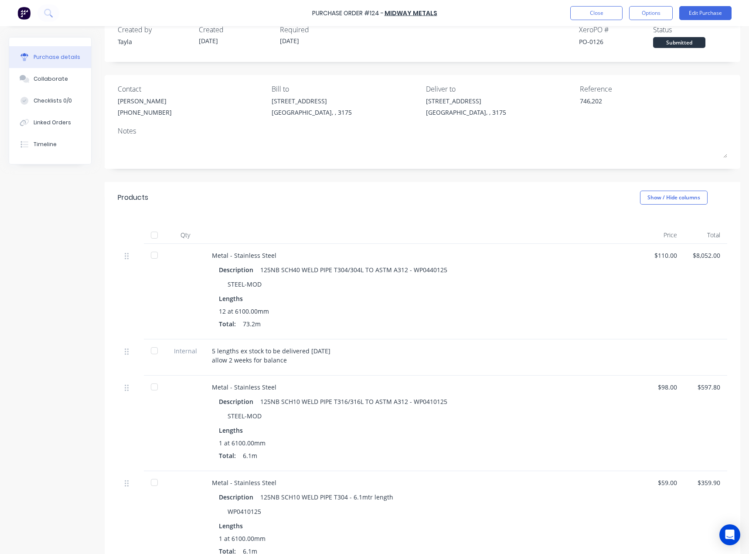
scroll to position [0, 0]
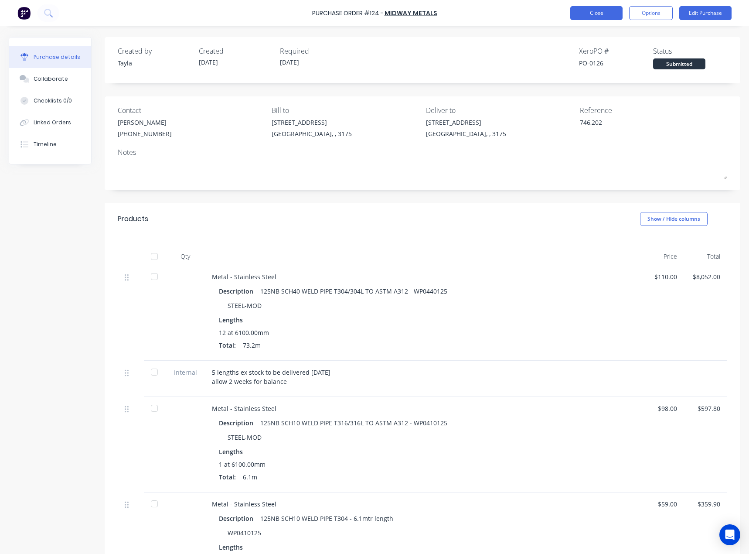
click at [602, 17] on button "Close" at bounding box center [596, 13] width 52 height 14
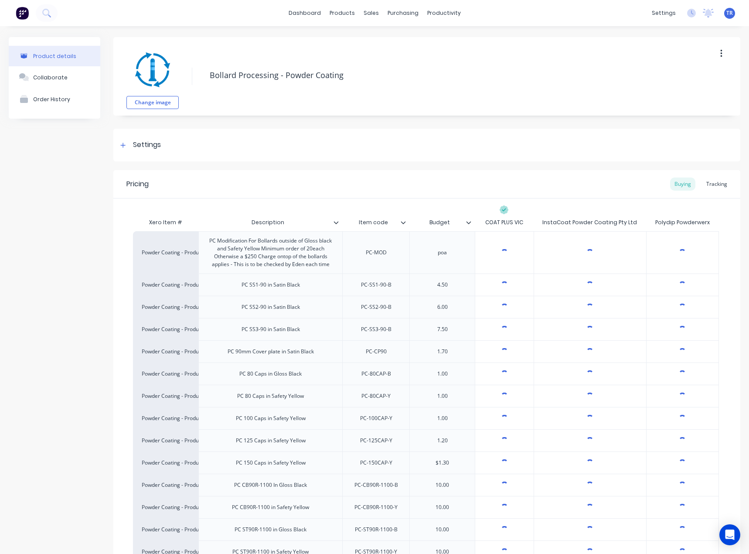
scroll to position [44, 0]
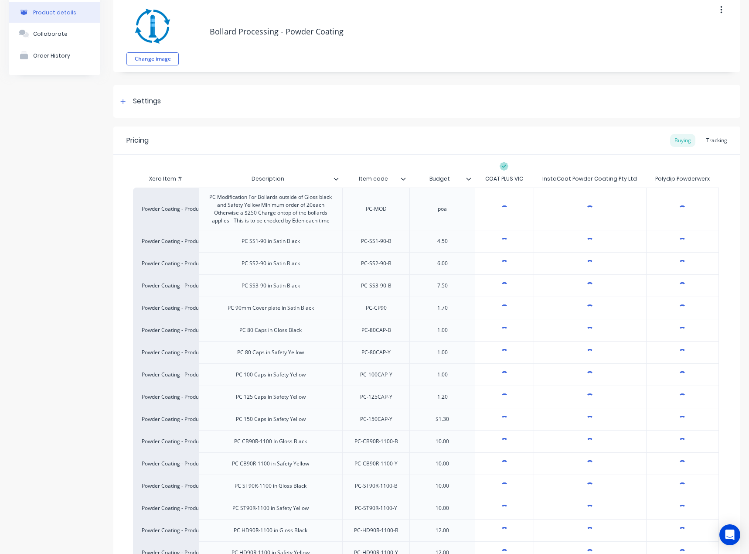
type textarea "x"
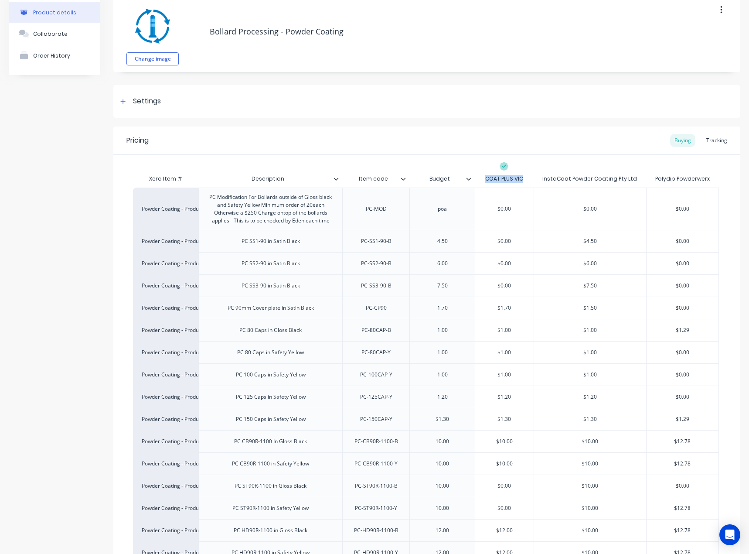
drag, startPoint x: 502, startPoint y: 178, endPoint x: 522, endPoint y: 178, distance: 20.9
click at [522, 178] on div "COAT PLUS VIC" at bounding box center [504, 178] width 59 height 17
drag, startPoint x: 543, startPoint y: 180, endPoint x: 716, endPoint y: 177, distance: 172.7
click at [716, 177] on div "Xero Item # Description Item code Budget COAT PLUS VIC InstaCoat Powder Coating…" at bounding box center [426, 178] width 586 height 17
click at [514, 180] on div "COAT PLUS VIC" at bounding box center [504, 179] width 38 height 8
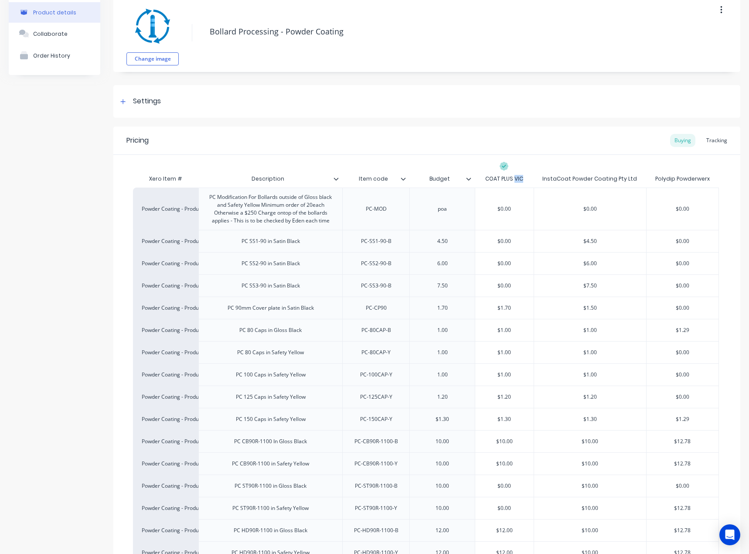
click at [514, 180] on div "COAT PLUS VIC" at bounding box center [504, 179] width 38 height 8
click at [510, 181] on div "COAT PLUS VIC" at bounding box center [504, 179] width 38 height 8
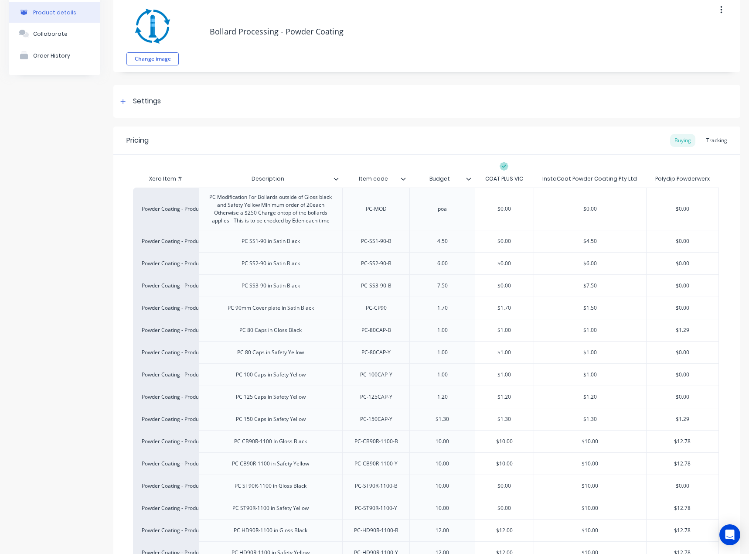
scroll to position [1631, 0]
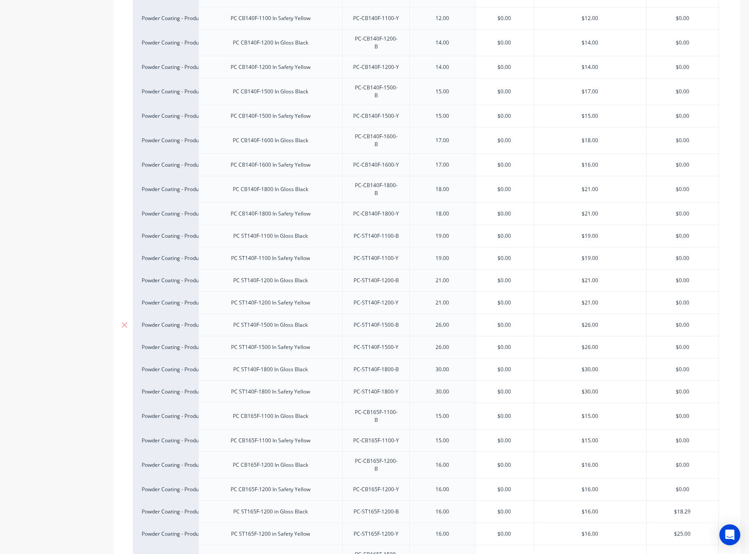
click at [503, 321] on input "$0.00" at bounding box center [504, 325] width 58 height 8
click at [502, 321] on input "$0.00" at bounding box center [504, 325] width 58 height 8
paste input "22"
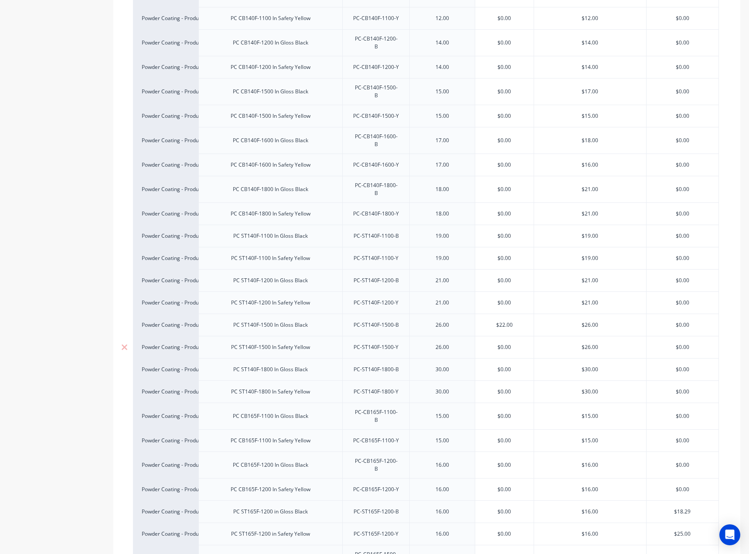
type input "$22.00"
click at [507, 343] on input "$0.00" at bounding box center [504, 347] width 58 height 8
paste input "22"
type input "$22.00"
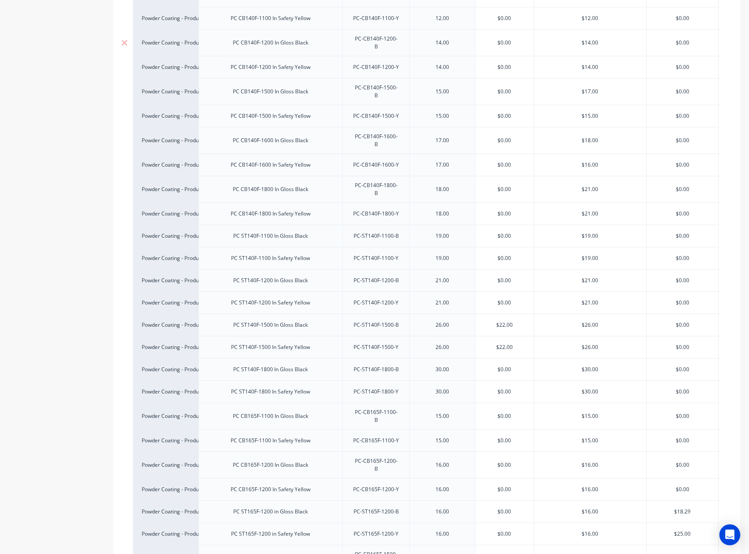
scroll to position [30, 0]
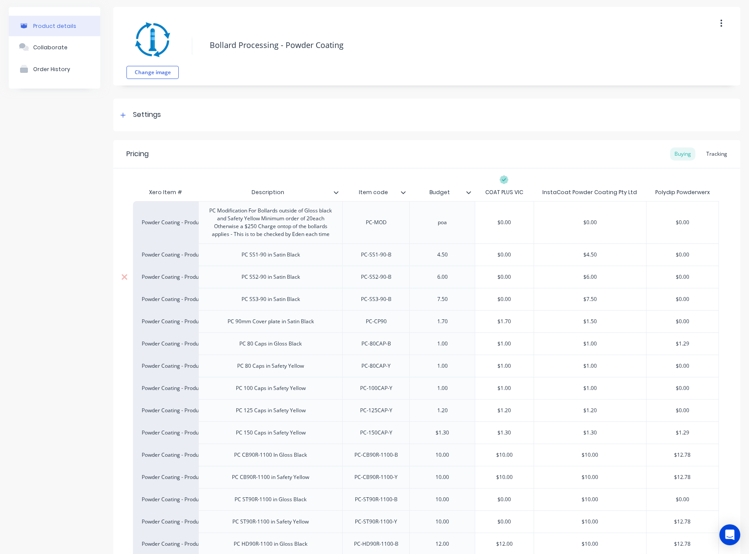
click at [497, 279] on input "$0.00" at bounding box center [504, 277] width 58 height 8
click at [497, 278] on input "$0.00" at bounding box center [504, 277] width 58 height 8
paste input "5.5"
click at [474, 278] on div "6.00" at bounding box center [441, 277] width 65 height 22
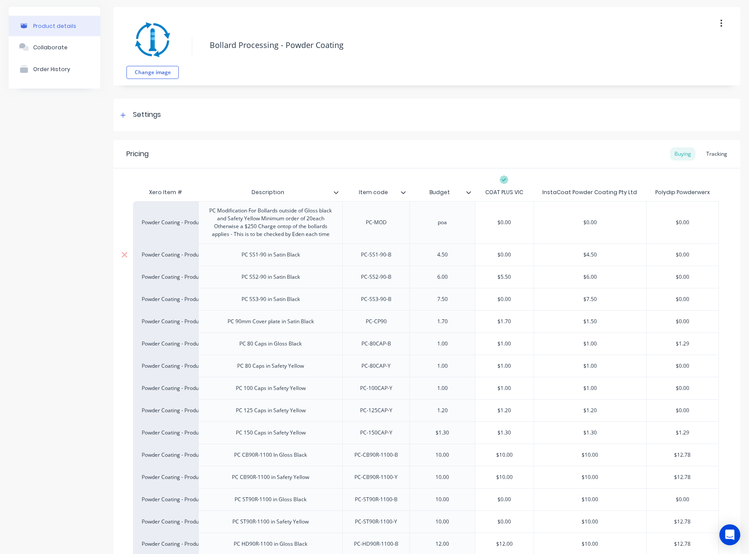
type input "5.50"
click at [441, 253] on div "4.50" at bounding box center [443, 254] width 44 height 11
copy div "4.50"
click at [503, 254] on input "text" at bounding box center [504, 255] width 58 height 8
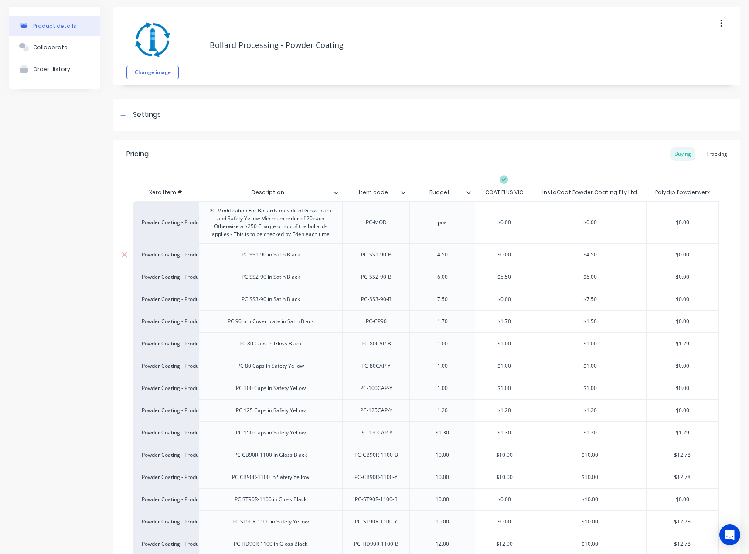
click at [503, 252] on input "$0.00" at bounding box center [504, 255] width 58 height 8
paste input "4.5"
type input "$4.50"
type input "$5.50"
click at [496, 276] on input "$5.50" at bounding box center [504, 277] width 58 height 8
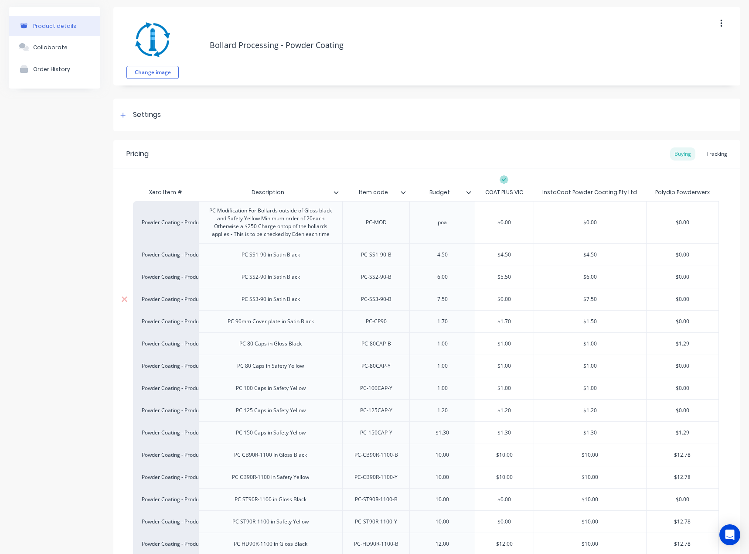
click at [505, 300] on input "$0.00" at bounding box center [504, 299] width 58 height 8
type input "$6.50"
click at [461, 303] on div "7.50" at bounding box center [443, 298] width 44 height 11
drag, startPoint x: 490, startPoint y: 193, endPoint x: 537, endPoint y: 188, distance: 47.4
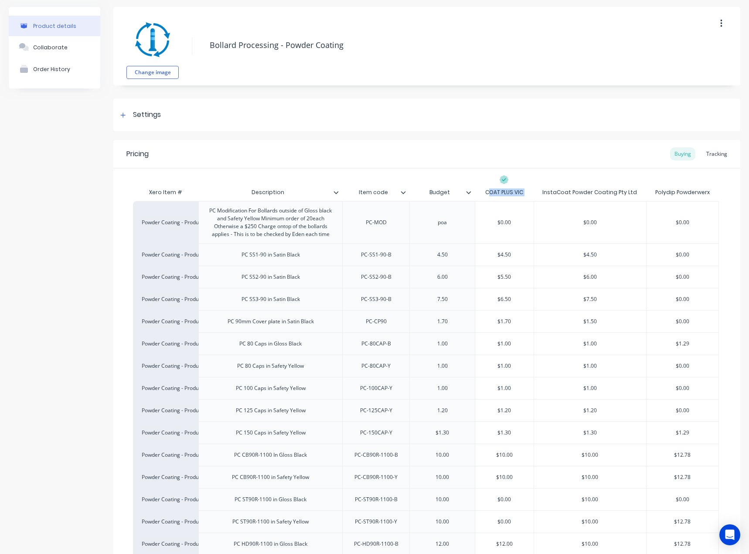
click at [537, 188] on div "Xero Item # Description Item code Budget COAT PLUS VIC InstaCoat Powder Coating…" at bounding box center [426, 192] width 586 height 17
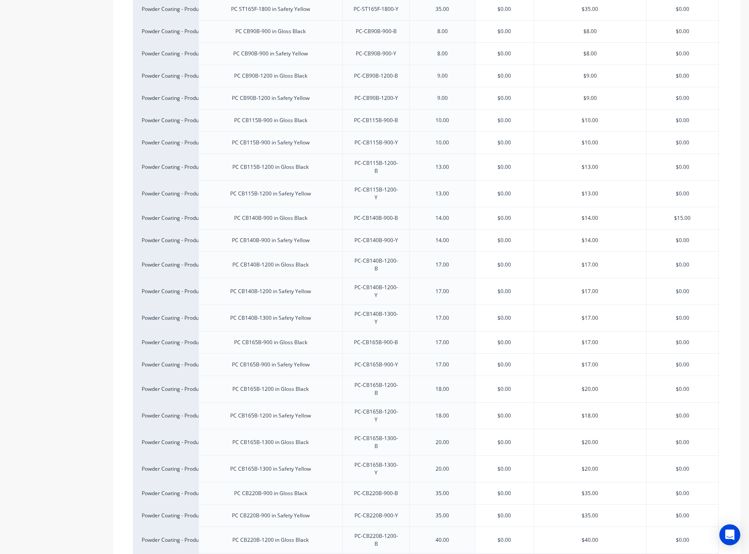
scroll to position [2657, 0]
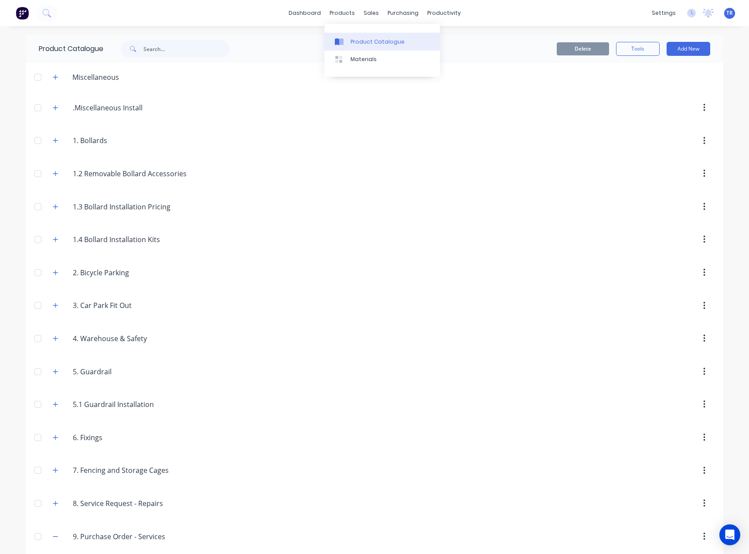
click at [357, 45] on div "Product Catalogue" at bounding box center [378, 42] width 54 height 8
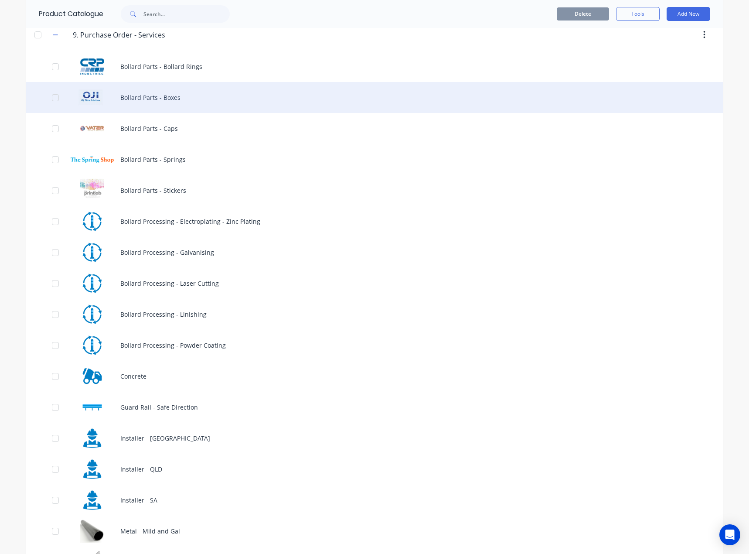
scroll to position [480, 0]
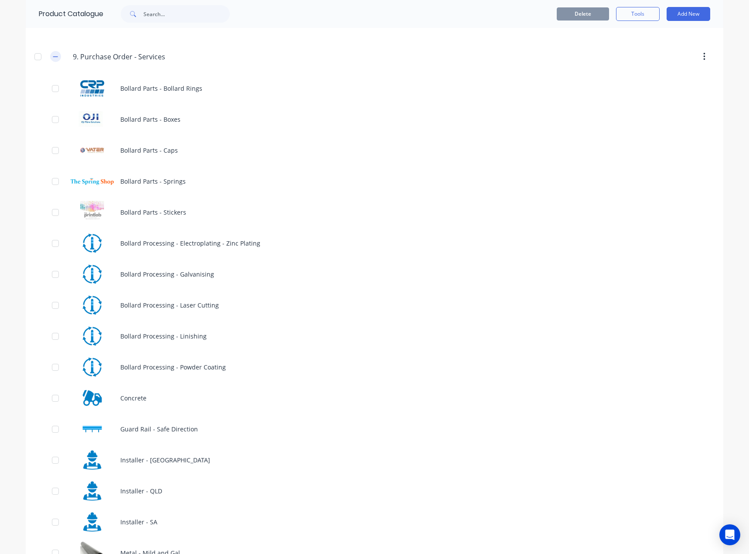
click at [53, 58] on icon "button" at bounding box center [55, 57] width 5 height 6
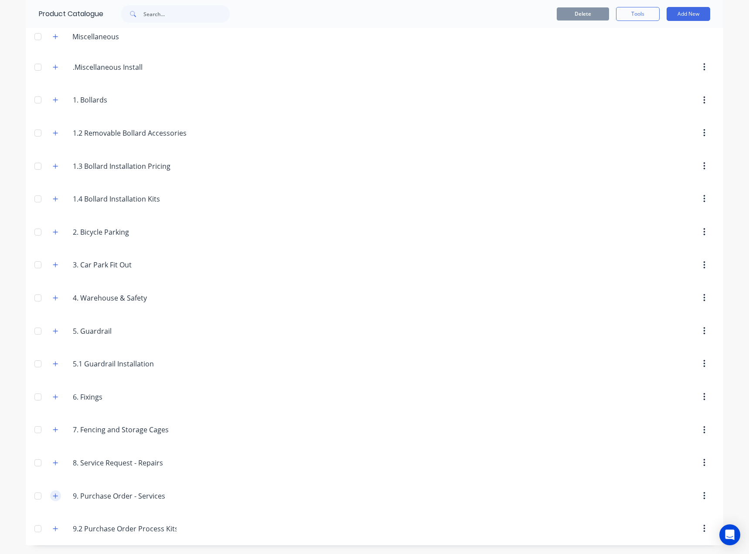
click at [55, 495] on button "button" at bounding box center [55, 495] width 11 height 11
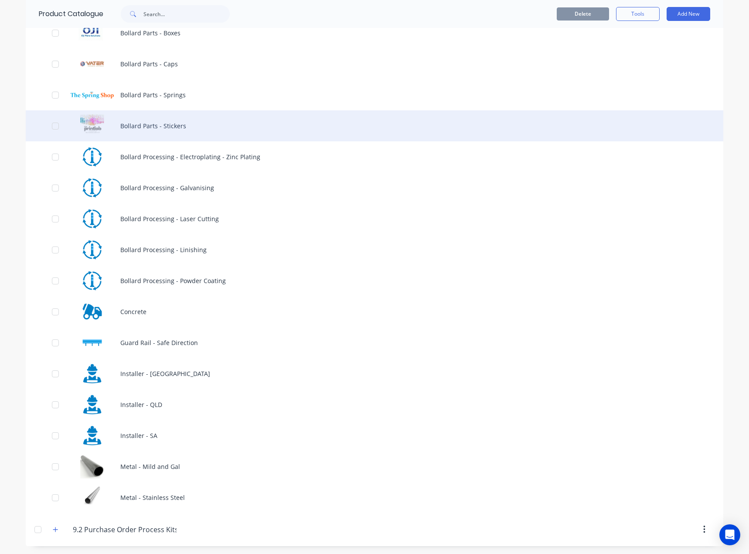
scroll to position [567, 0]
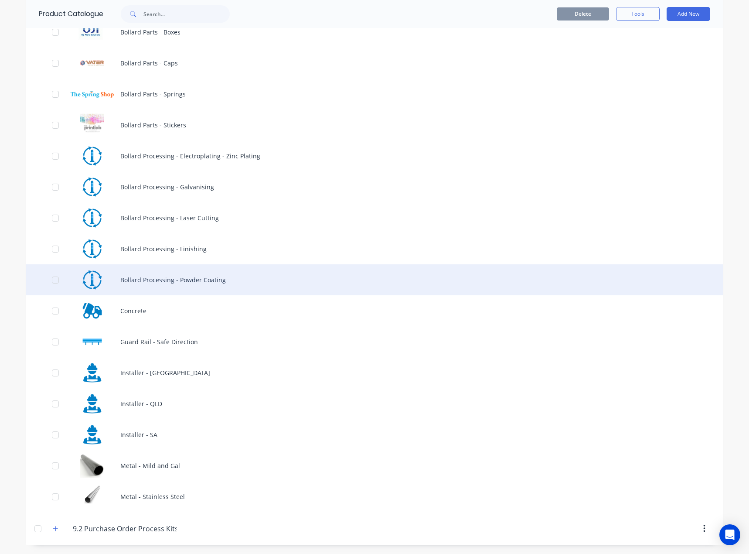
click at [182, 286] on div "Bollard Processing - Powder Coating" at bounding box center [375, 279] width 698 height 31
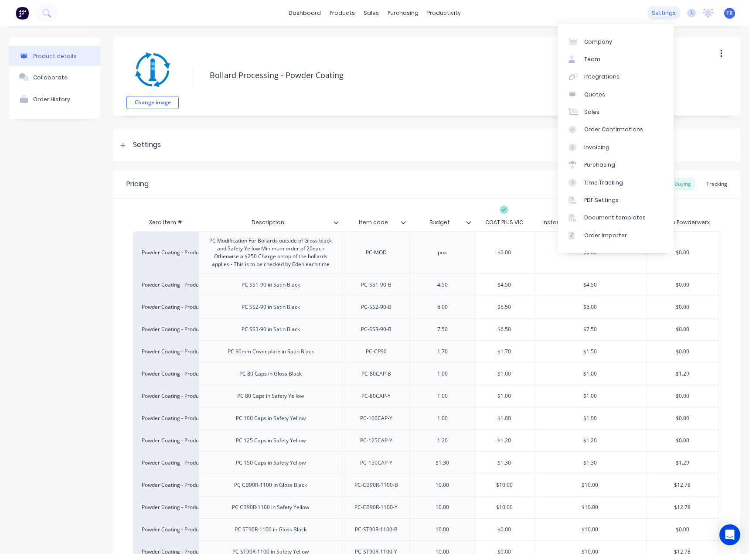
click at [652, 13] on div "settings" at bounding box center [664, 13] width 33 height 13
click at [628, 53] on link "Team" at bounding box center [616, 59] width 116 height 17
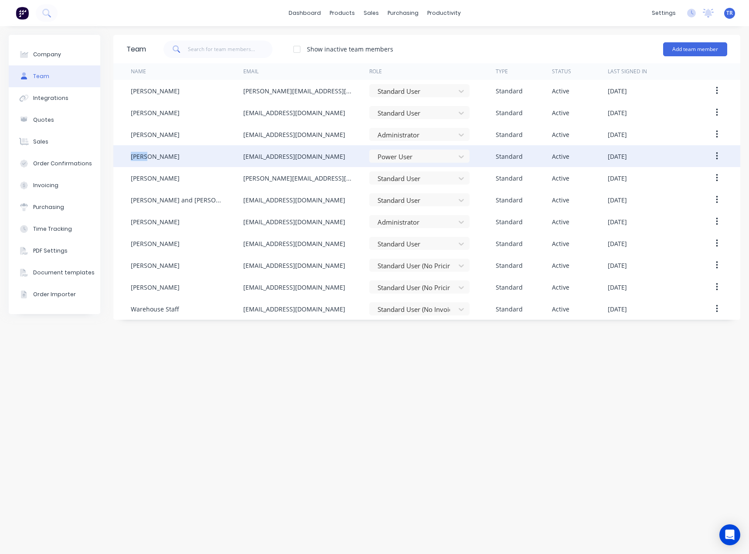
drag, startPoint x: 139, startPoint y: 156, endPoint x: 146, endPoint y: 158, distance: 6.8
click at [146, 158] on div "[PERSON_NAME] [EMAIL_ADDRESS][DOMAIN_NAME] Power User Standard Active [DATE]" at bounding box center [426, 156] width 627 height 22
copy div "[PERSON_NAME]"
drag, startPoint x: 181, startPoint y: 157, endPoint x: 148, endPoint y: 157, distance: 33.2
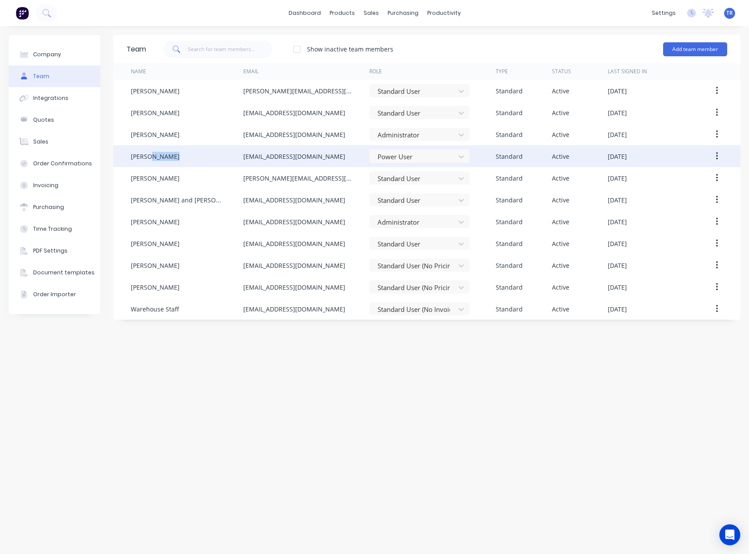
click at [148, 157] on div "[PERSON_NAME]" at bounding box center [187, 156] width 113 height 22
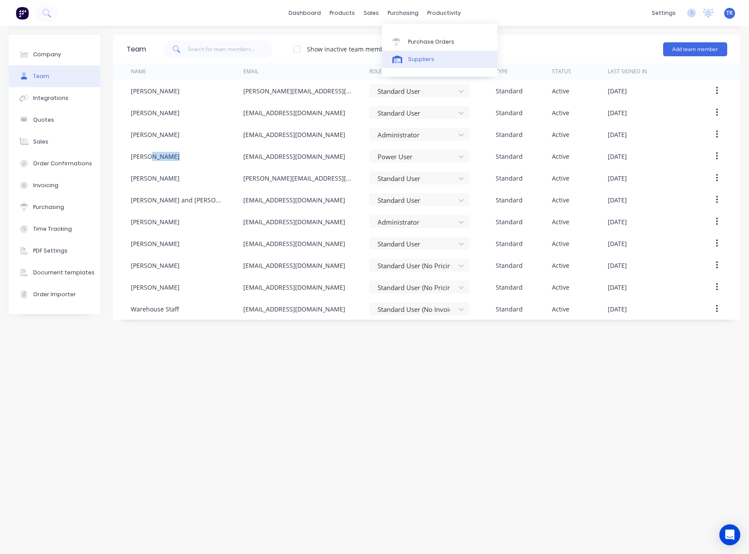
click at [406, 62] on link "Suppliers" at bounding box center [440, 59] width 116 height 17
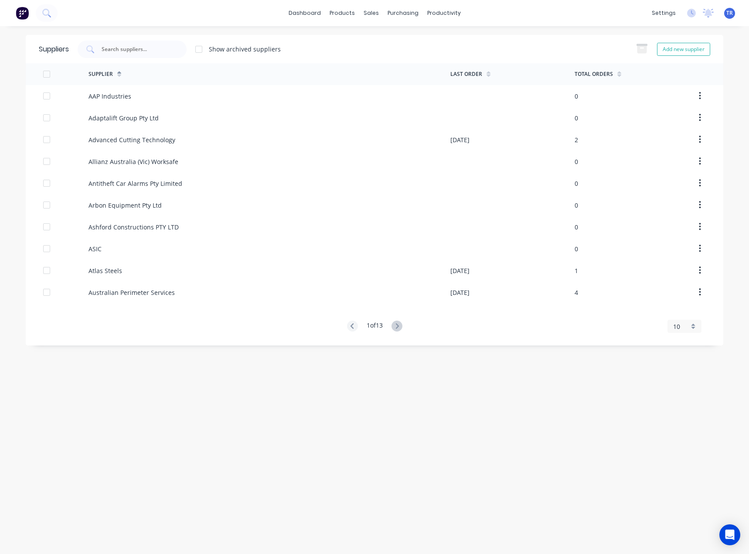
click at [221, 39] on div "Suppliers Show archived suppliers Add new supplier" at bounding box center [375, 49] width 698 height 28
click at [144, 41] on div at bounding box center [132, 49] width 109 height 17
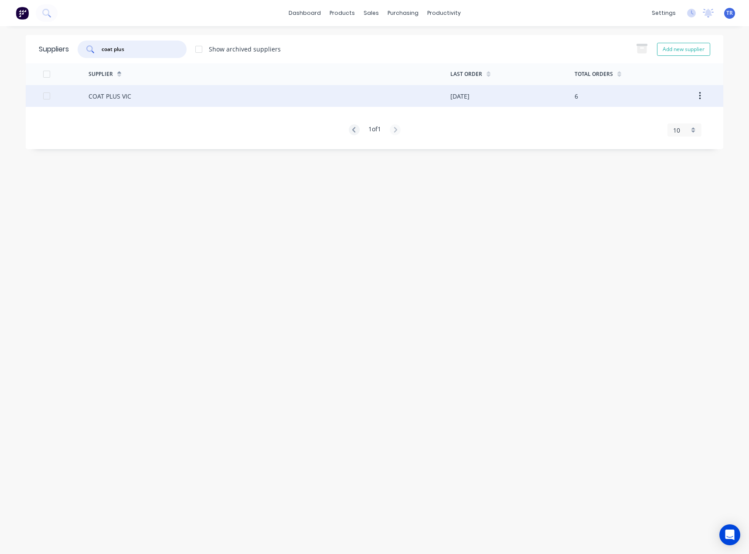
type input "coat plus"
click at [155, 96] on div "COAT PLUS VIC" at bounding box center [270, 96] width 362 height 22
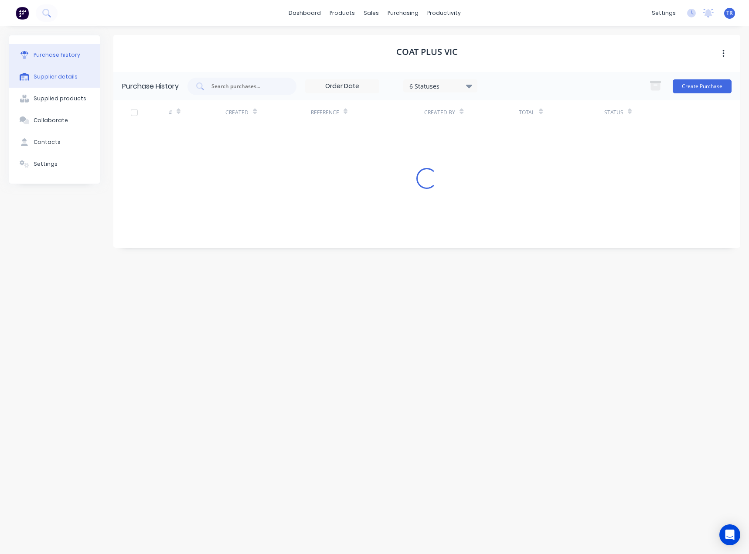
click at [73, 81] on button "Supplier details" at bounding box center [54, 77] width 91 height 22
select select "AU"
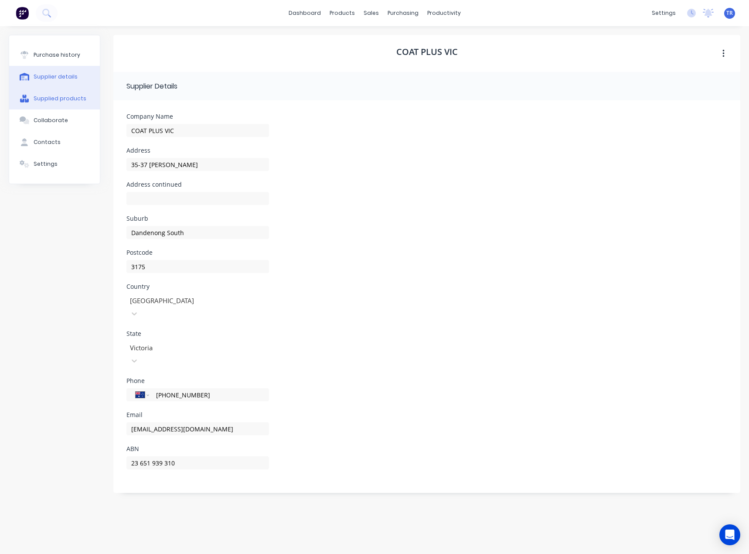
click at [60, 104] on button "Supplied products" at bounding box center [54, 99] width 91 height 22
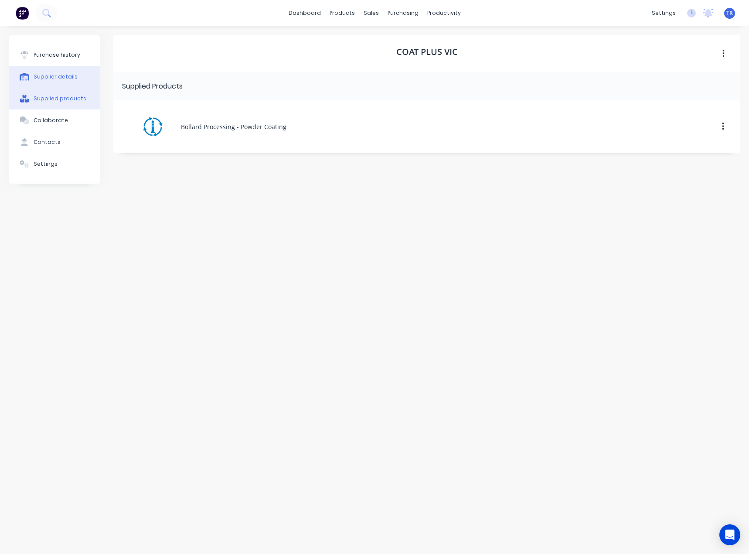
click at [72, 78] on div "Supplier details" at bounding box center [56, 77] width 44 height 8
select select "AU"
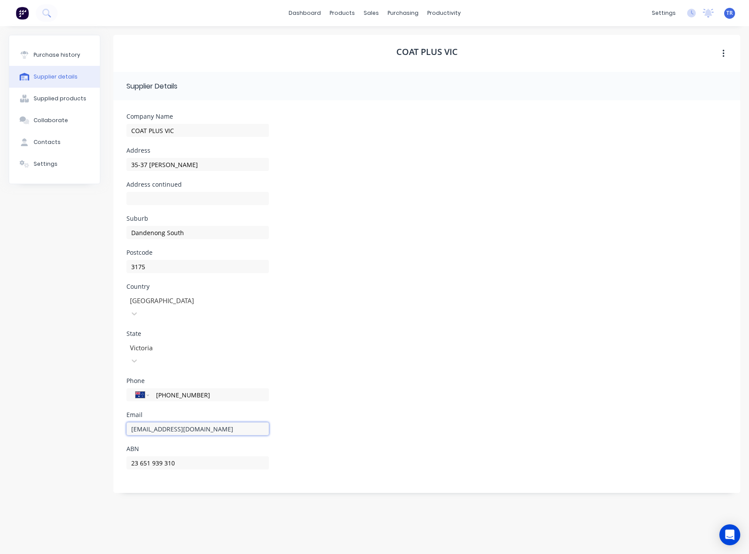
drag, startPoint x: 77, startPoint y: 409, endPoint x: 47, endPoint y: 412, distance: 30.2
click at [47, 412] on div "Purchase history Supplier details Supplied products Collaborate Contacts Settin…" at bounding box center [375, 286] width 732 height 502
drag, startPoint x: 208, startPoint y: 371, endPoint x: 143, endPoint y: 372, distance: 64.1
click at [143, 388] on div "International [GEOGRAPHIC_DATA] [GEOGRAPHIC_DATA] [GEOGRAPHIC_DATA] [GEOGRAPHIC…" at bounding box center [197, 394] width 143 height 13
click at [62, 143] on button "Contacts" at bounding box center [54, 142] width 91 height 22
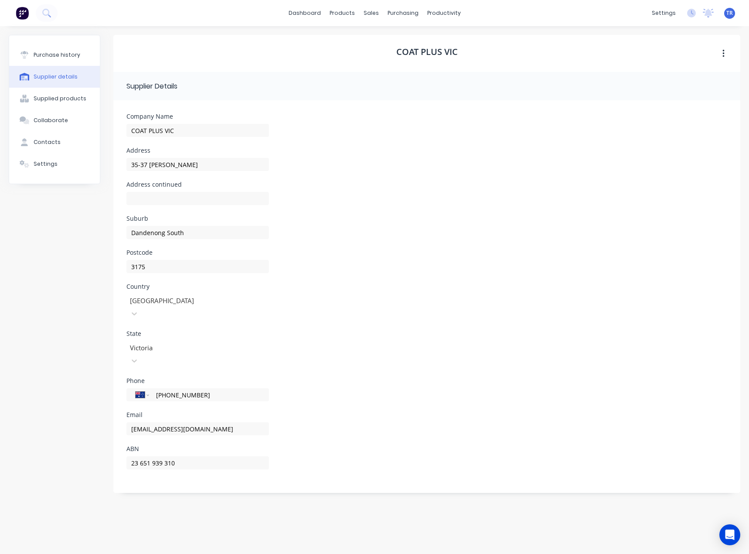
select select "AU"
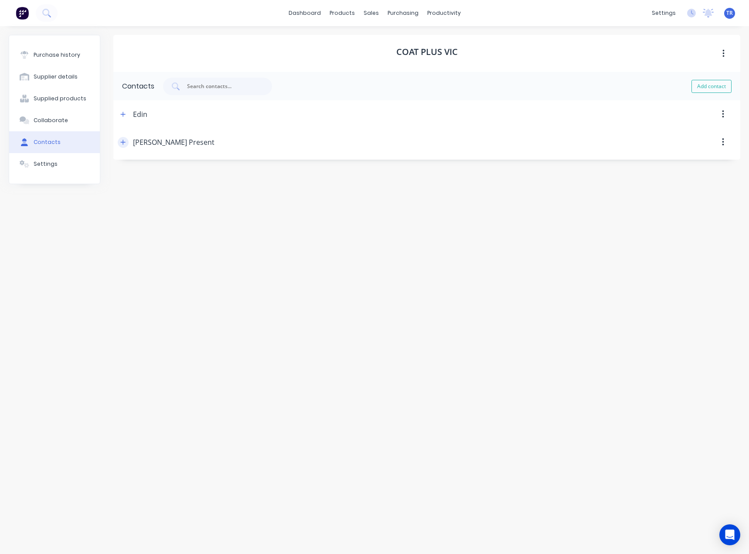
click at [123, 138] on button "button" at bounding box center [123, 142] width 11 height 11
drag, startPoint x: 207, startPoint y: 275, endPoint x: 148, endPoint y: 280, distance: 59.1
click at [147, 280] on div "International [GEOGRAPHIC_DATA] [GEOGRAPHIC_DATA] [GEOGRAPHIC_DATA] [GEOGRAPHIC…" at bounding box center [187, 280] width 122 height 15
copy div "Loremipsumdol Sitametcons Adipi Elitsed Doeiusm Tempori Utlabore Etdol Magnaal …"
click at [243, 287] on div "International [GEOGRAPHIC_DATA] [GEOGRAPHIC_DATA] [GEOGRAPHIC_DATA] [GEOGRAPHIC…" at bounding box center [187, 281] width 122 height 13
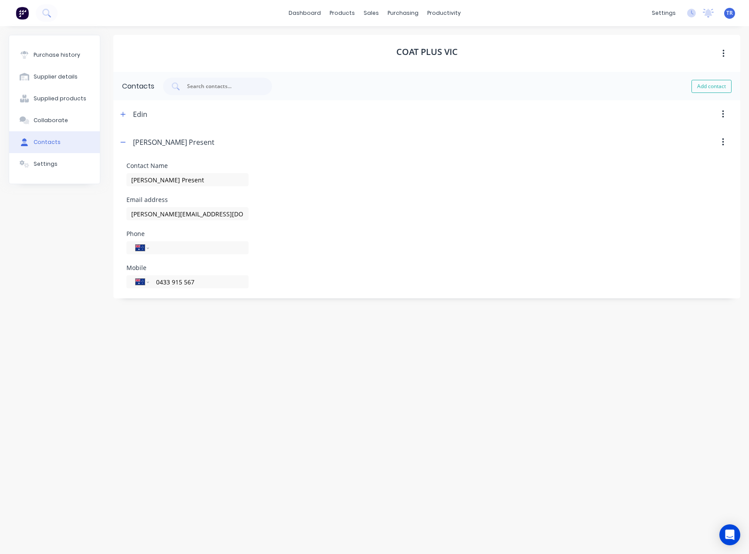
drag, startPoint x: 208, startPoint y: 282, endPoint x: 25, endPoint y: 263, distance: 184.6
click at [123, 282] on form "Contact Name [PERSON_NAME] Present Email address [PERSON_NAME][EMAIL_ADDRESS][D…" at bounding box center [426, 225] width 627 height 139
